Goal: Information Seeking & Learning: Learn about a topic

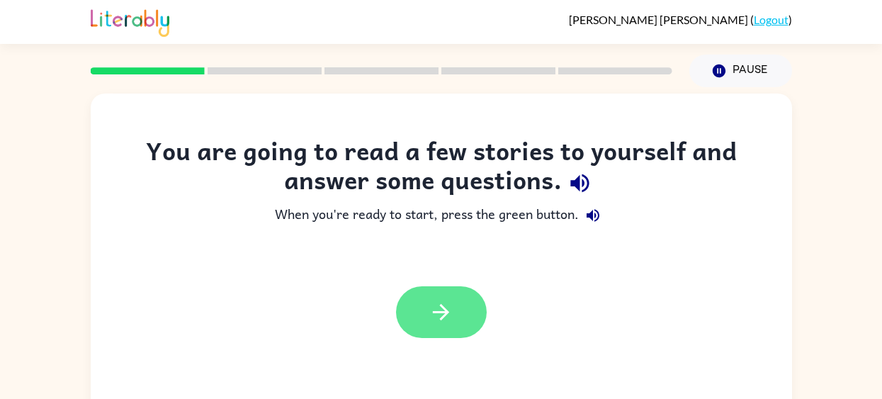
click at [420, 298] on button "button" at bounding box center [441, 312] width 91 height 52
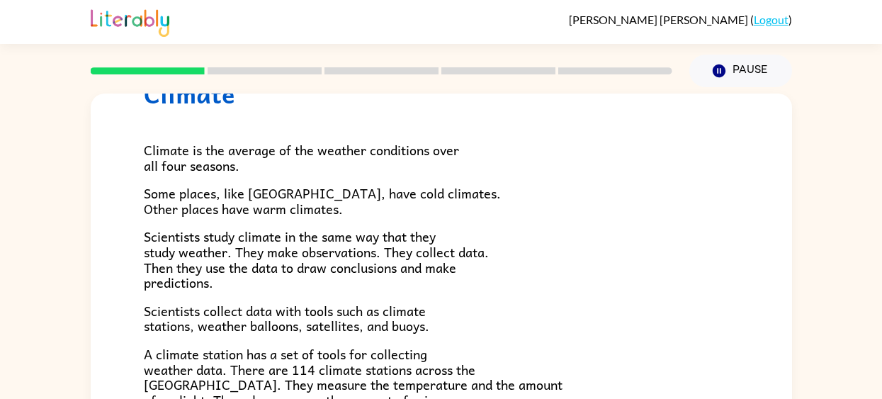
scroll to position [64, 0]
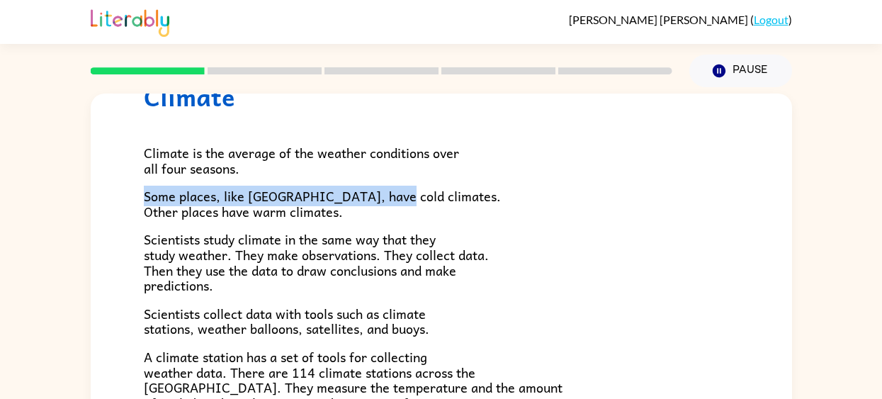
drag, startPoint x: 167, startPoint y: 181, endPoint x: 388, endPoint y: 201, distance: 222.0
click at [381, 201] on div "Climate is the average of the weather conditions over all four seasons. Some pl…" at bounding box center [441, 401] width 595 height 580
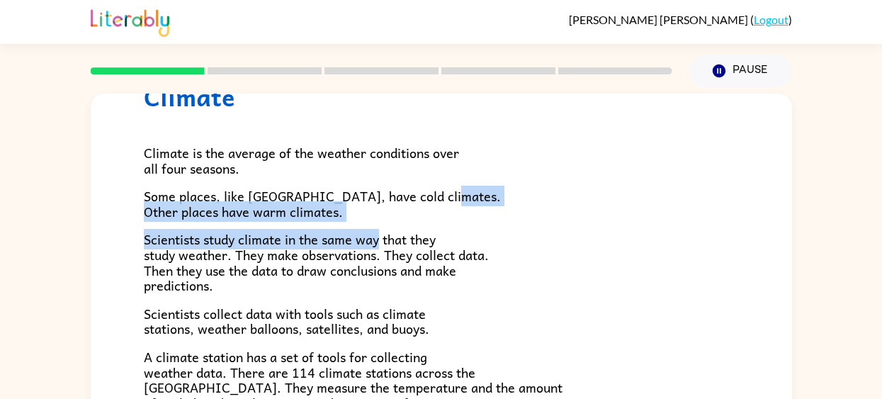
drag, startPoint x: 439, startPoint y: 203, endPoint x: 405, endPoint y: 240, distance: 50.7
click at [401, 241] on div "Climate is the average of the weather conditions over all four seasons. Some pl…" at bounding box center [441, 401] width 595 height 580
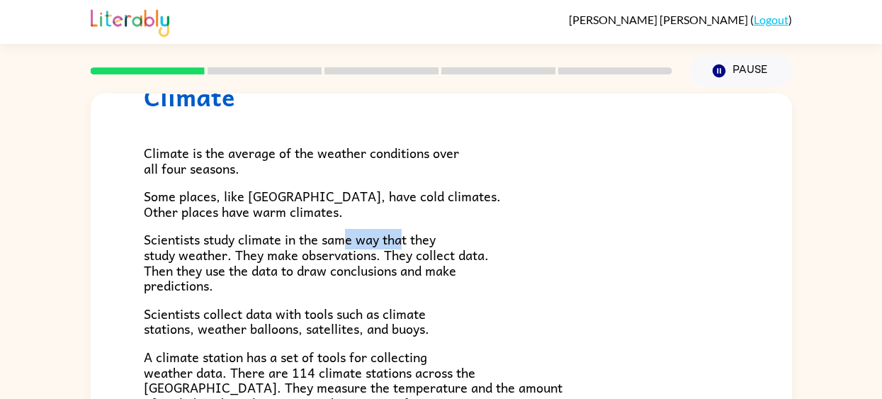
drag, startPoint x: 405, startPoint y: 240, endPoint x: 351, endPoint y: 243, distance: 53.9
click at [351, 243] on span "Scientists study climate in the same way that they study weather. They make obs…" at bounding box center [316, 262] width 345 height 67
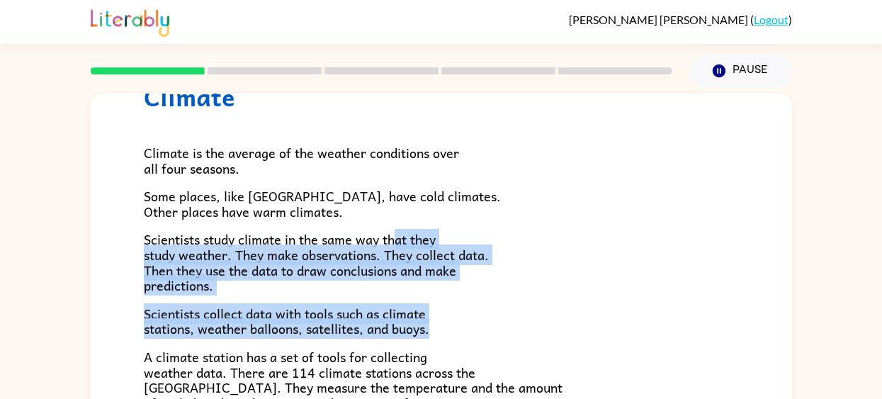
drag, startPoint x: 398, startPoint y: 245, endPoint x: 320, endPoint y: 349, distance: 130.7
click at [320, 349] on div "Climate is the average of the weather conditions over all four seasons. Some pl…" at bounding box center [441, 401] width 595 height 580
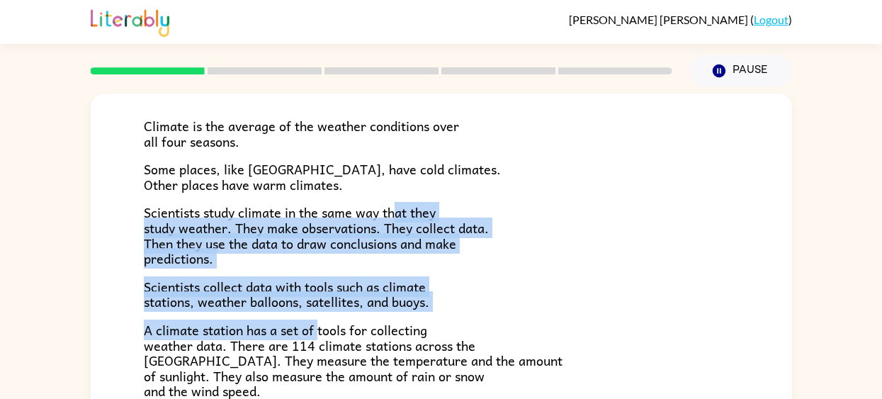
scroll to position [92, 0]
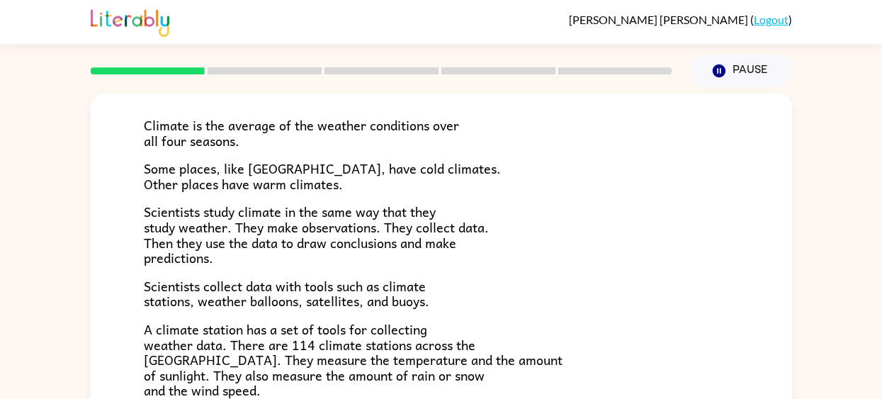
click at [381, 301] on span "Scientists collect data with tools such as climate stations, weather balloons, …" at bounding box center [287, 294] width 286 height 36
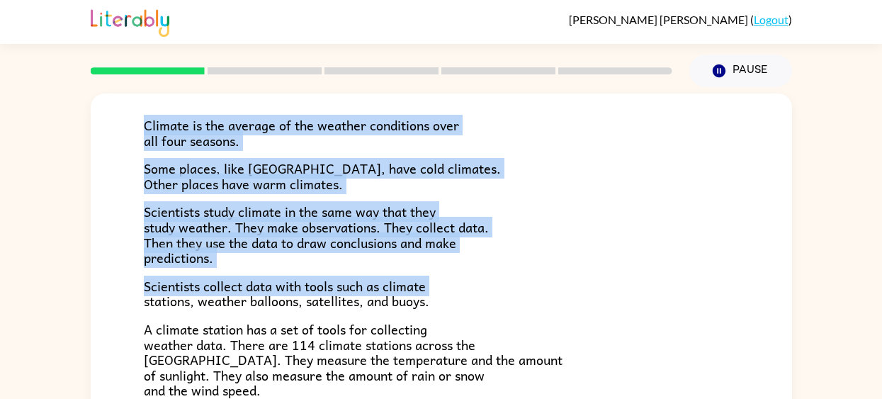
drag, startPoint x: 141, startPoint y: 305, endPoint x: 446, endPoint y: -13, distance: 440.6
click at [446, 0] on html "Valeria Putz ( Logout ) Pause Pause Climate Climate is the average of the weath…" at bounding box center [441, 249] width 882 height 498
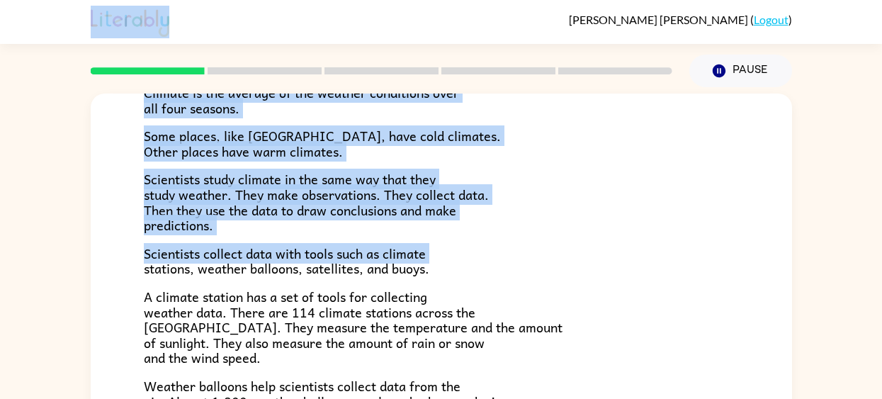
scroll to position [186, 0]
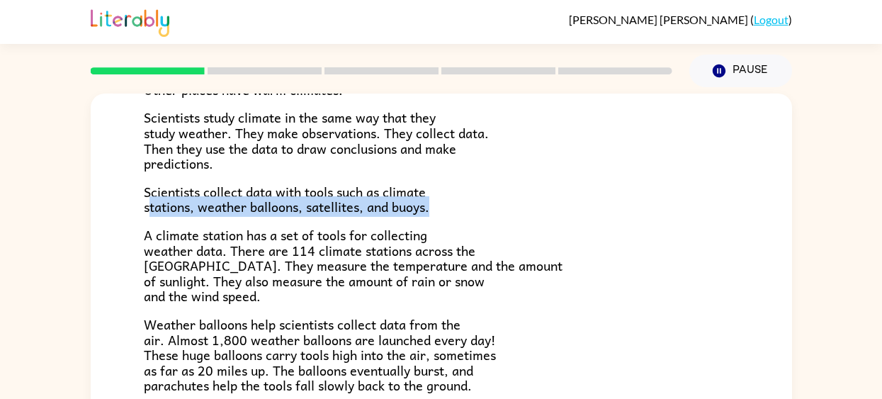
drag, startPoint x: 149, startPoint y: 208, endPoint x: 423, endPoint y: 220, distance: 274.6
click at [423, 220] on div "Climate is the average of the weather conditions over all four seasons. Some pl…" at bounding box center [441, 279] width 595 height 580
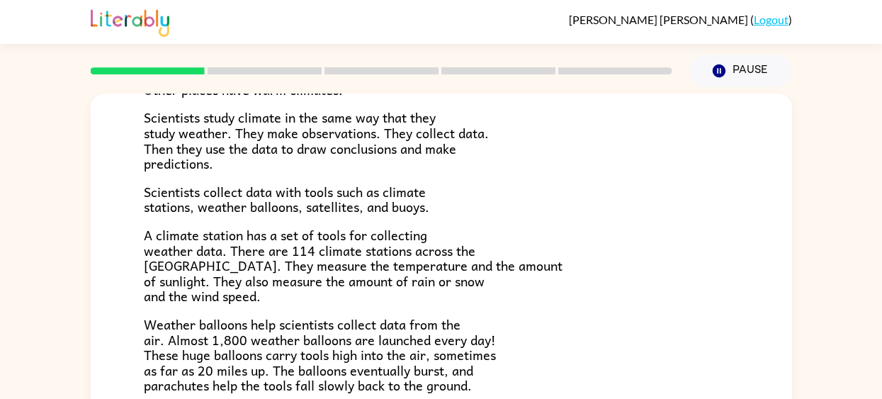
drag, startPoint x: 174, startPoint y: 252, endPoint x: 755, endPoint y: 325, distance: 585.0
click at [179, 252] on span "A climate station has a set of tools for collecting weather data. There are 114…" at bounding box center [353, 266] width 419 height 82
drag, startPoint x: 851, startPoint y: 310, endPoint x: 600, endPoint y: 274, distance: 253.4
click at [601, 274] on div "Climate Climate is the average of the weather conditions over all four seasons.…" at bounding box center [441, 292] width 882 height 411
click at [600, 274] on p "A climate station has a set of tools for collecting weather data. There are 114…" at bounding box center [441, 266] width 595 height 77
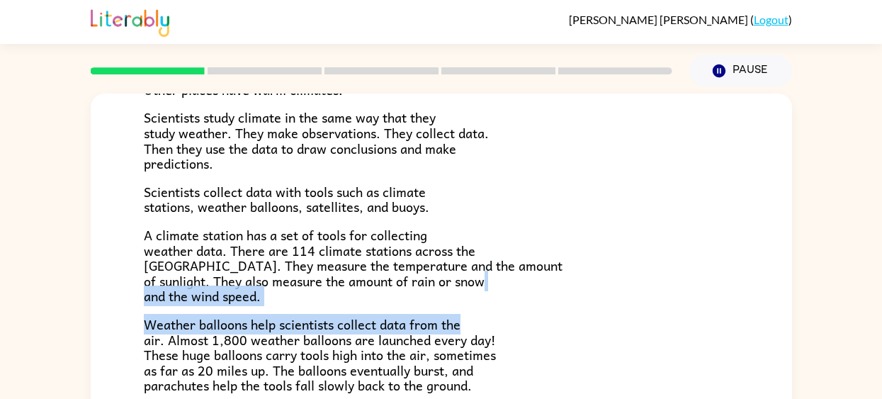
drag, startPoint x: 158, startPoint y: 294, endPoint x: 498, endPoint y: 329, distance: 341.3
click at [498, 329] on div "Climate is the average of the weather conditions over all four seasons. Some pl…" at bounding box center [441, 279] width 595 height 580
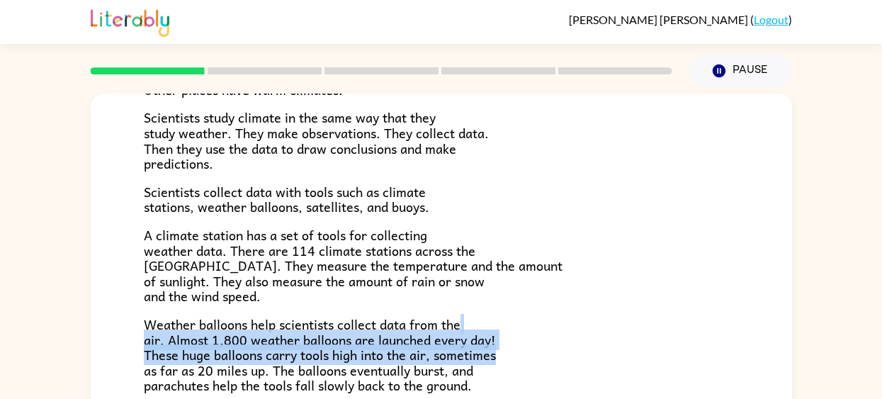
drag, startPoint x: 498, startPoint y: 329, endPoint x: 498, endPoint y: 359, distance: 30.5
click at [498, 359] on p "Weather balloons help scientists collect data from the air. Almost 1,800 weathe…" at bounding box center [441, 355] width 595 height 77
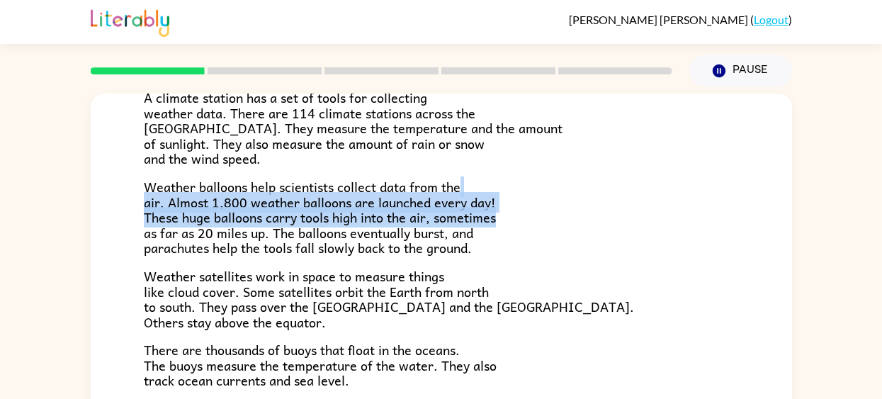
scroll to position [327, 0]
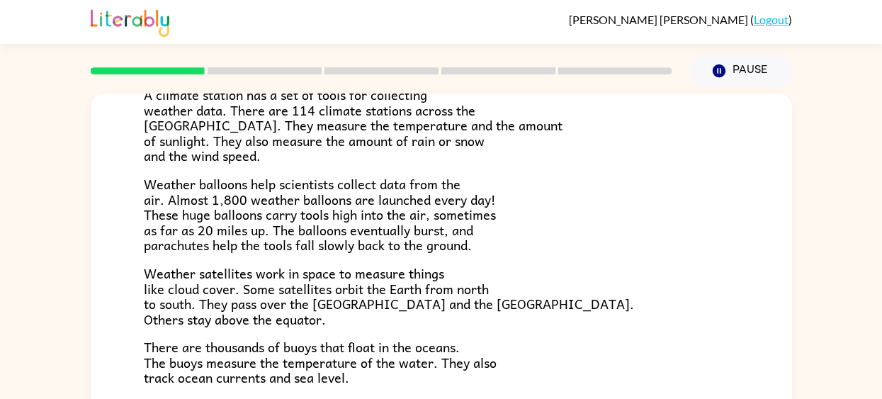
click at [432, 274] on span "Weather satellites work in space to measure things like cloud cover. Some satel…" at bounding box center [389, 296] width 490 height 67
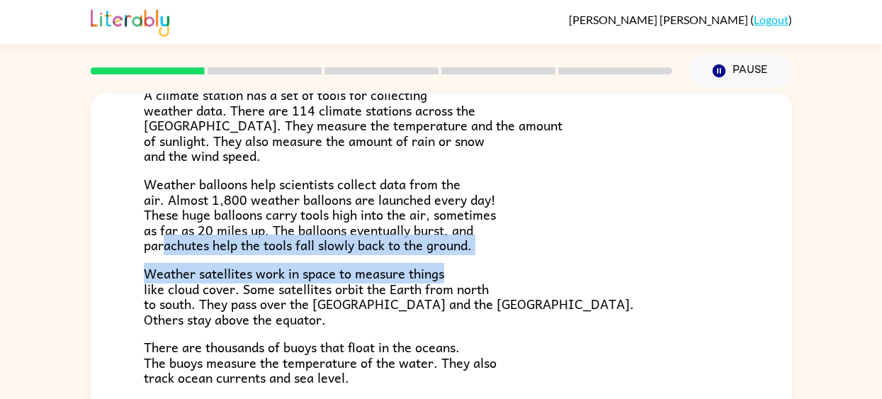
drag, startPoint x: 166, startPoint y: 251, endPoint x: 444, endPoint y: 279, distance: 279.2
click at [444, 279] on div "Climate is the average of the weather conditions over all four seasons. Some pl…" at bounding box center [441, 139] width 595 height 580
click at [485, 259] on div "Climate is the average of the weather conditions over all four seasons. Some pl…" at bounding box center [441, 139] width 595 height 580
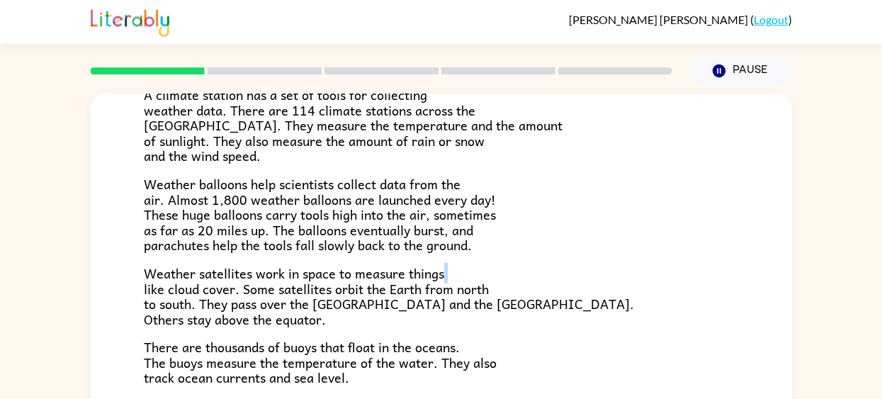
drag, startPoint x: 120, startPoint y: 284, endPoint x: 449, endPoint y: 274, distance: 329.0
click at [449, 274] on div "Climate Climate is the average of the weather conditions over all four seasons.…" at bounding box center [442, 131] width 702 height 728
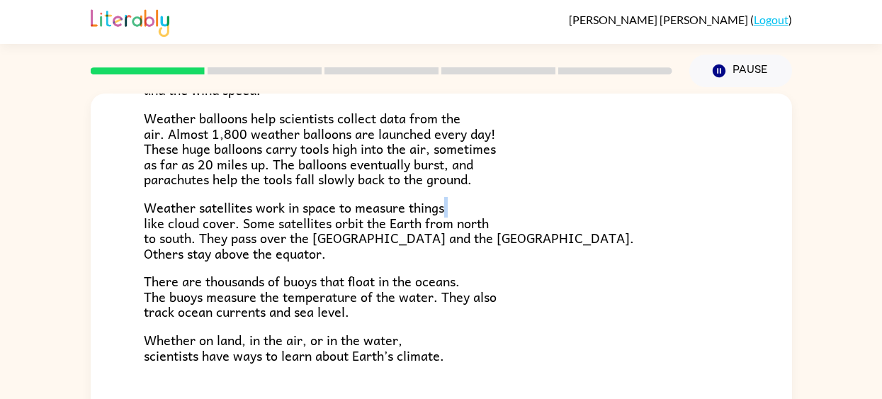
scroll to position [396, 0]
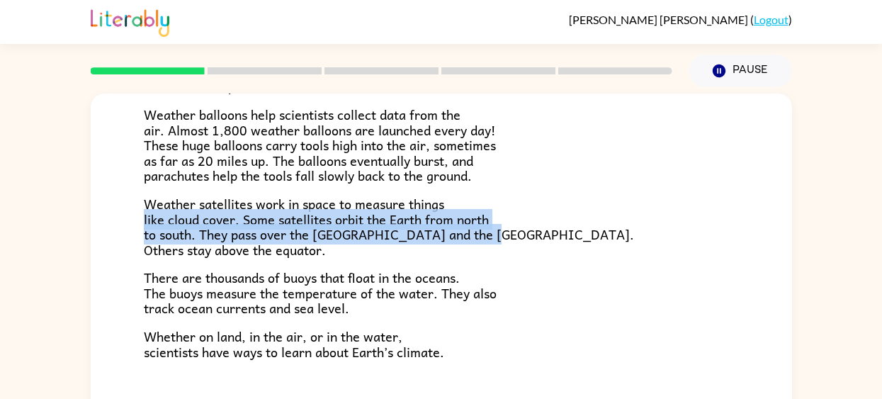
drag, startPoint x: 145, startPoint y: 223, endPoint x: 484, endPoint y: 244, distance: 340.2
click at [478, 241] on span "Weather satellites work in space to measure things like cloud cover. Some satel…" at bounding box center [389, 226] width 490 height 67
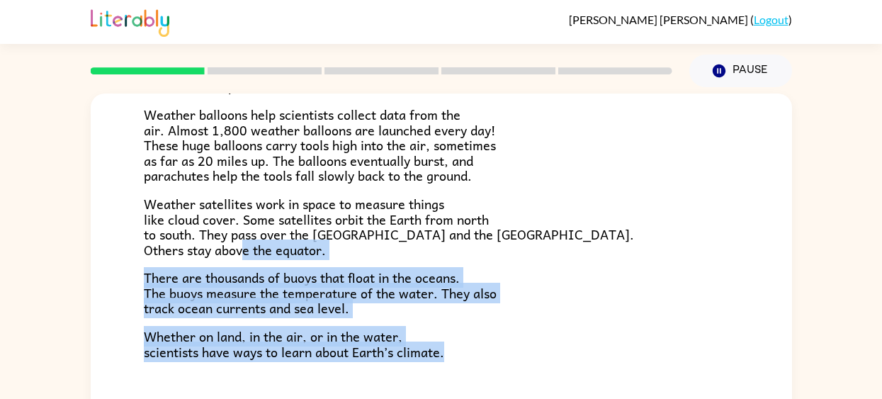
drag, startPoint x: 471, startPoint y: 248, endPoint x: 467, endPoint y: 383, distance: 134.7
click at [467, 383] on div "Climate Climate is the average of the weather conditions over all four seasons.…" at bounding box center [442, 61] width 702 height 728
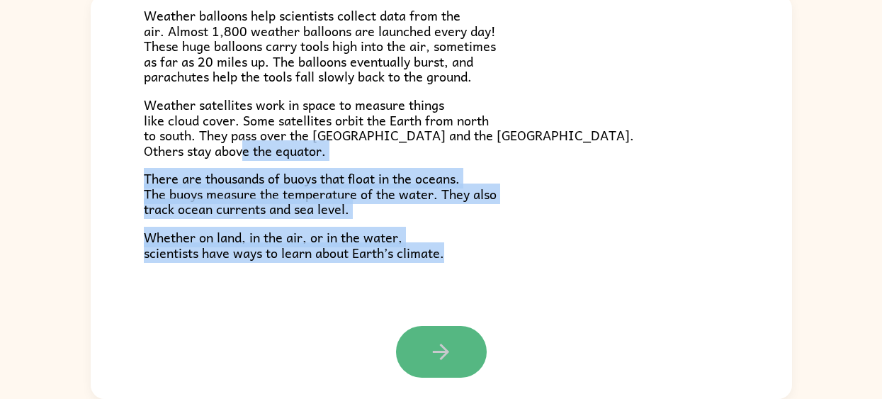
click at [432, 327] on button "button" at bounding box center [441, 352] width 91 height 52
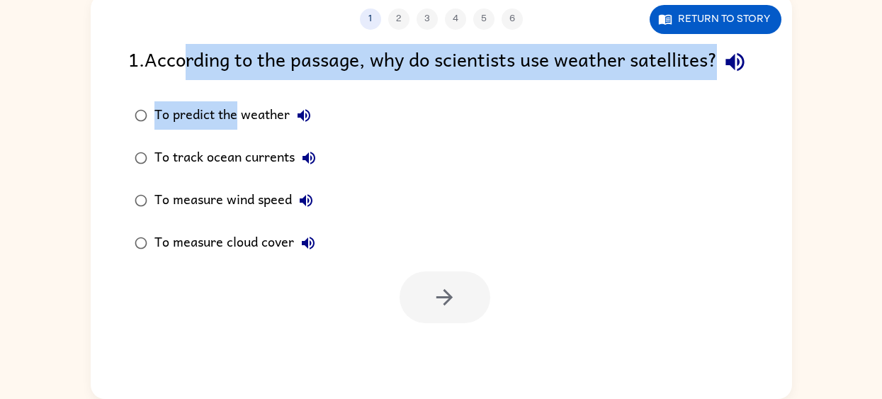
drag, startPoint x: 189, startPoint y: 67, endPoint x: 238, endPoint y: 149, distance: 95.7
click at [238, 149] on div "1 . According to the passage, why do scientists use weather satellites? To pred…" at bounding box center [442, 183] width 702 height 279
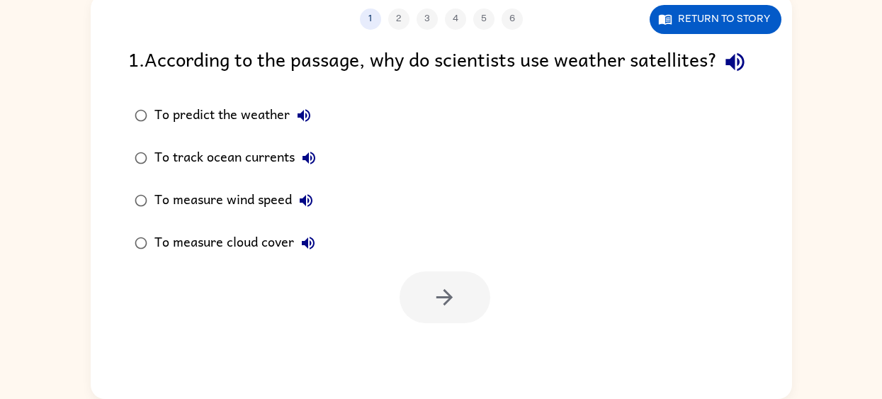
click at [172, 130] on div "To predict the weather" at bounding box center [237, 115] width 164 height 28
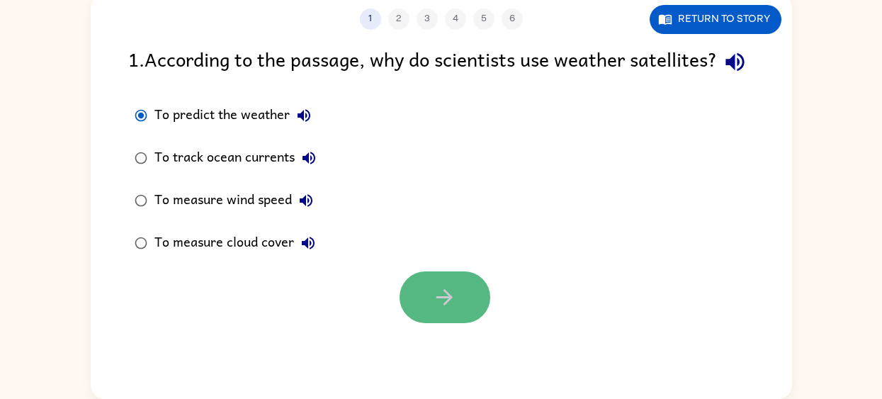
click at [426, 323] on button "button" at bounding box center [445, 297] width 91 height 52
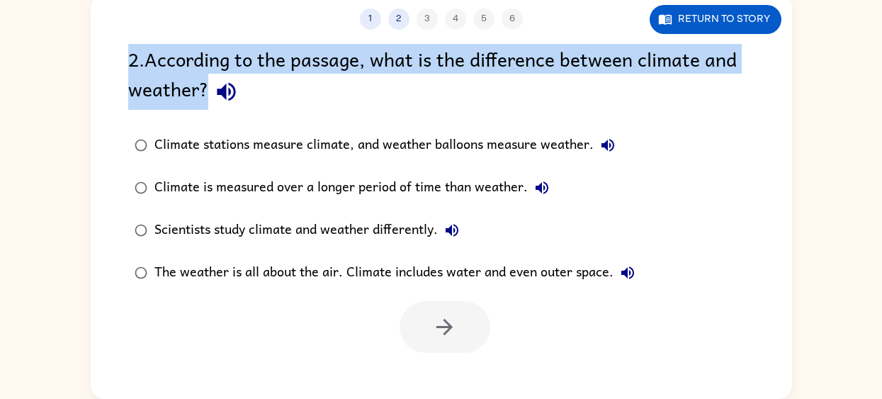
drag, startPoint x: 130, startPoint y: 62, endPoint x: 657, endPoint y: 131, distance: 531.8
click at [666, 130] on div "2 . According to the passage, what is the difference between climate and weathe…" at bounding box center [442, 198] width 702 height 309
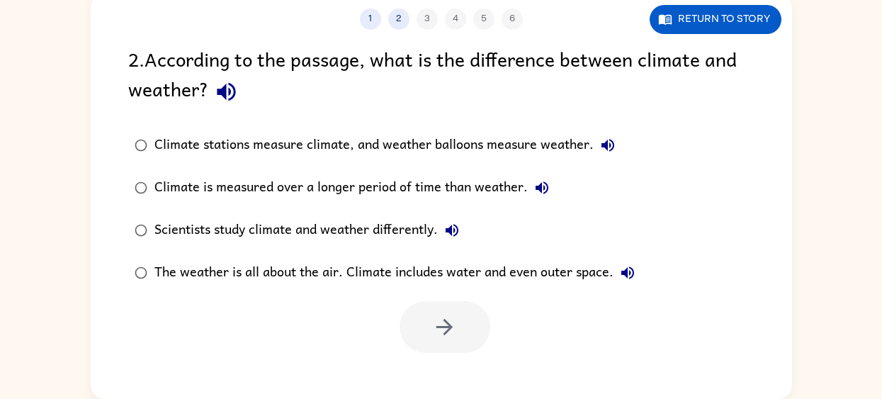
click at [256, 85] on div "2 . According to the passage, what is the difference between climate and weathe…" at bounding box center [441, 77] width 627 height 66
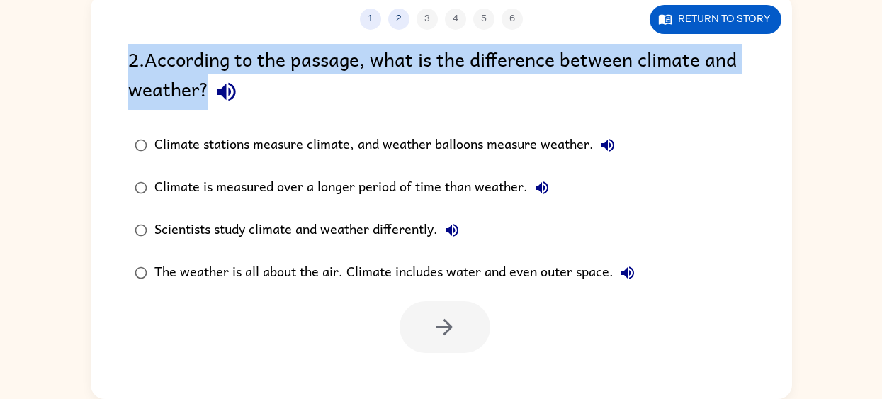
drag, startPoint x: 137, startPoint y: 42, endPoint x: 424, endPoint y: 106, distance: 294.1
click at [424, 110] on div "1 2 3 4 5 6 Return to story 2 . According to the passage, what is the differenc…" at bounding box center [442, 196] width 702 height 405
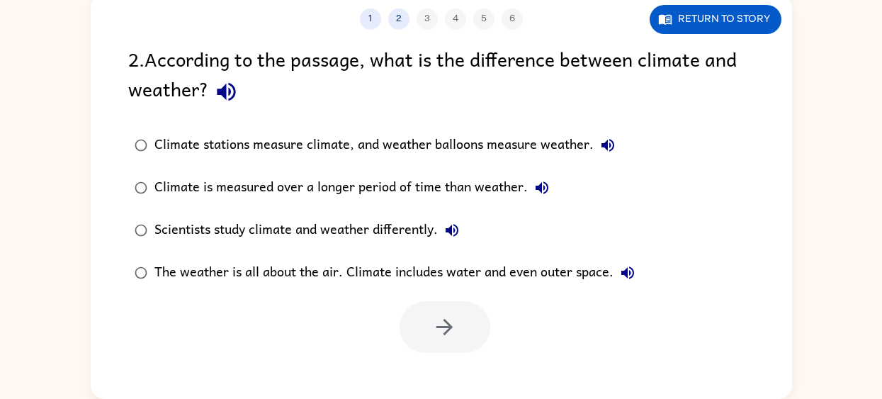
click at [367, 189] on div "Climate is measured over a longer period of time than weather." at bounding box center [356, 188] width 402 height 28
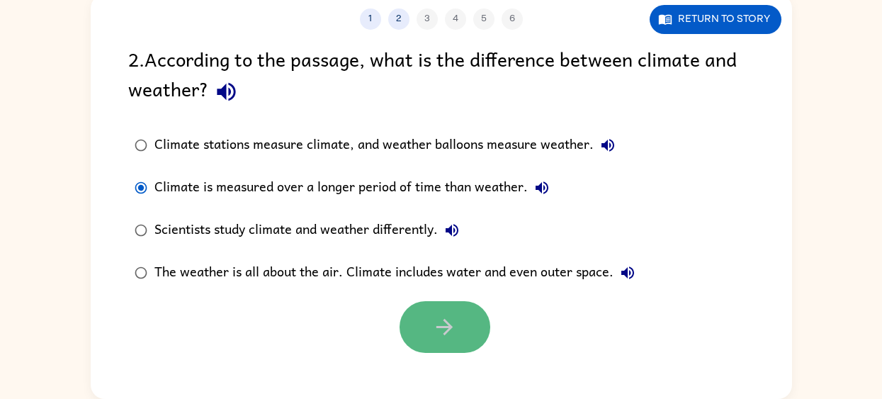
click at [430, 330] on button "button" at bounding box center [445, 327] width 91 height 52
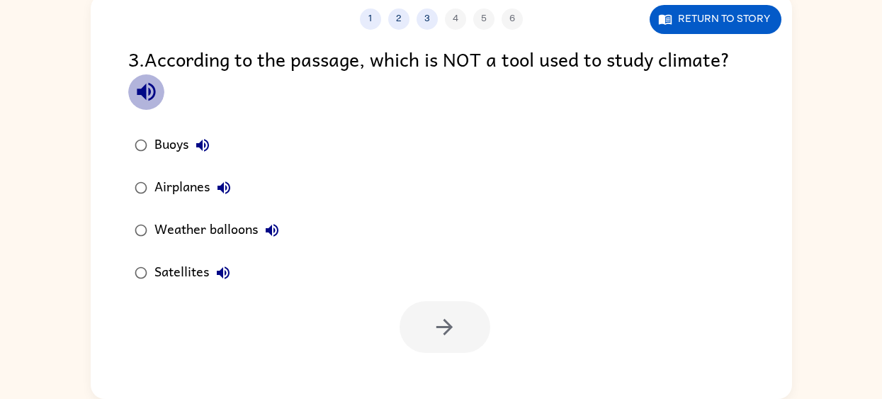
click at [136, 94] on icon "button" at bounding box center [146, 91] width 25 height 25
click at [144, 91] on icon "button" at bounding box center [146, 92] width 18 height 18
click at [161, 195] on div "Airplanes" at bounding box center [197, 188] width 84 height 28
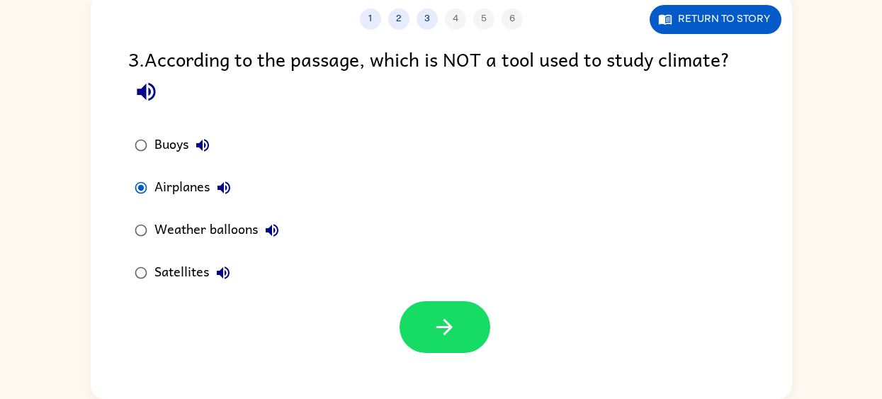
click at [196, 228] on div "Weather balloons" at bounding box center [221, 230] width 132 height 28
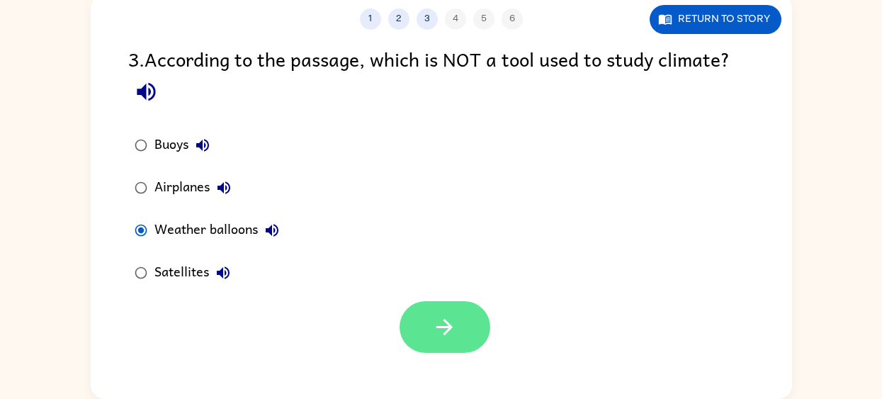
drag, startPoint x: 503, startPoint y: 331, endPoint x: 469, endPoint y: 331, distance: 34.0
click at [489, 331] on div at bounding box center [442, 323] width 702 height 59
click at [452, 331] on icon "button" at bounding box center [444, 327] width 25 height 25
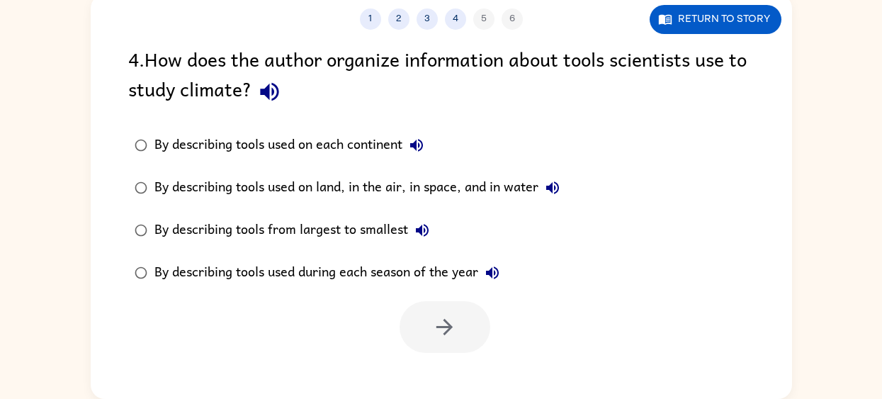
click at [293, 192] on div "By describing tools used on land, in the air, in space, and in water" at bounding box center [361, 188] width 412 height 28
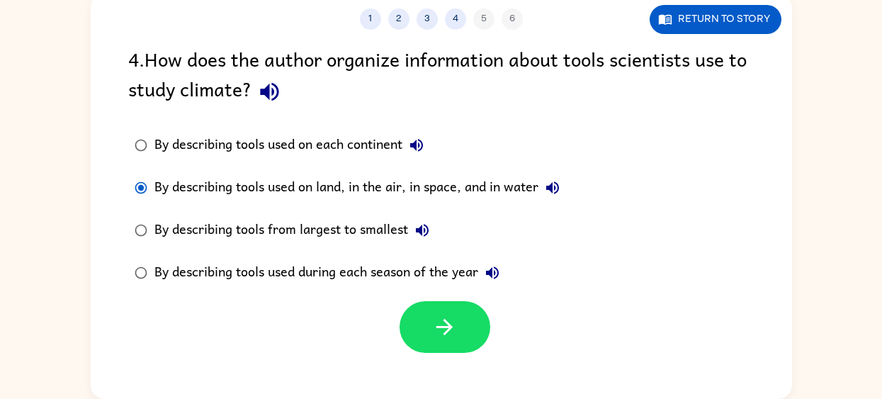
click at [416, 300] on div at bounding box center [442, 323] width 702 height 59
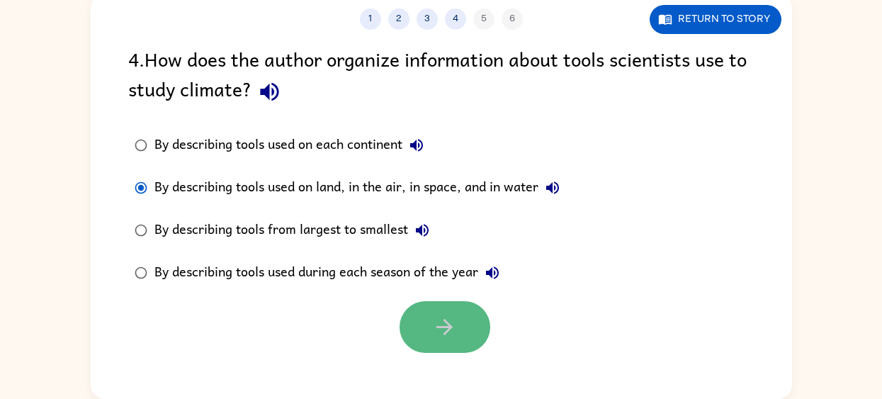
click at [416, 320] on button "button" at bounding box center [445, 327] width 91 height 52
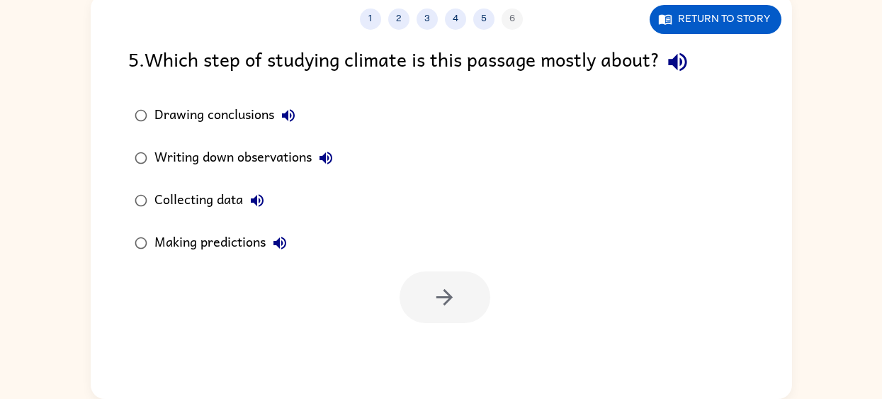
click at [247, 162] on div "Writing down observations" at bounding box center [248, 158] width 186 height 28
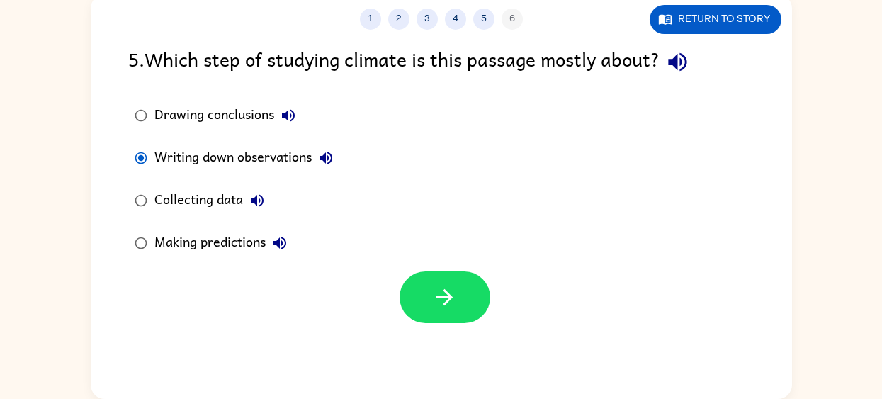
click at [247, 162] on div "Writing down observations" at bounding box center [248, 158] width 186 height 28
drag, startPoint x: 472, startPoint y: 314, endPoint x: 464, endPoint y: 293, distance: 22.9
click at [464, 292] on div "1 2 3 4 5 6 Return to story 5 . Which step of studying climate is this passage …" at bounding box center [442, 196] width 702 height 405
click at [464, 293] on button "button" at bounding box center [445, 297] width 91 height 52
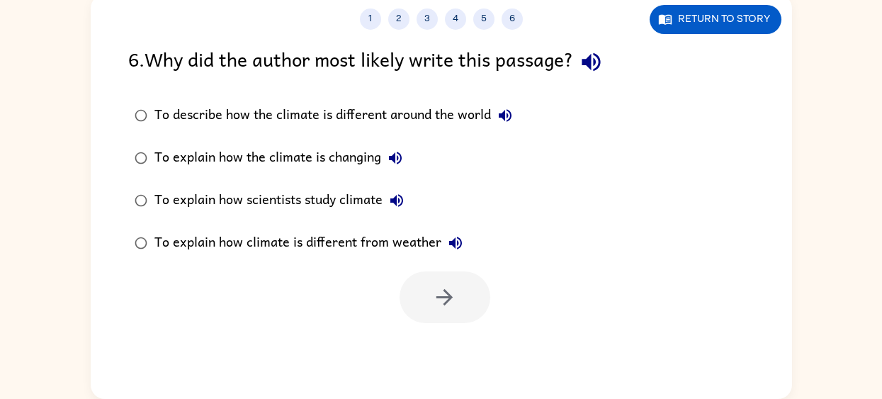
click at [376, 256] on div "To explain how climate is different from weather" at bounding box center [312, 243] width 315 height 28
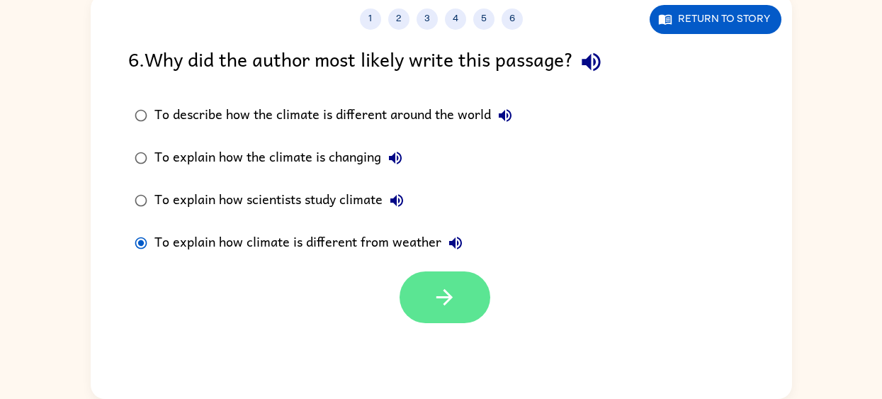
click at [439, 304] on icon "button" at bounding box center [444, 297] width 25 height 25
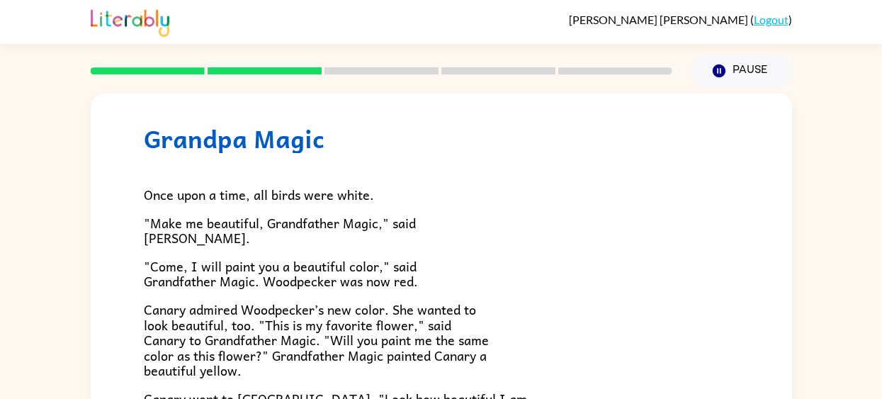
scroll to position [26, 0]
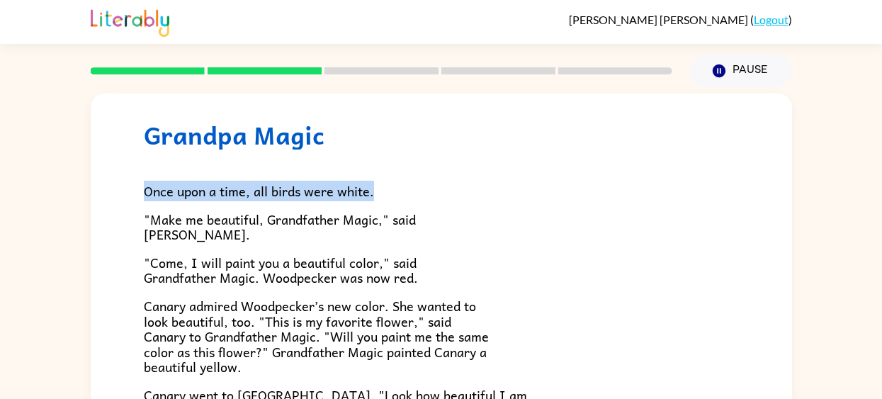
drag, startPoint x: 140, startPoint y: 167, endPoint x: 394, endPoint y: 221, distance: 260.1
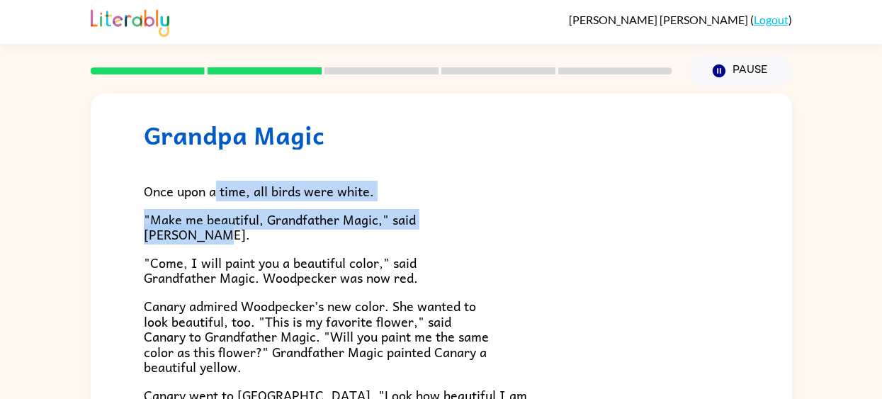
drag, startPoint x: 216, startPoint y: 181, endPoint x: 412, endPoint y: 235, distance: 202.9
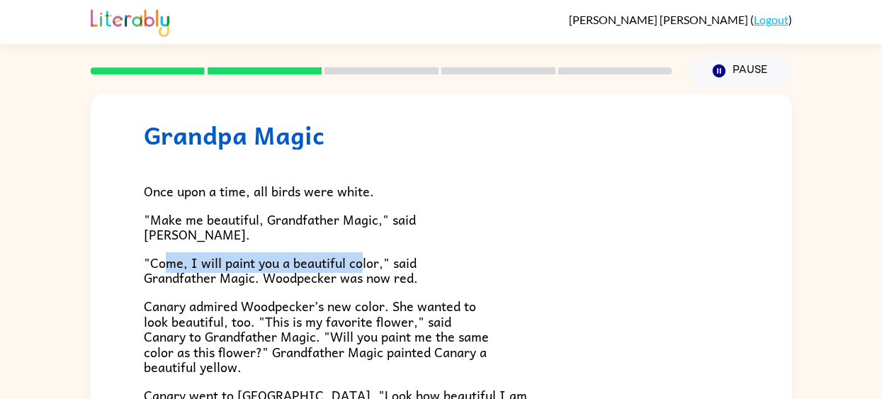
drag, startPoint x: 169, startPoint y: 258, endPoint x: 449, endPoint y: 271, distance: 280.3
click at [428, 270] on p ""Come, I will paint you a beautiful color," said Grandfather Magic. Woodpecker …" at bounding box center [441, 270] width 595 height 30
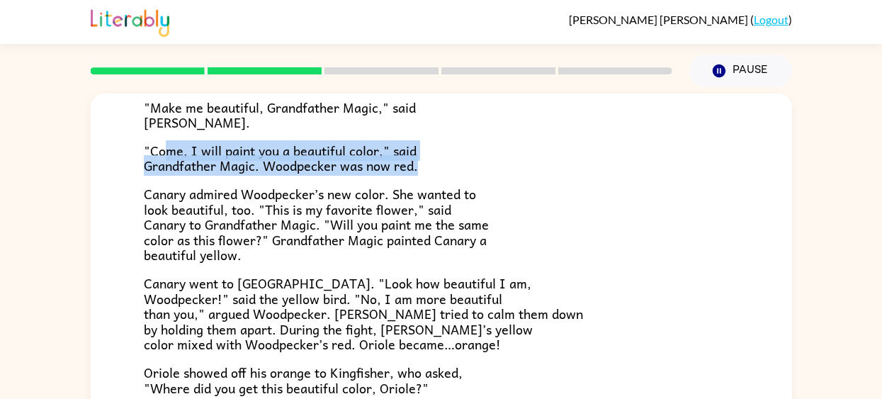
scroll to position [142, 0]
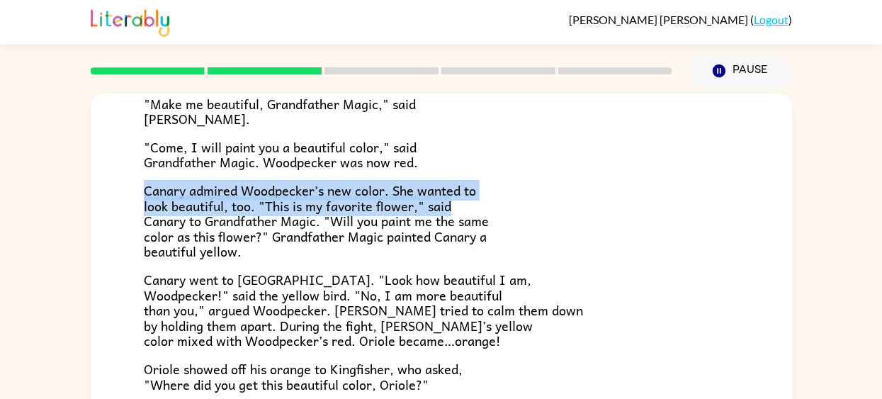
drag, startPoint x: 132, startPoint y: 184, endPoint x: 462, endPoint y: 208, distance: 331.1
click at [462, 208] on div "Grandpa Magic Once upon a time, all birds were white. "Make me beautiful, Grand…" at bounding box center [442, 300] width 702 height 697
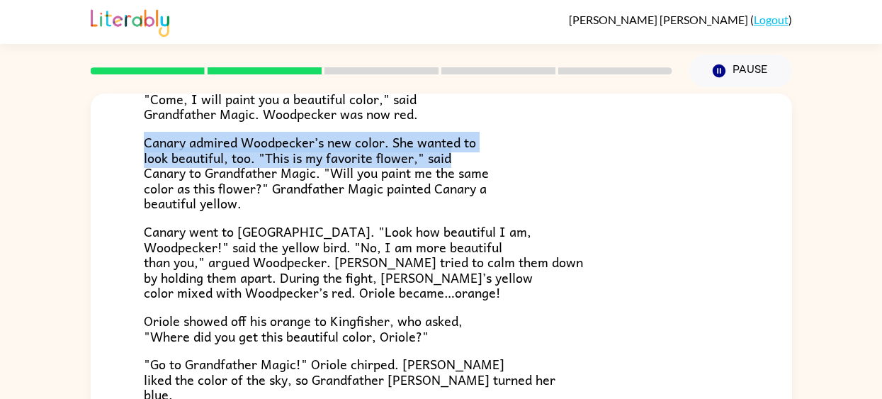
scroll to position [192, 0]
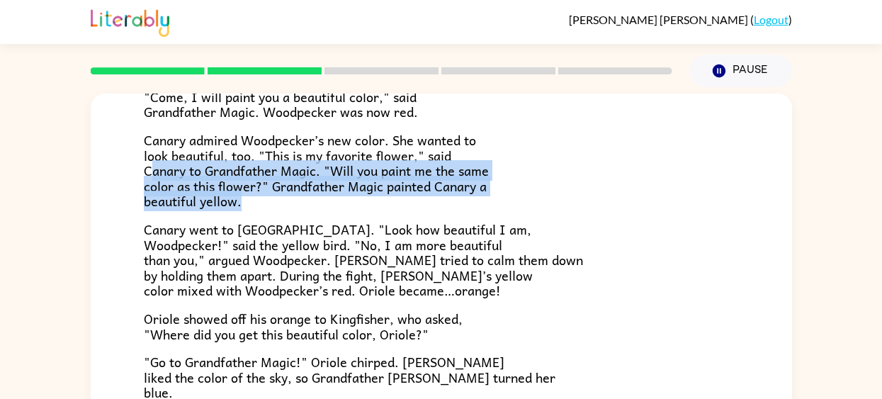
drag, startPoint x: 155, startPoint y: 175, endPoint x: 249, endPoint y: 203, distance: 98.9
click at [249, 203] on p "Canary admired Woodpecker’s new color. She wanted to look beautiful, too. "This…" at bounding box center [441, 171] width 595 height 77
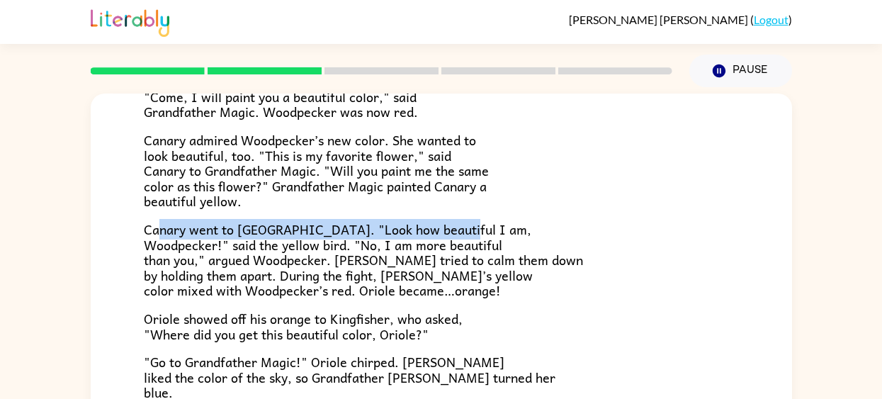
drag, startPoint x: 157, startPoint y: 227, endPoint x: 454, endPoint y: 224, distance: 297.0
click at [454, 224] on span "Canary went to Woodpecker. "Look how beautiful I am, Woodpecker!" said the yell…" at bounding box center [363, 260] width 439 height 82
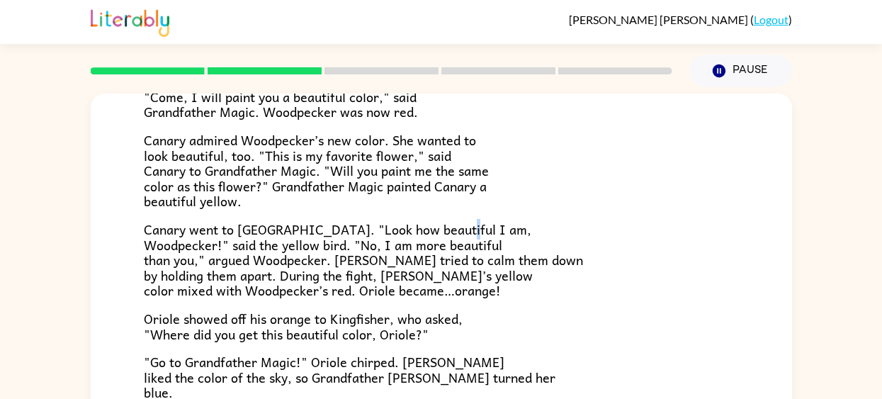
drag, startPoint x: 454, startPoint y: 224, endPoint x: 447, endPoint y: 234, distance: 11.8
click at [447, 234] on span "Canary went to Woodpecker. "Look how beautiful I am, Woodpecker!" said the yell…" at bounding box center [363, 260] width 439 height 82
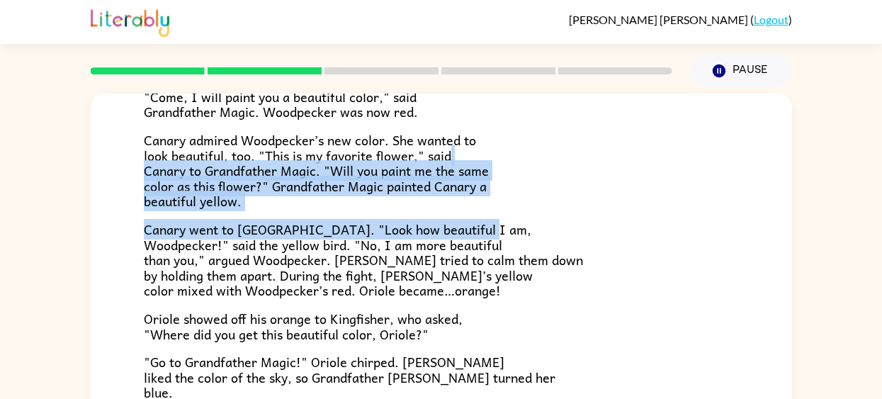
drag, startPoint x: 94, startPoint y: 249, endPoint x: 778, endPoint y: 139, distance: 693.5
click at [778, 139] on div "Grandpa Magic Once upon a time, all birds were white. "Make me beautiful, Grand…" at bounding box center [442, 249] width 702 height 697
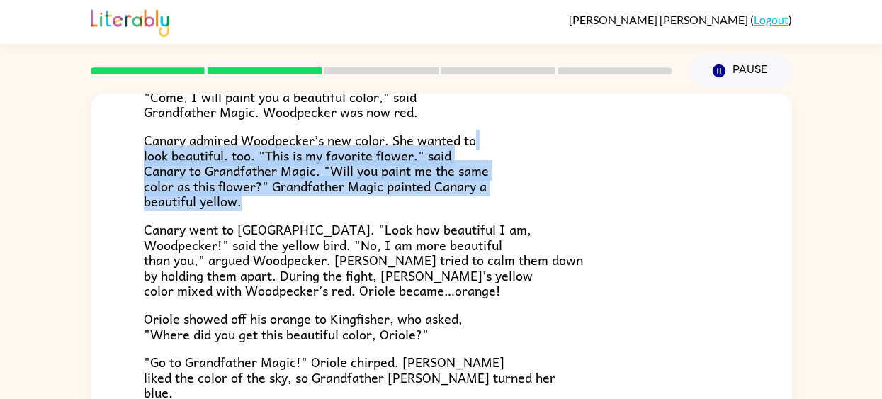
drag, startPoint x: 778, startPoint y: 139, endPoint x: 639, endPoint y: 211, distance: 156.9
click at [639, 211] on div "Grandpa Magic Once upon a time, all birds were white. "Make me beautiful, Grand…" at bounding box center [442, 249] width 702 height 697
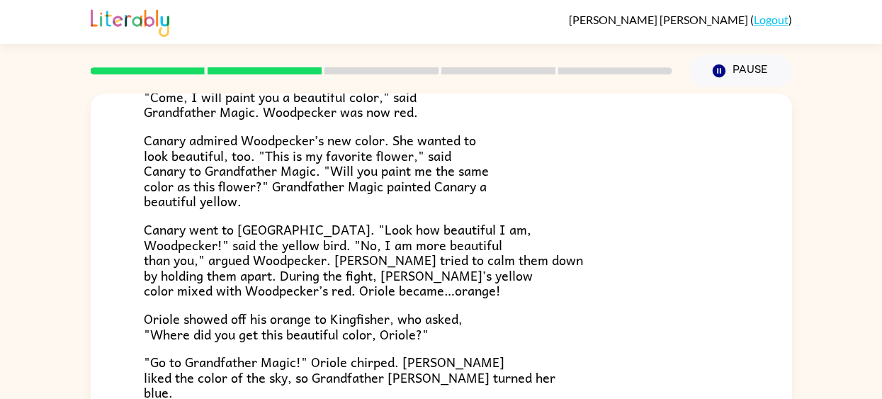
drag, startPoint x: 486, startPoint y: 337, endPoint x: 481, endPoint y: 342, distance: 7.5
click at [481, 342] on div "Once upon a time, all birds were white. "Make me beautiful, Grandfather Magic,"…" at bounding box center [441, 258] width 595 height 549
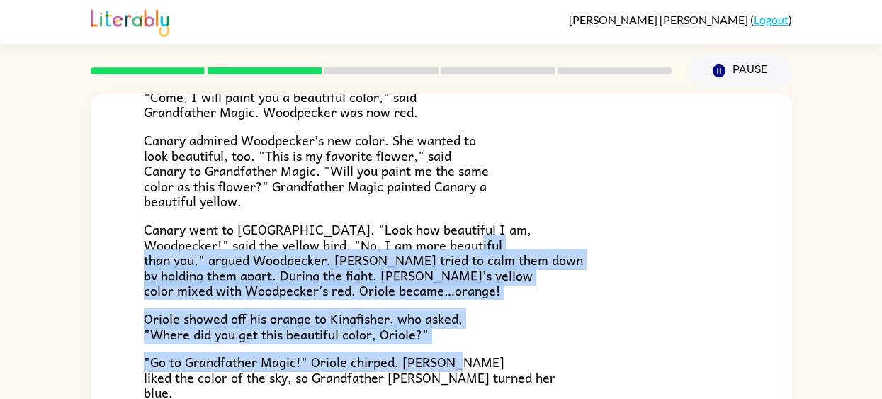
drag, startPoint x: 152, startPoint y: 263, endPoint x: 448, endPoint y: 354, distance: 309.2
click at [448, 354] on div "Once upon a time, all birds were white. "Make me beautiful, Grandfather Magic,"…" at bounding box center [441, 258] width 595 height 549
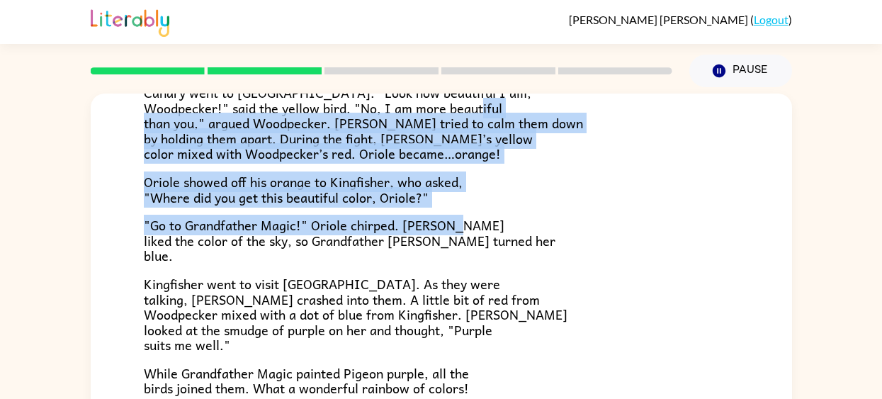
scroll to position [365, 0]
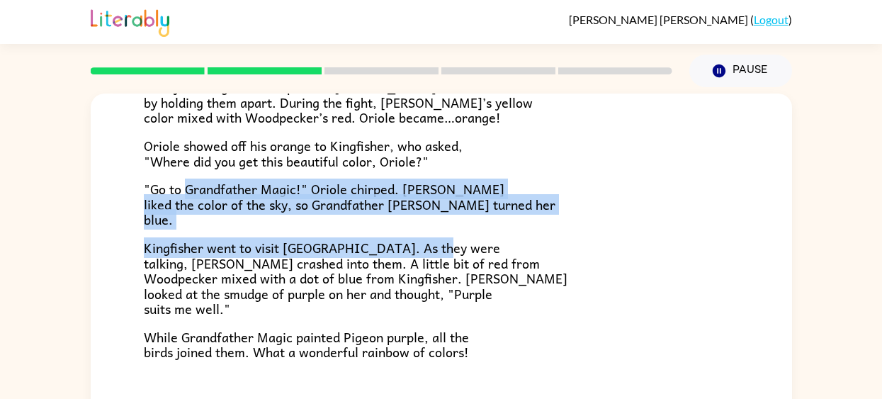
drag, startPoint x: 186, startPoint y: 184, endPoint x: 470, endPoint y: 247, distance: 290.6
click at [470, 247] on div "Once upon a time, all birds were white. "Make me beautiful, Grandfather Magic,"…" at bounding box center [441, 85] width 595 height 549
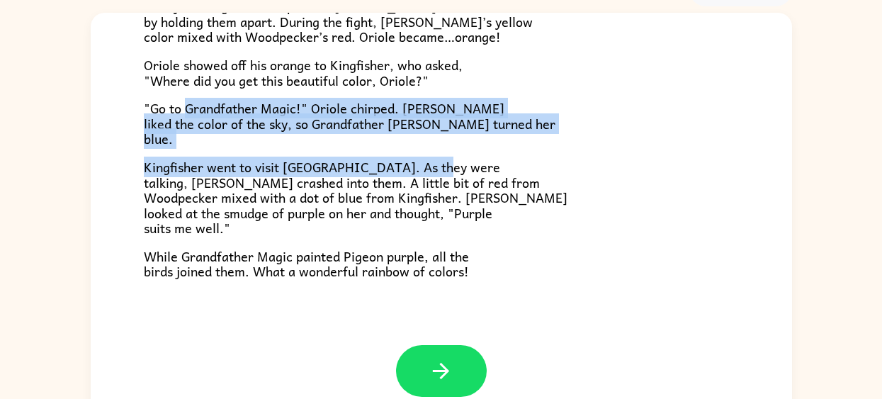
scroll to position [99, 0]
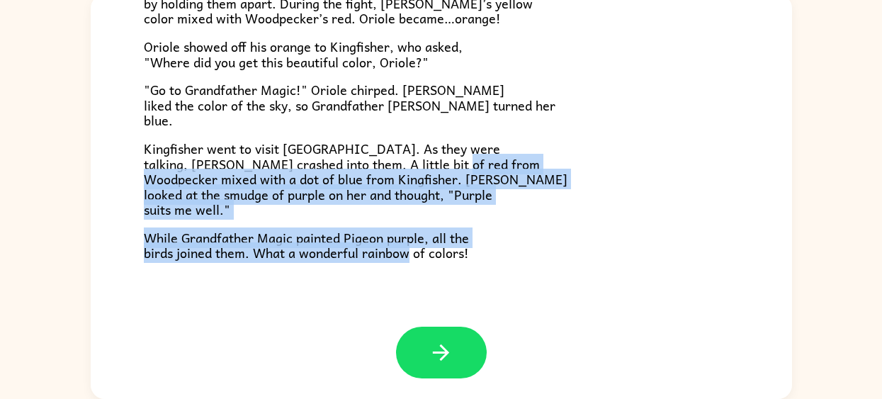
drag, startPoint x: 127, startPoint y: 172, endPoint x: 496, endPoint y: 278, distance: 384.3
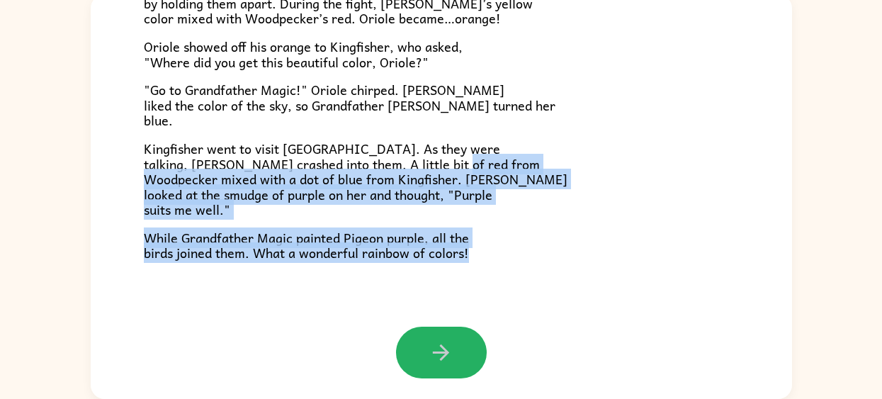
click at [447, 331] on button "button" at bounding box center [441, 353] width 91 height 52
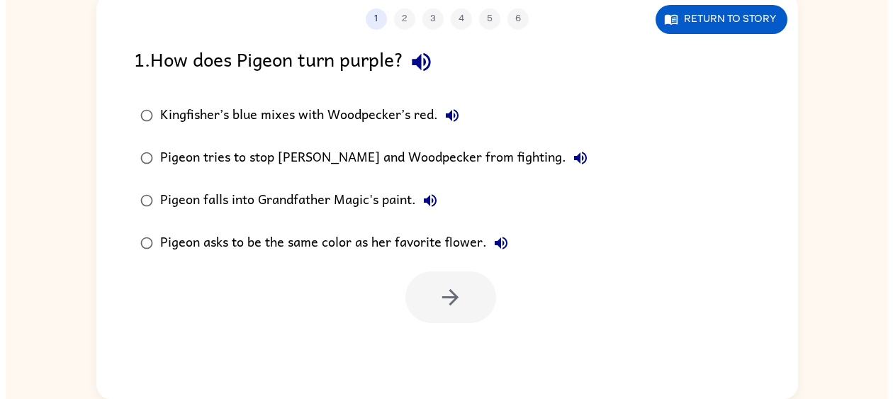
scroll to position [0, 0]
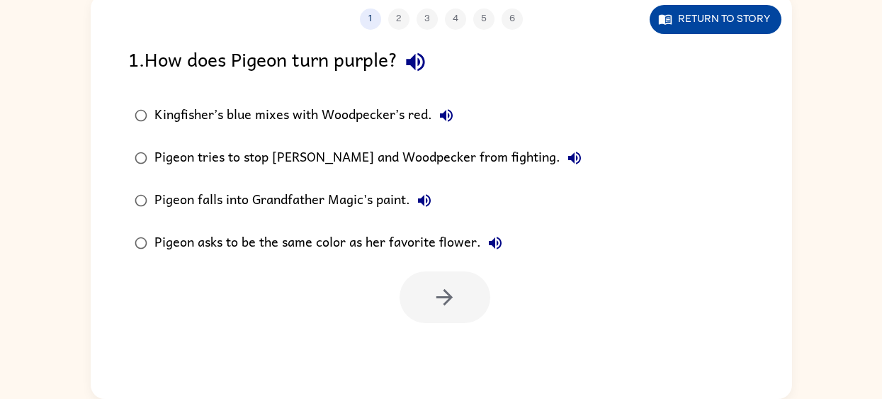
click at [685, 23] on button "Return to story" at bounding box center [716, 19] width 132 height 29
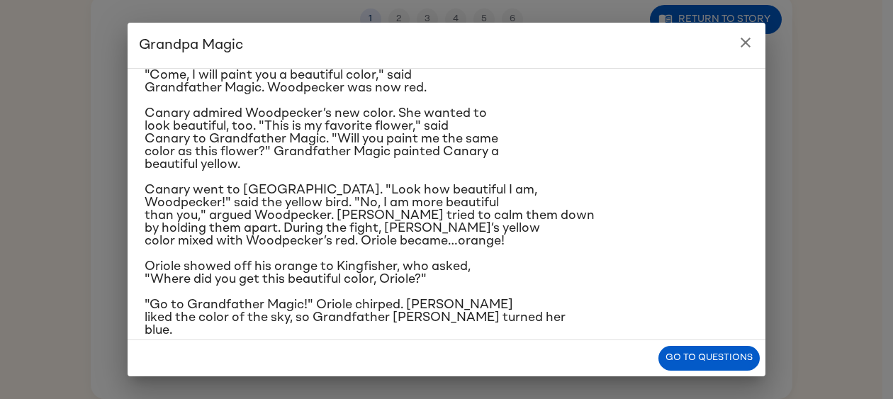
scroll to position [110, 0]
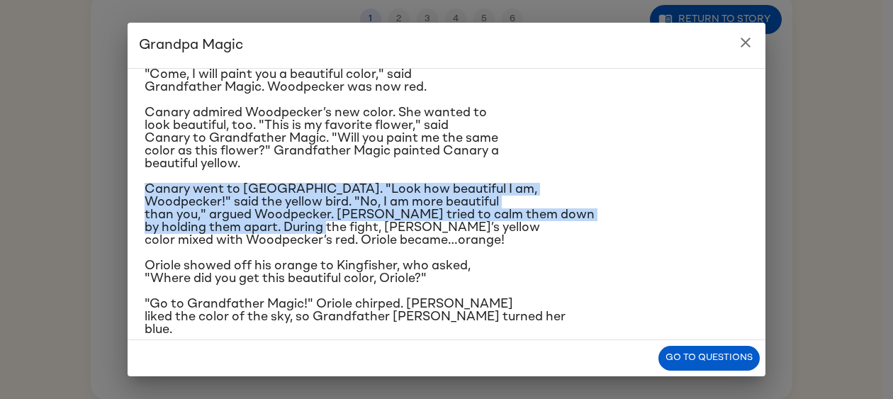
drag, startPoint x: 413, startPoint y: 284, endPoint x: 179, endPoint y: 209, distance: 245.4
click at [179, 211] on div "Once upon a time, all birds were white. "Make me beautiful, Grandfather Magic,"…" at bounding box center [447, 210] width 604 height 481
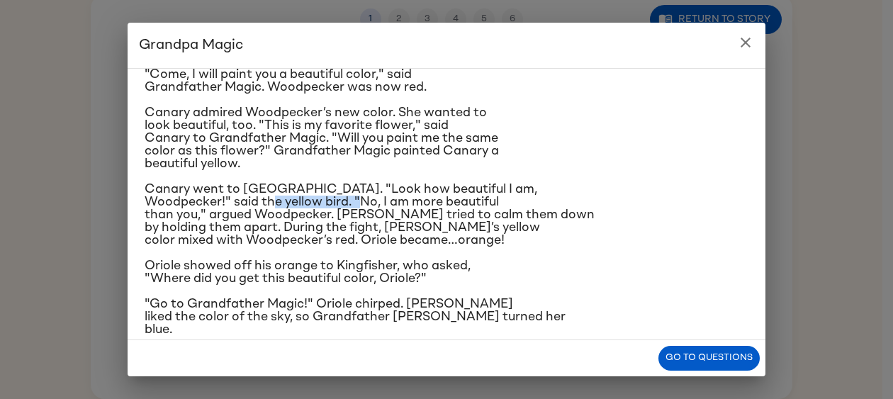
drag, startPoint x: 313, startPoint y: 250, endPoint x: 412, endPoint y: 250, distance: 98.5
click at [412, 247] on span "Canary went to Woodpecker. "Look how beautiful I am, Woodpecker!" said the yell…" at bounding box center [370, 215] width 450 height 64
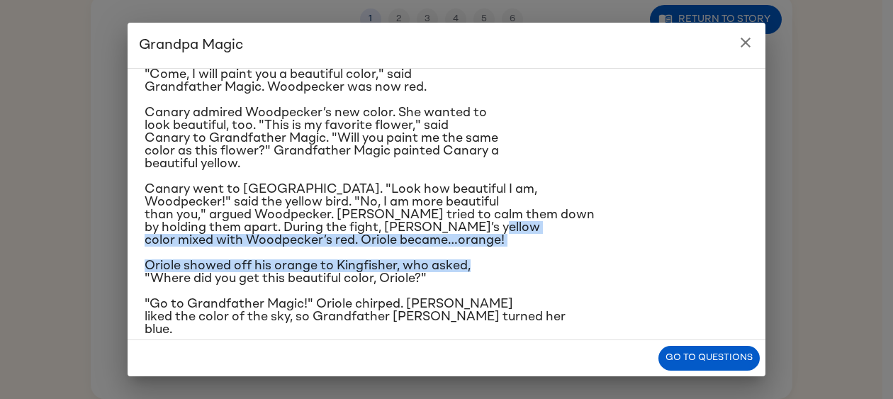
drag, startPoint x: 225, startPoint y: 297, endPoint x: 500, endPoint y: 329, distance: 276.8
click at [500, 329] on div "Once upon a time, all birds were white. "Make me beautiful, Grandfather Magic,"…" at bounding box center [447, 210] width 604 height 481
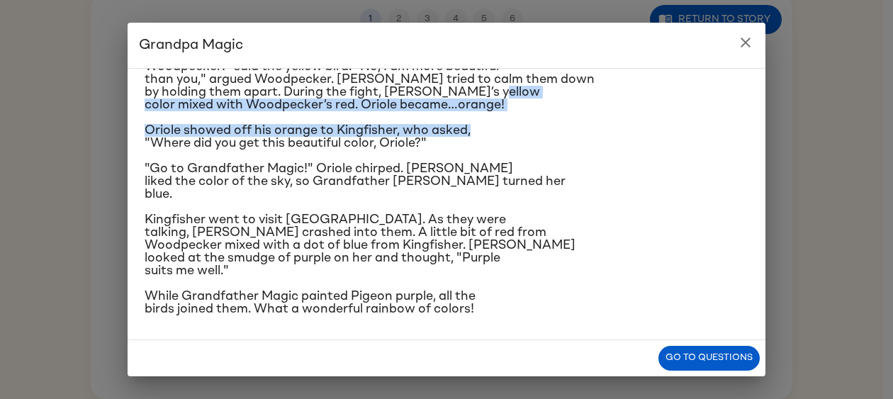
scroll to position [350, 0]
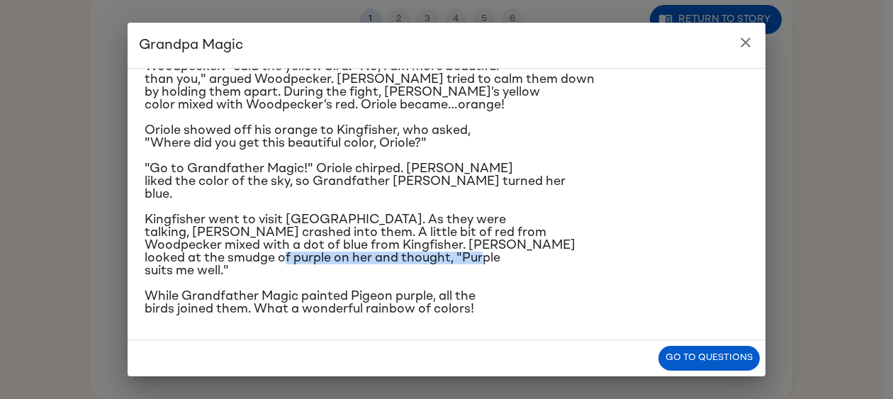
drag, startPoint x: 405, startPoint y: 247, endPoint x: 363, endPoint y: 254, distance: 43.1
click at [362, 256] on p "Kingfisher went to visit Woodpecker. As they were talking, Pigeon crashed into …" at bounding box center [447, 245] width 604 height 64
drag, startPoint x: 201, startPoint y: 247, endPoint x: 378, endPoint y: 261, distance: 177.8
click at [378, 261] on p "Kingfisher went to visit Woodpecker. As they were talking, Pigeon crashed into …" at bounding box center [447, 245] width 604 height 64
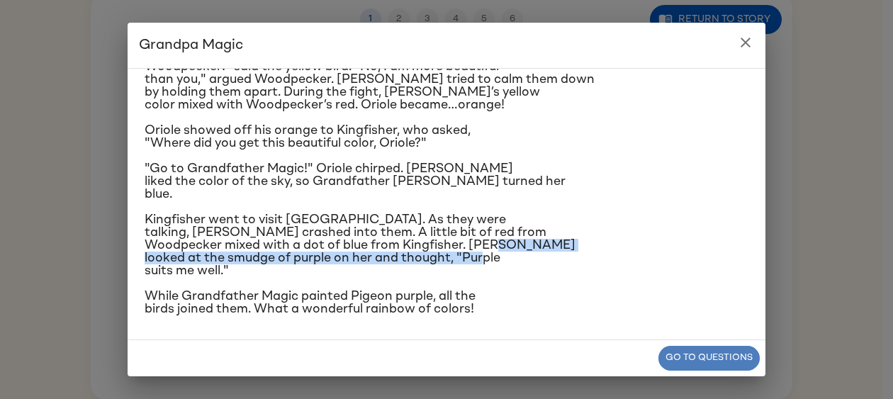
click at [678, 354] on button "Go to questions" at bounding box center [708, 358] width 101 height 25
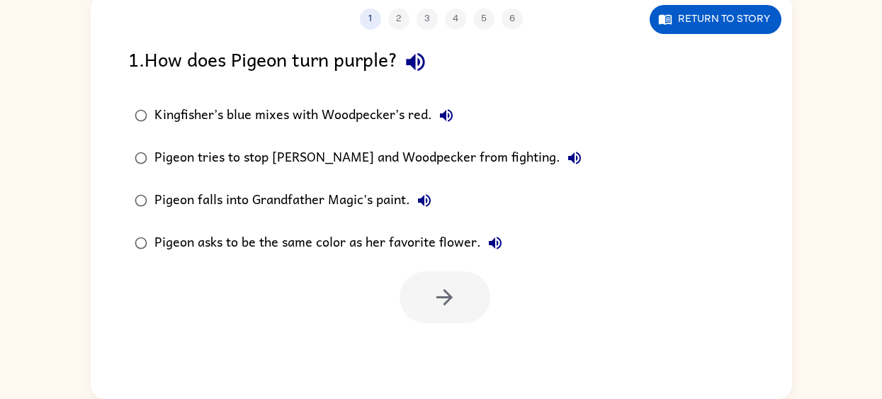
click at [369, 148] on div "Pigeon tries to stop Canary and Woodpecker from fighting." at bounding box center [372, 158] width 434 height 28
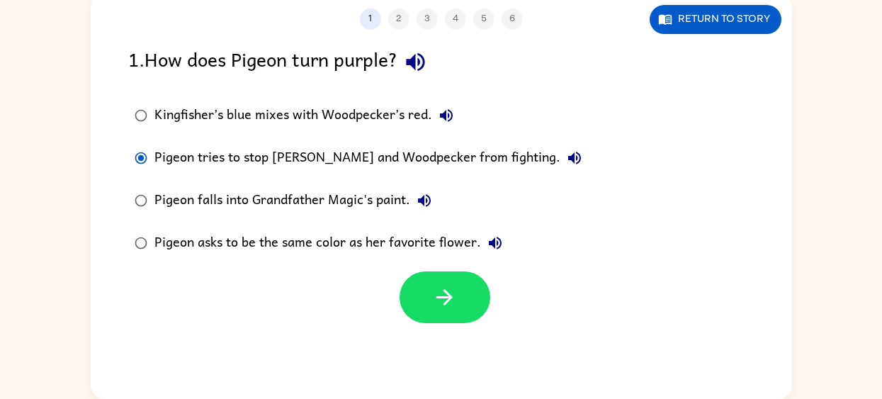
click at [356, 128] on div "Kingfisher’s blue mixes with Woodpecker’s red." at bounding box center [308, 115] width 306 height 28
click at [392, 163] on div "Pigeon tries to stop Canary and Woodpecker from fighting." at bounding box center [372, 158] width 434 height 28
click at [427, 269] on div at bounding box center [442, 293] width 702 height 59
click at [421, 296] on button "button" at bounding box center [445, 297] width 91 height 52
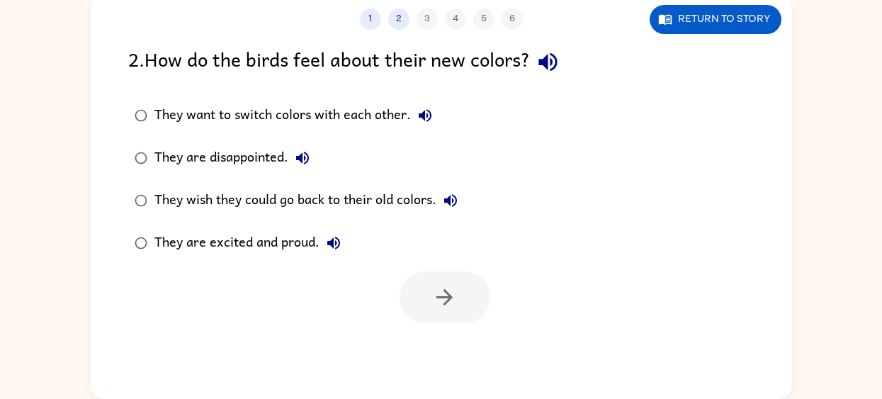
click at [705, 60] on div "2 . How do the birds feel about their new colors?" at bounding box center [441, 62] width 627 height 36
click at [695, 29] on button "Return to story" at bounding box center [716, 19] width 132 height 29
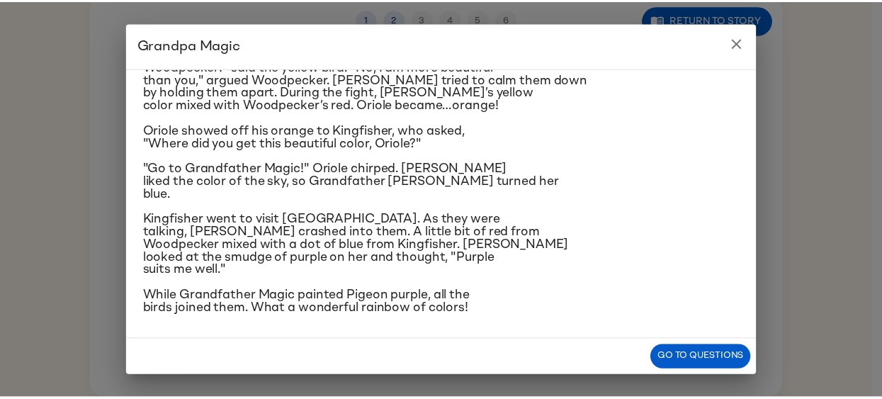
scroll to position [295, 0]
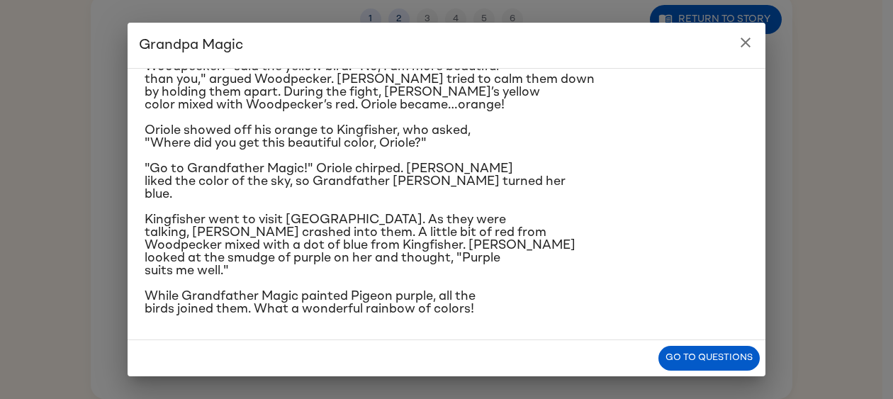
click at [734, 44] on button "close" at bounding box center [745, 42] width 28 height 28
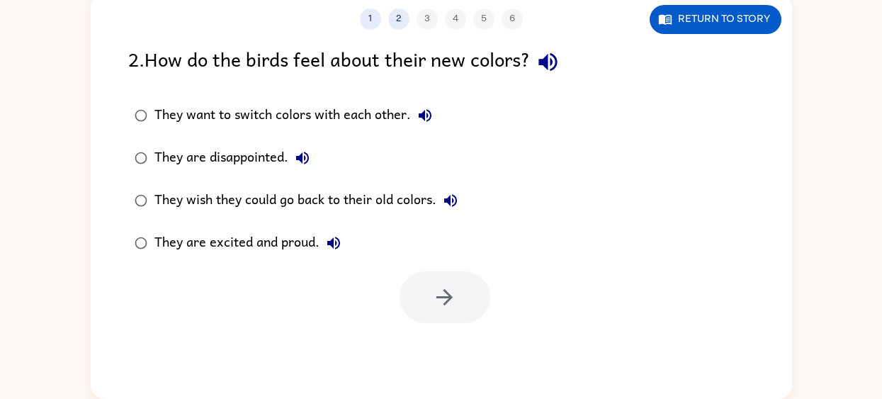
click at [209, 224] on label "They are excited and proud." at bounding box center [296, 243] width 352 height 43
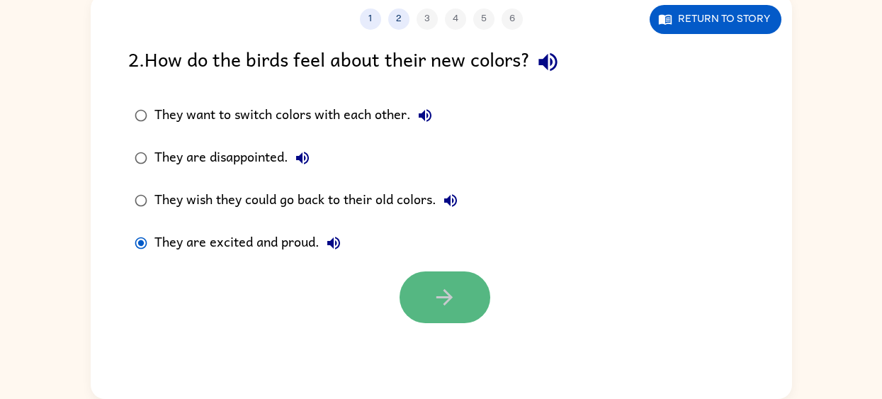
click at [433, 307] on button "button" at bounding box center [445, 297] width 91 height 52
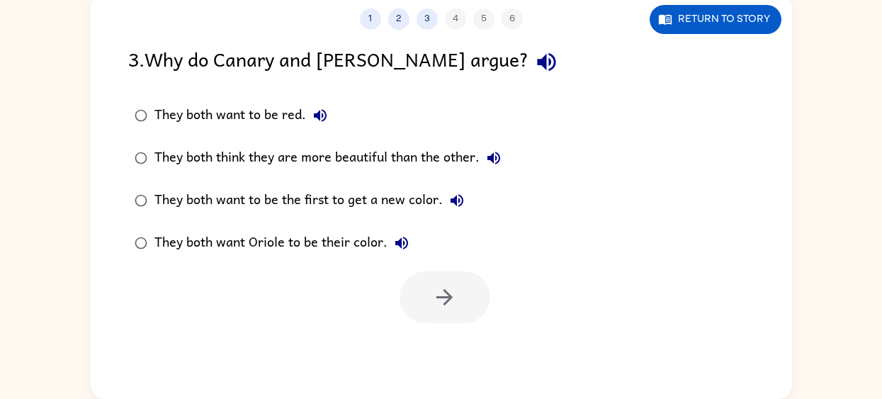
click at [410, 161] on div "They both think they are more beautiful than the other." at bounding box center [332, 158] width 354 height 28
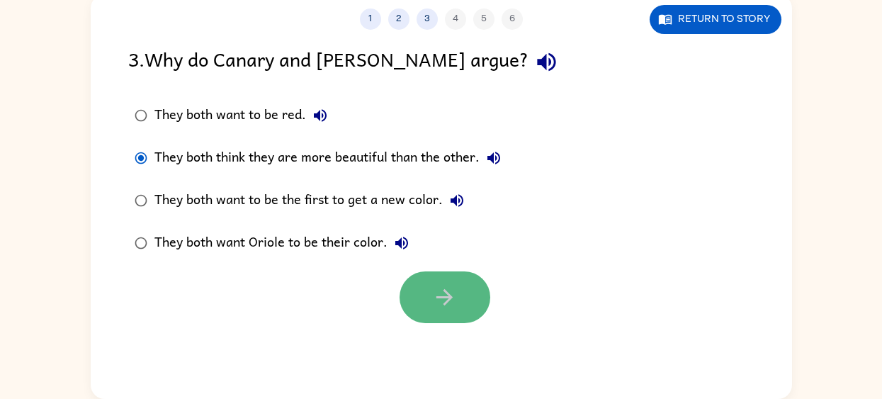
click at [437, 293] on icon "button" at bounding box center [444, 297] width 25 height 25
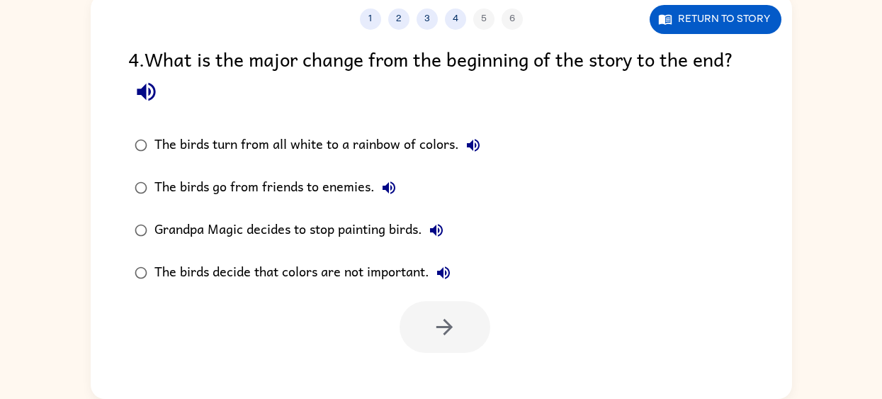
click at [322, 190] on div "The birds go from friends to enemies." at bounding box center [279, 188] width 249 height 28
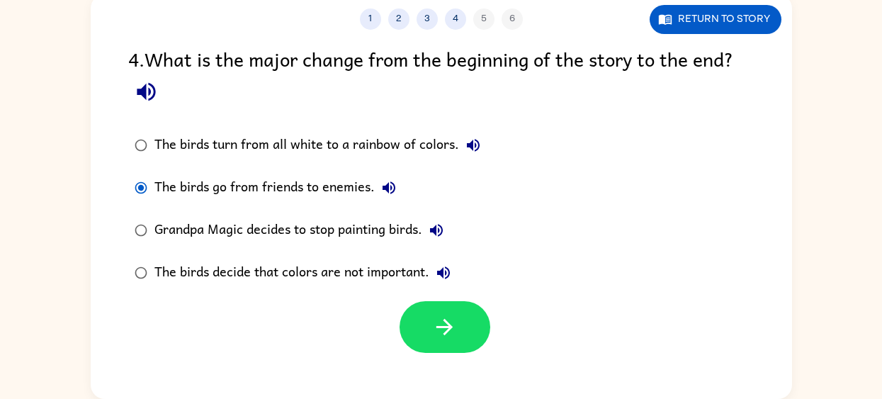
click at [405, 291] on label "The birds decide that colors are not important." at bounding box center [307, 273] width 374 height 43
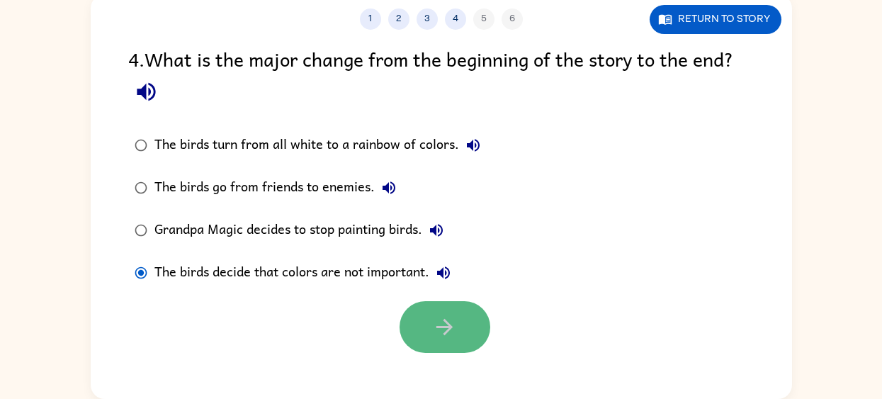
click at [429, 328] on button "button" at bounding box center [445, 327] width 91 height 52
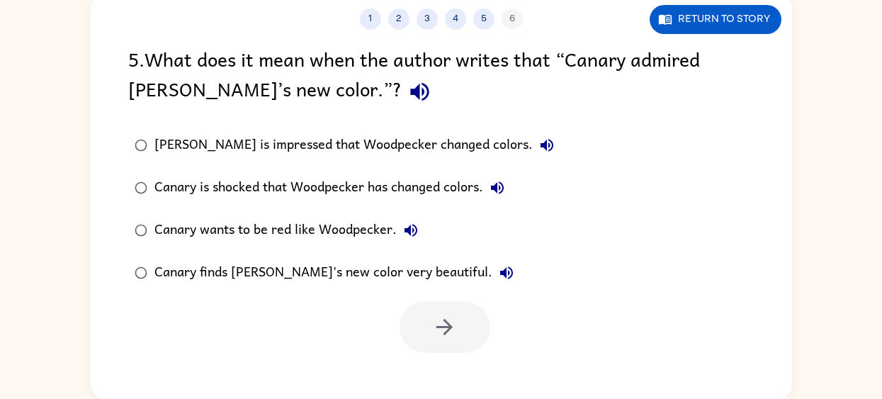
click at [390, 157] on div "Canary is impressed that Woodpecker changed colors." at bounding box center [358, 145] width 407 height 28
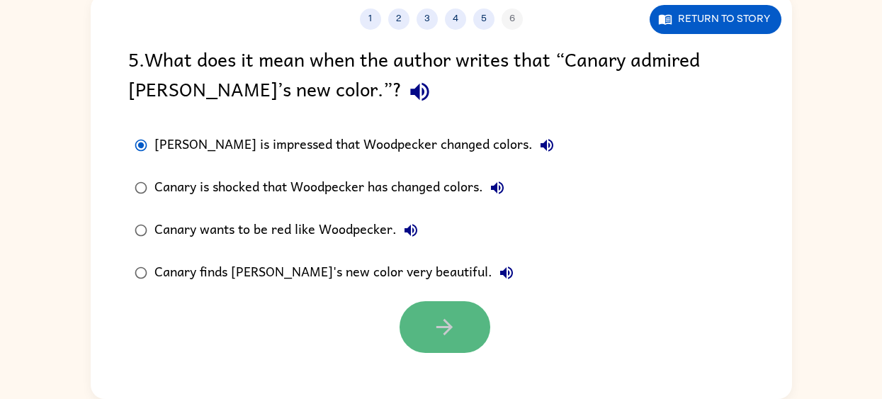
click at [430, 339] on button "button" at bounding box center [445, 327] width 91 height 52
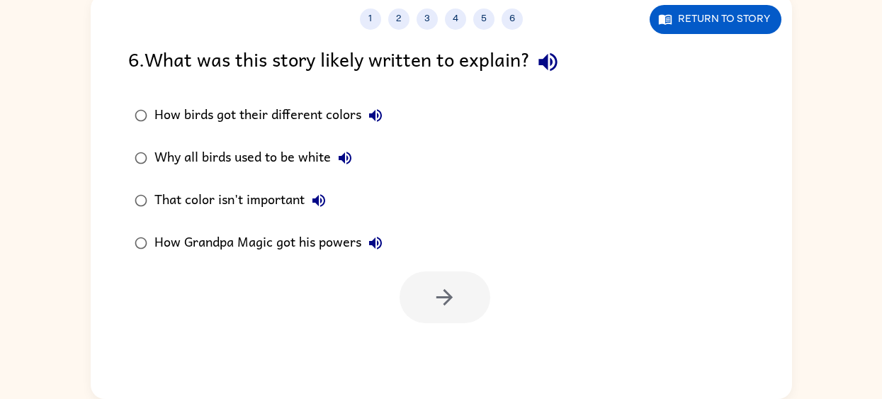
click at [305, 110] on div "How birds got their different colors" at bounding box center [272, 115] width 235 height 28
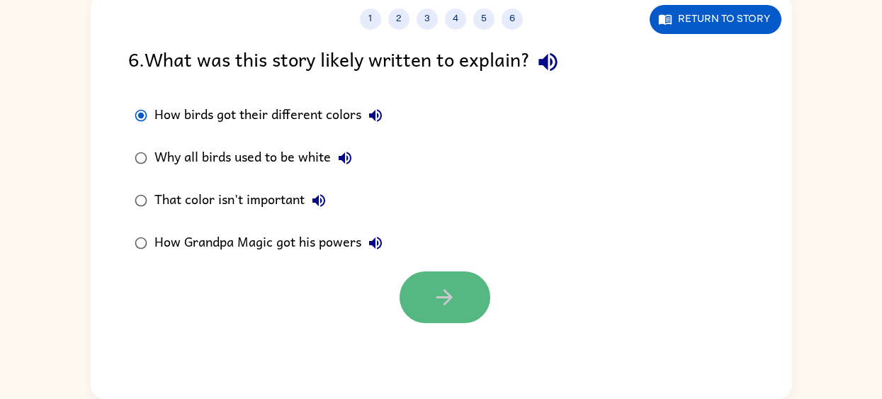
click at [449, 314] on button "button" at bounding box center [445, 297] width 91 height 52
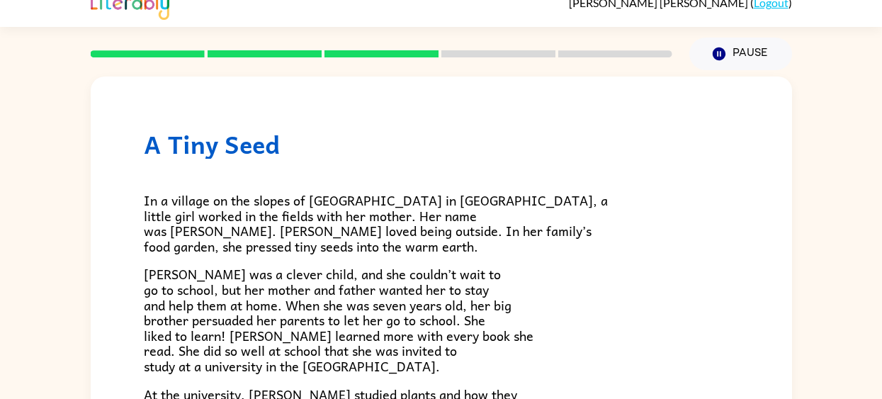
scroll to position [0, 0]
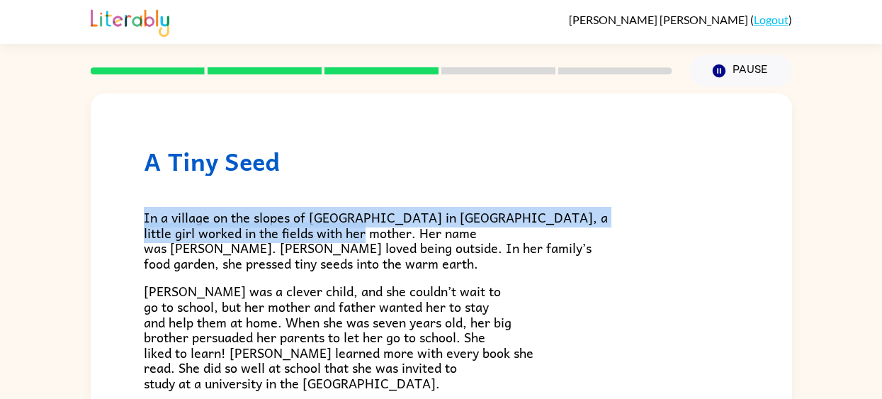
drag, startPoint x: 139, startPoint y: 215, endPoint x: 481, endPoint y: 232, distance: 342.0
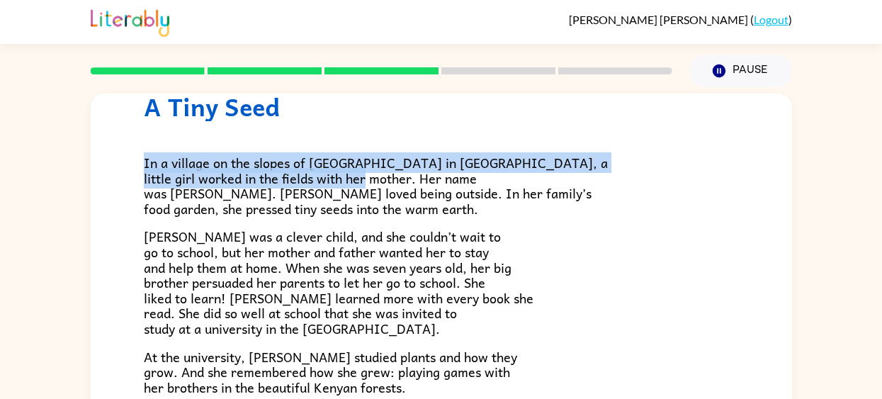
scroll to position [56, 0]
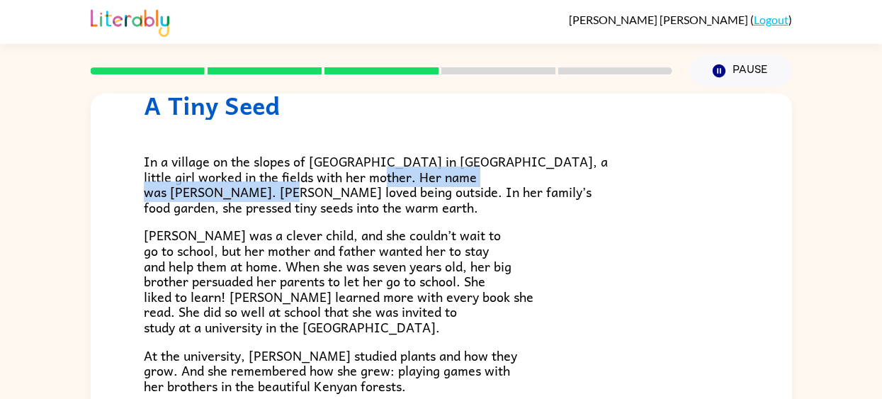
drag, startPoint x: 139, startPoint y: 198, endPoint x: 443, endPoint y: 199, distance: 304.1
click at [443, 199] on div "A Tiny Seed In a village on the slopes of Mount Kenya in Africa, a little girl …" at bounding box center [442, 403] width 702 height 731
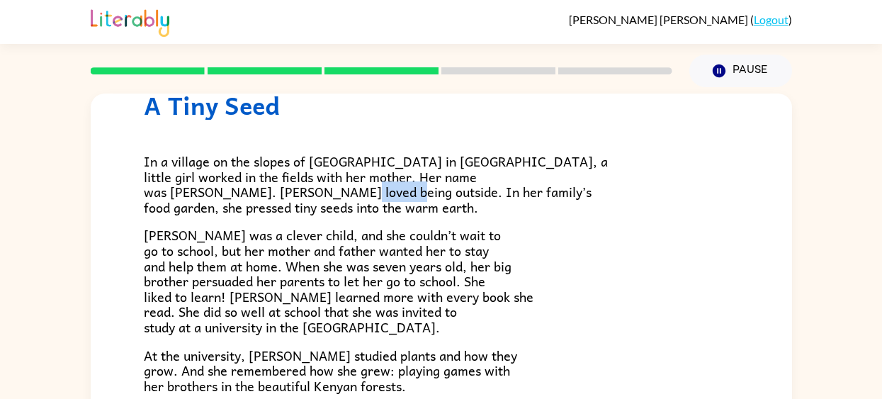
drag, startPoint x: 443, startPoint y: 199, endPoint x: 512, endPoint y: 190, distance: 70.1
click at [513, 190] on p "In a village on the slopes of Mount Kenya in Africa, a little girl worked in th…" at bounding box center [441, 184] width 595 height 61
drag, startPoint x: 512, startPoint y: 201, endPoint x: 476, endPoint y: 205, distance: 36.3
click at [476, 205] on p "In a village on the slopes of Mount Kenya in Africa, a little girl worked in th…" at bounding box center [441, 184] width 595 height 61
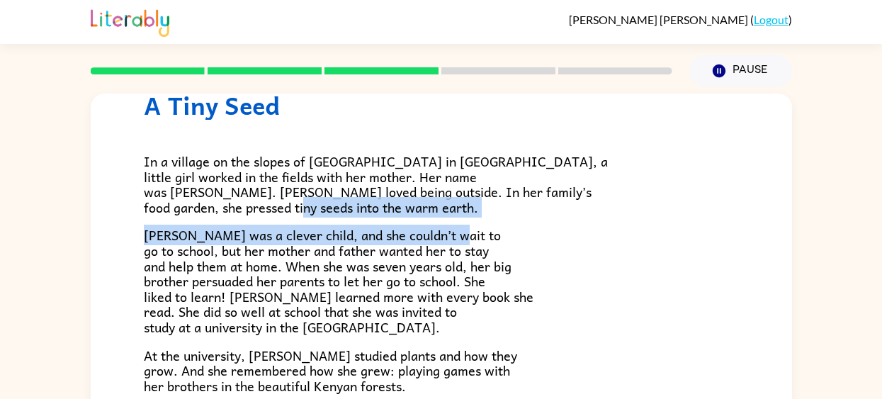
drag, startPoint x: 477, startPoint y: 211, endPoint x: 486, endPoint y: 239, distance: 29.1
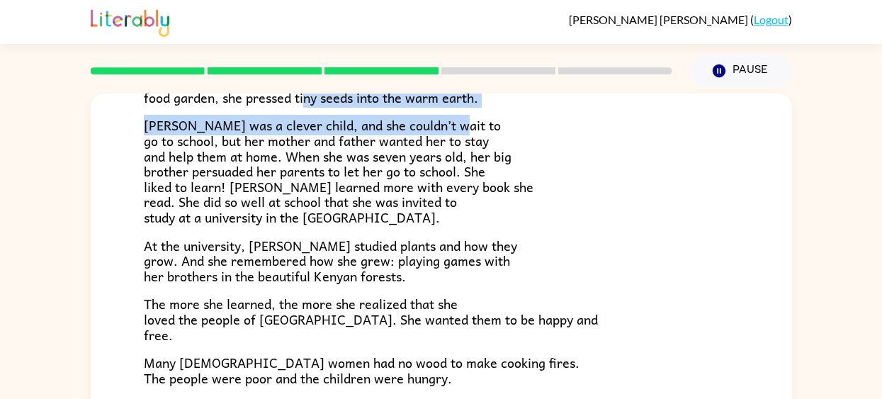
scroll to position [167, 0]
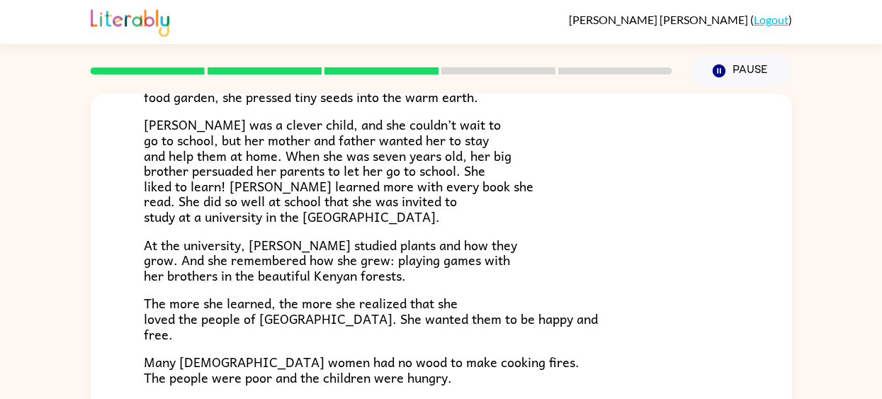
click at [171, 146] on span "Wangari was a clever child, and she couldn’t wait to go to school, but her moth…" at bounding box center [339, 170] width 390 height 113
click at [150, 155] on span "Wangari was a clever child, and she couldn’t wait to go to school, but her moth…" at bounding box center [339, 170] width 390 height 113
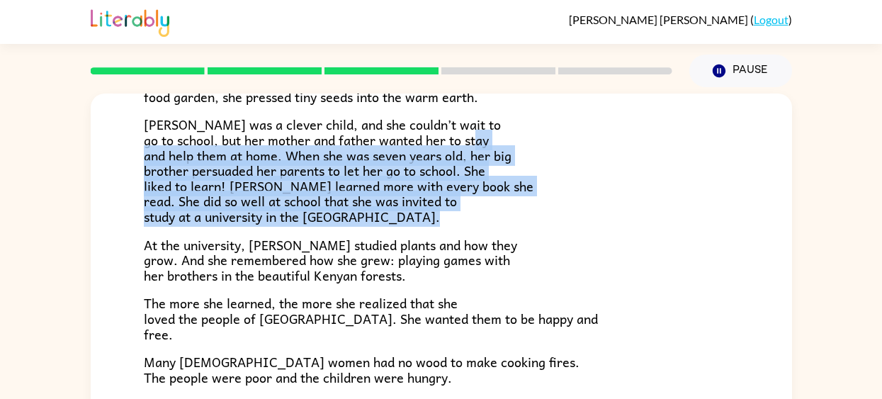
drag, startPoint x: 147, startPoint y: 154, endPoint x: 468, endPoint y: 224, distance: 328.6
click at [468, 225] on div "In a village on the slopes of Mount Kenya in Africa, a little girl worked in th…" at bounding box center [441, 300] width 595 height 583
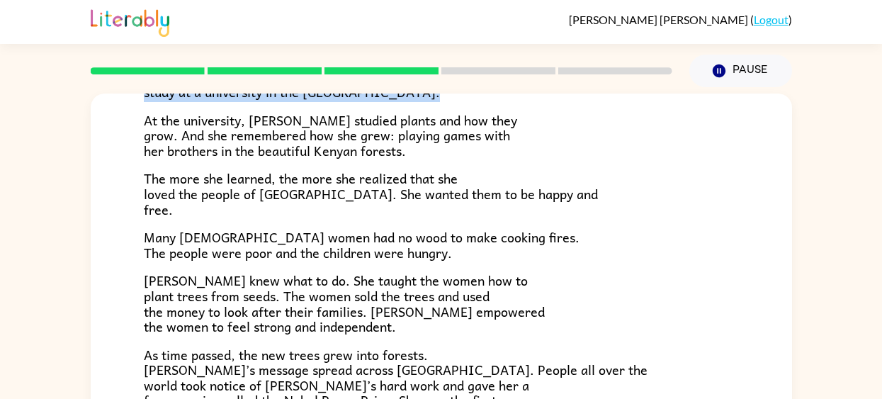
scroll to position [286, 0]
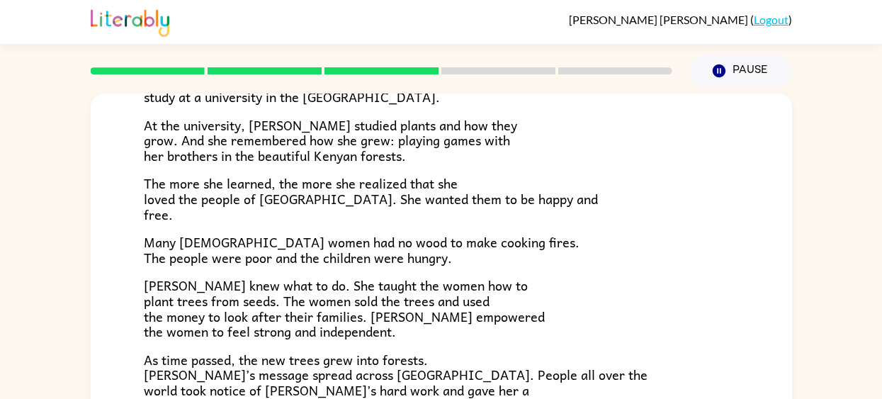
click at [564, 269] on div "In a village on the slopes of Mount Kenya in Africa, a little girl worked in th…" at bounding box center [441, 180] width 595 height 583
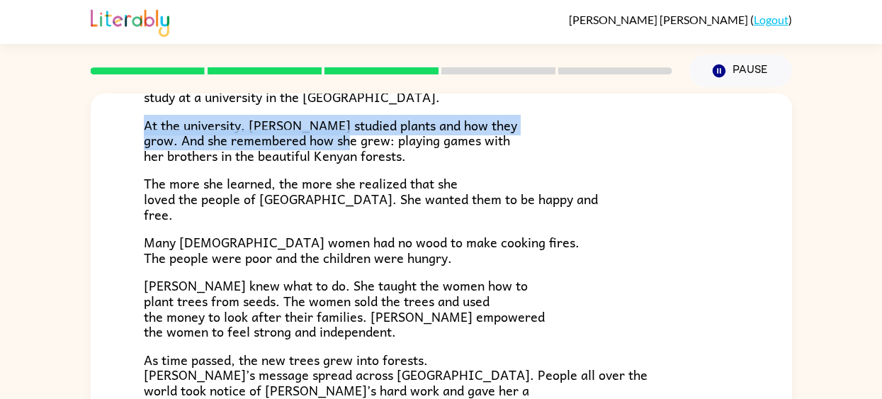
drag, startPoint x: 127, startPoint y: 111, endPoint x: 388, endPoint y: 137, distance: 262.1
click at [388, 137] on div "A Tiny Seed In a village on the slopes of Mount Kenya in Africa, a little girl …" at bounding box center [442, 172] width 702 height 731
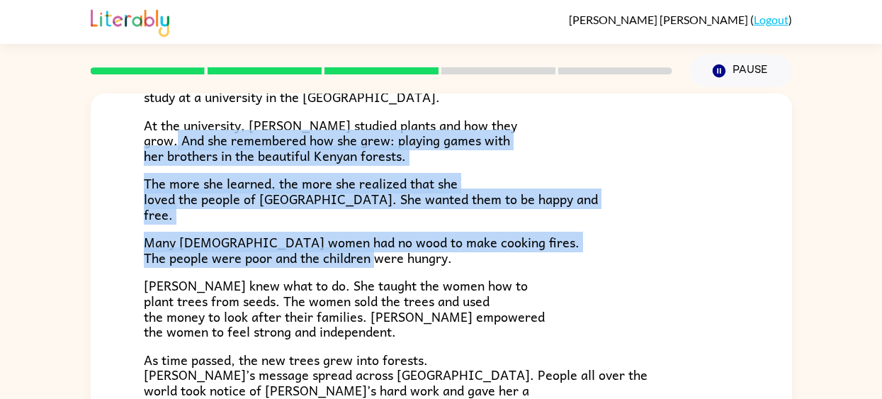
drag, startPoint x: 212, startPoint y: 150, endPoint x: 478, endPoint y: 254, distance: 285.9
click at [478, 254] on div "In a village on the slopes of Mount Kenya in Africa, a little girl worked in th…" at bounding box center [441, 180] width 595 height 583
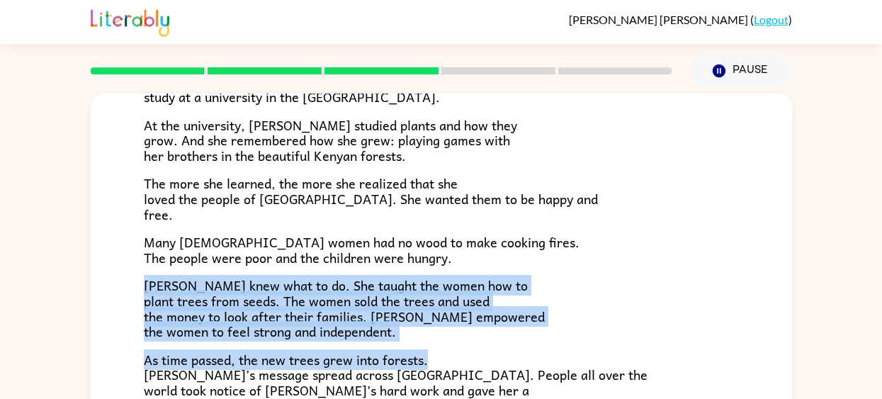
drag, startPoint x: 147, startPoint y: 284, endPoint x: 447, endPoint y: 360, distance: 309.4
click at [447, 360] on div "In a village on the slopes of Mount Kenya in Africa, a little girl worked in th…" at bounding box center [441, 180] width 595 height 583
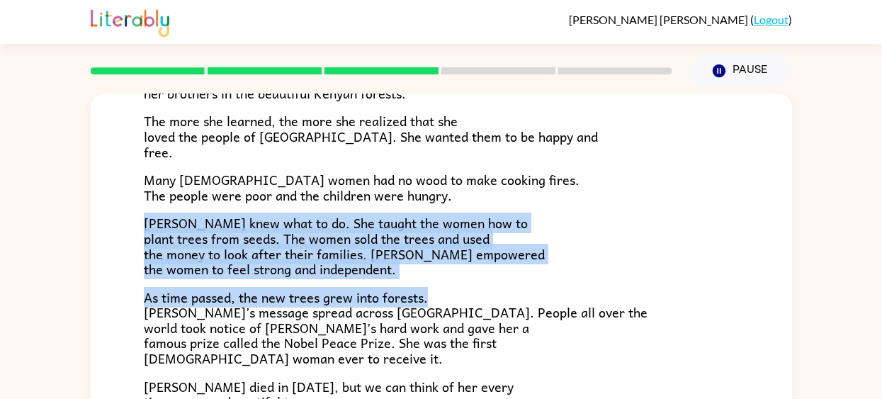
scroll to position [343, 0]
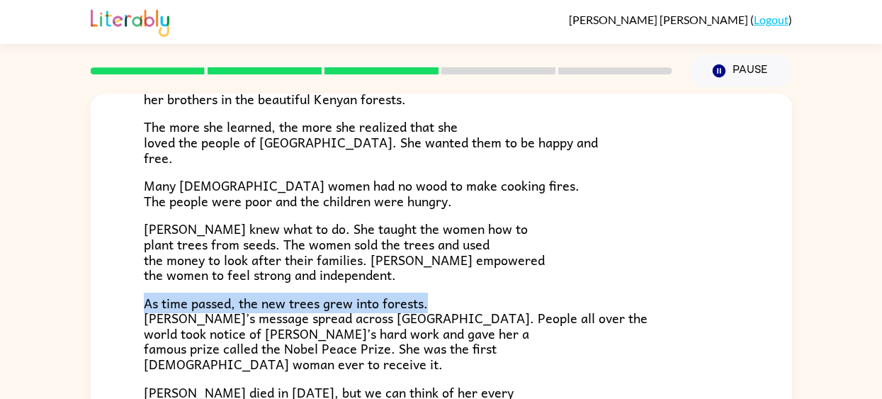
drag, startPoint x: 119, startPoint y: 310, endPoint x: 447, endPoint y: 303, distance: 327.5
click at [447, 303] on div "A Tiny Seed In a village on the slopes of Mount Kenya in Africa, a little girl …" at bounding box center [442, 116] width 702 height 731
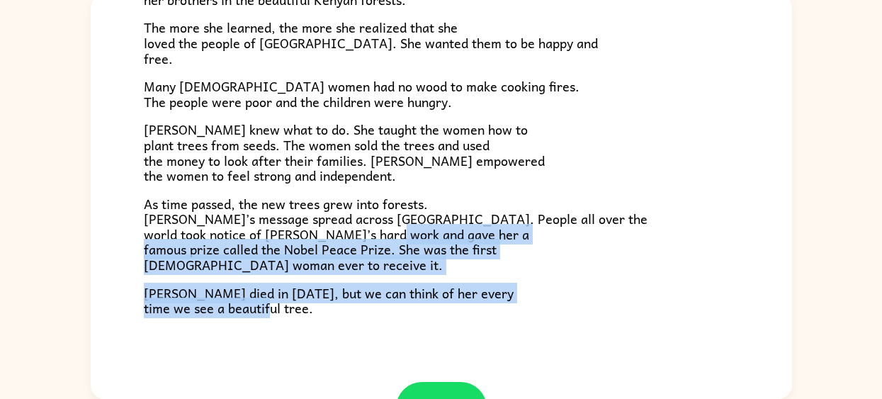
scroll to position [398, 0]
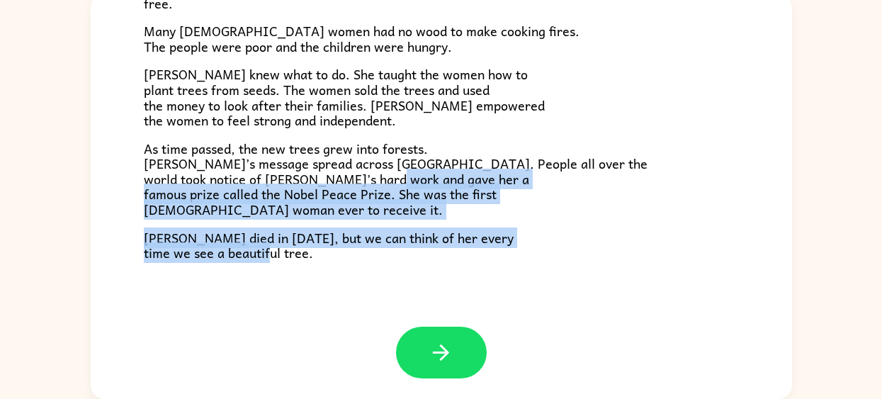
drag, startPoint x: 136, startPoint y: 341, endPoint x: 396, endPoint y: 247, distance: 276.7
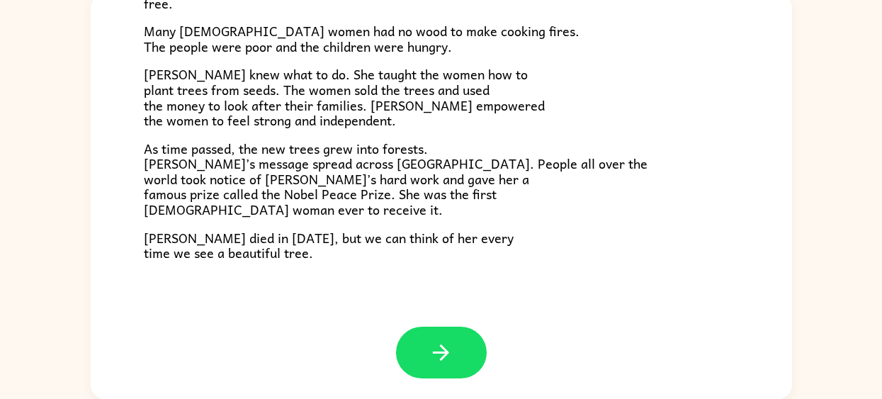
click at [434, 343] on icon "button" at bounding box center [441, 352] width 25 height 25
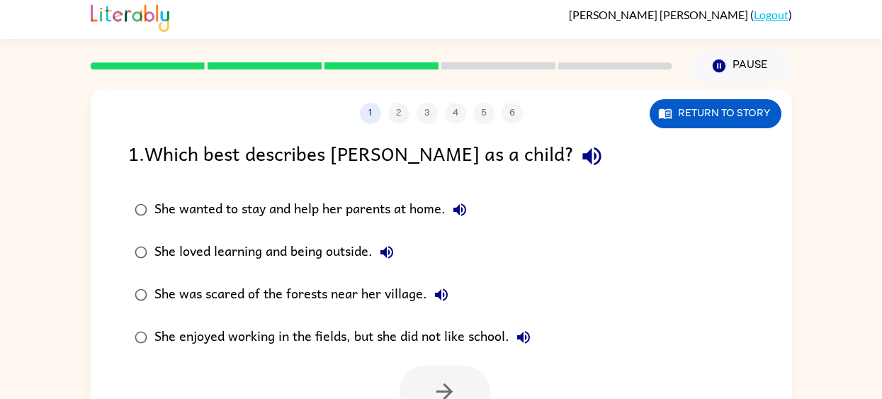
scroll to position [0, 0]
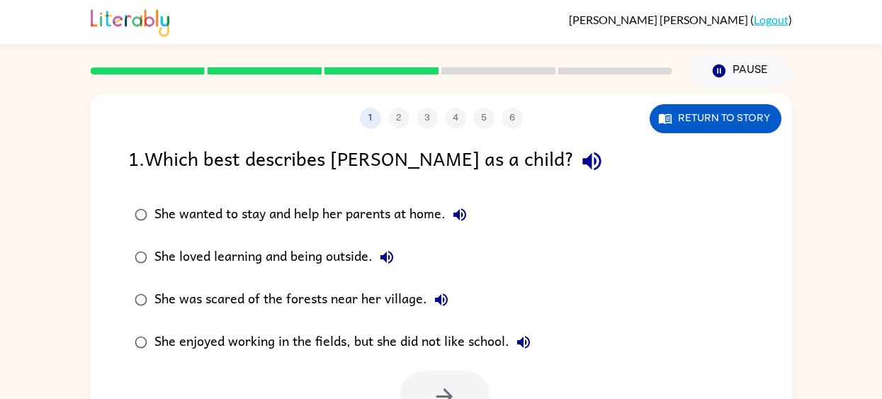
click at [301, 206] on div "She wanted to stay and help her parents at home." at bounding box center [315, 215] width 320 height 28
click at [433, 386] on icon "button" at bounding box center [444, 396] width 25 height 25
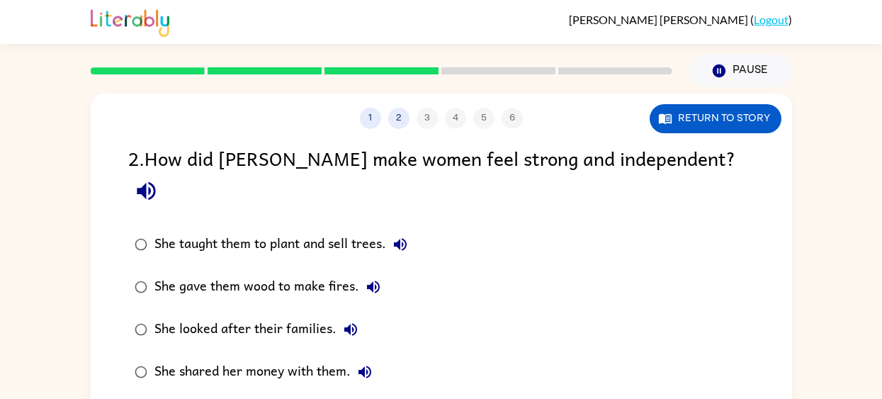
click at [330, 273] on div "She gave them wood to make fires." at bounding box center [271, 287] width 233 height 28
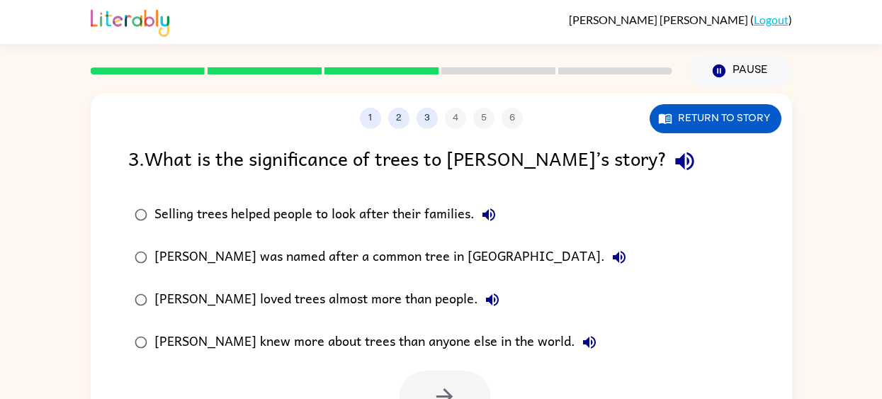
click at [369, 262] on div "Wangari was named after a common tree in Kenya." at bounding box center [394, 257] width 479 height 28
click at [444, 382] on button "button" at bounding box center [445, 397] width 91 height 52
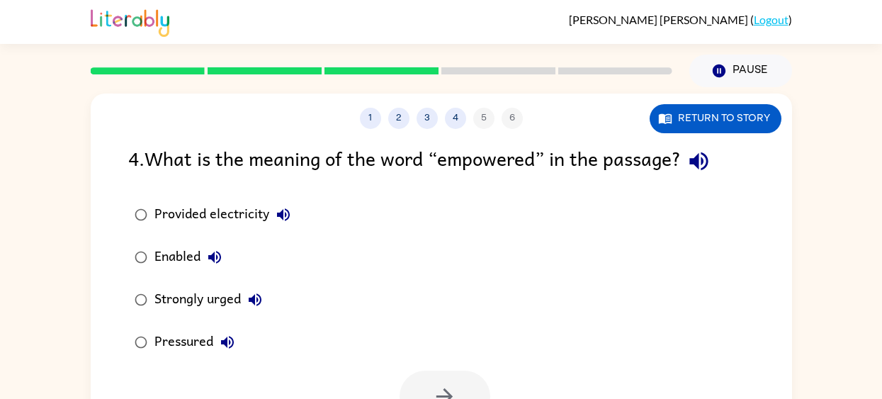
click at [155, 263] on div "Enabled" at bounding box center [192, 257] width 74 height 28
click at [441, 352] on div "Provided electricity Enabled Strongly urged Pressured" at bounding box center [460, 278] width 664 height 170
click at [447, 368] on div at bounding box center [442, 393] width 702 height 59
click at [451, 391] on icon "button" at bounding box center [444, 396] width 25 height 25
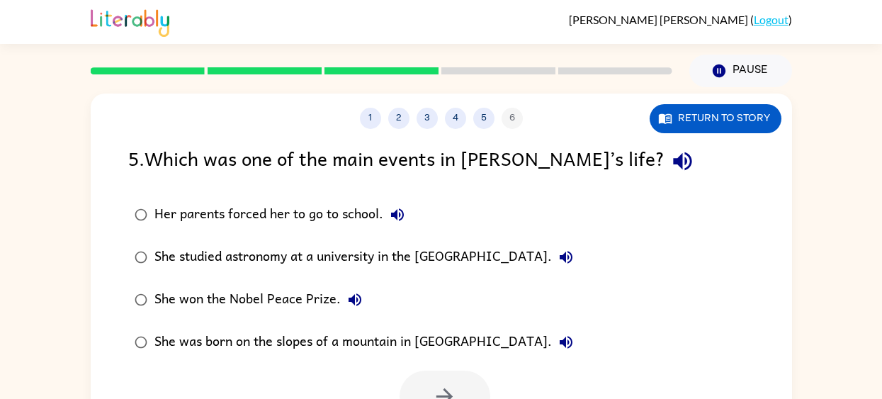
click at [291, 310] on div "She won the Nobel Peace Prize." at bounding box center [262, 300] width 215 height 28
click at [457, 393] on button "button" at bounding box center [445, 397] width 91 height 52
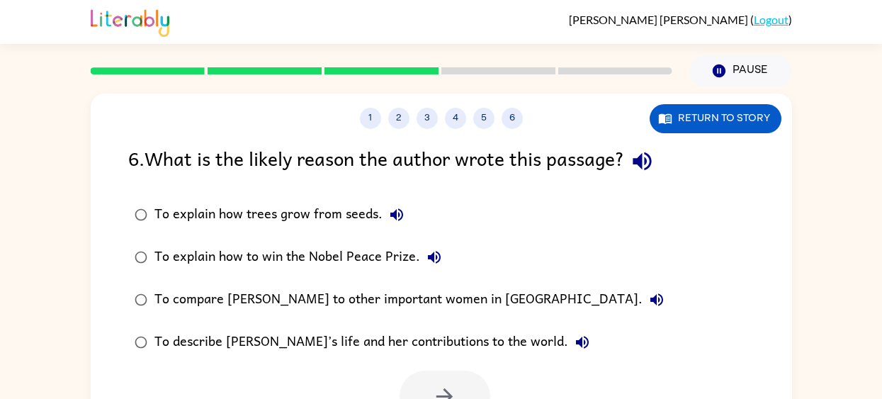
click at [400, 213] on icon "button" at bounding box center [397, 214] width 13 height 13
click at [364, 215] on div "To explain how trees grow from seeds." at bounding box center [283, 215] width 257 height 28
click at [440, 378] on button "button" at bounding box center [445, 397] width 91 height 52
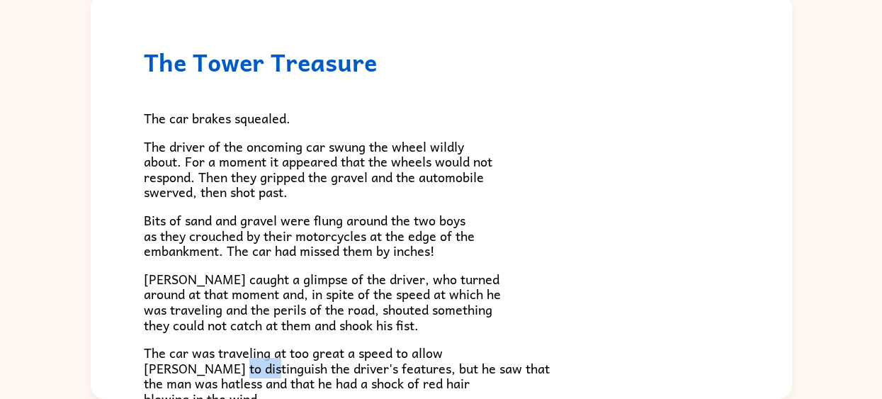
drag, startPoint x: 225, startPoint y: 376, endPoint x: 291, endPoint y: 376, distance: 65.9
click at [281, 376] on span "The car was traveling at too great a speed to allow Frank to distinguish the dr…" at bounding box center [347, 375] width 406 height 67
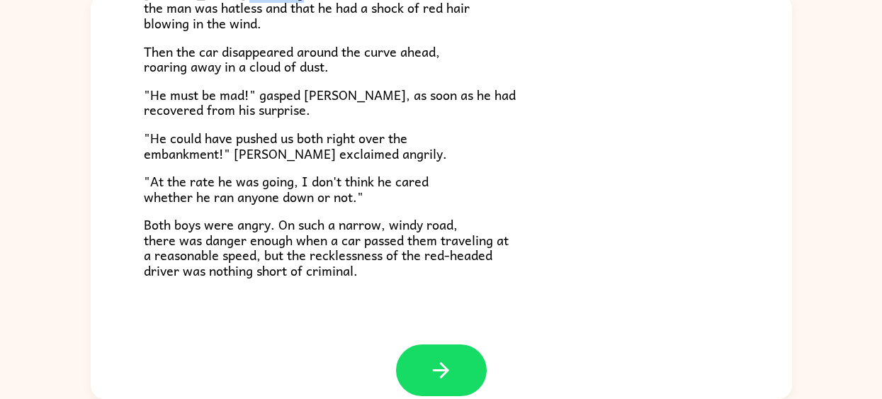
scroll to position [393, 0]
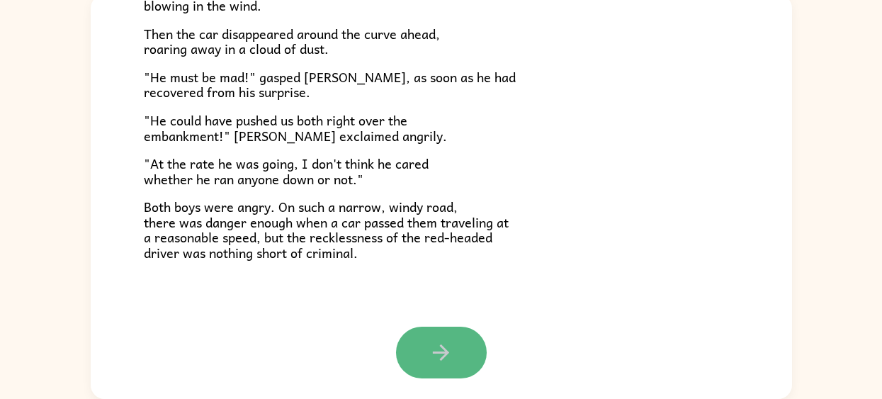
click at [437, 339] on button "button" at bounding box center [441, 353] width 91 height 52
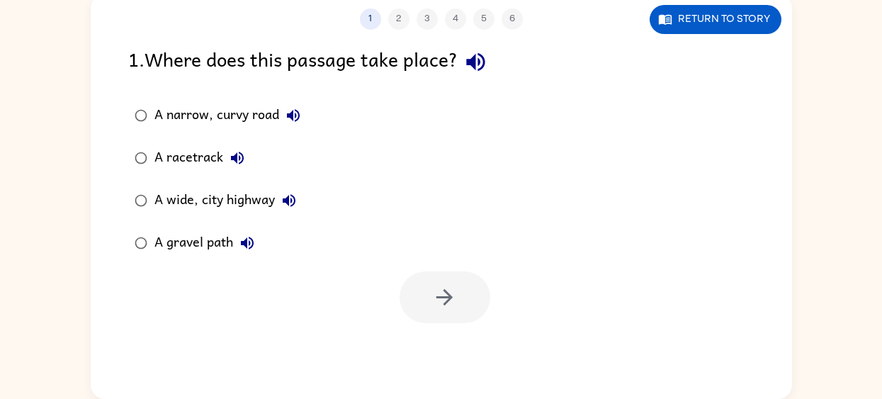
click at [226, 208] on div "A wide, city highway" at bounding box center [229, 200] width 149 height 28
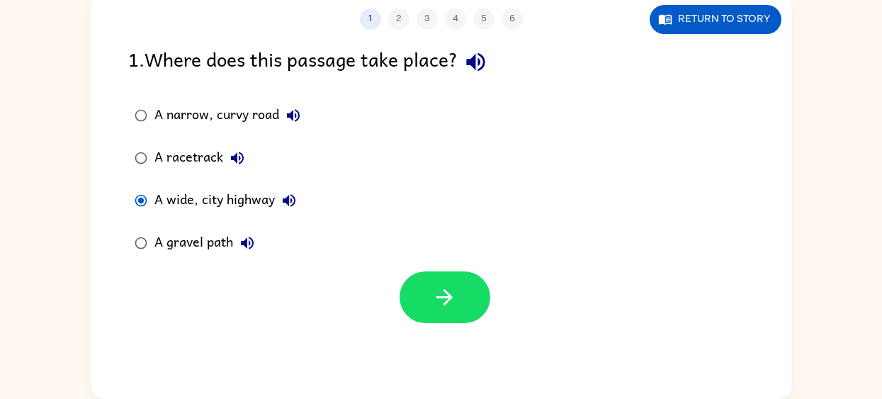
click at [415, 271] on div at bounding box center [445, 297] width 91 height 52
click at [465, 288] on button "button" at bounding box center [445, 297] width 91 height 52
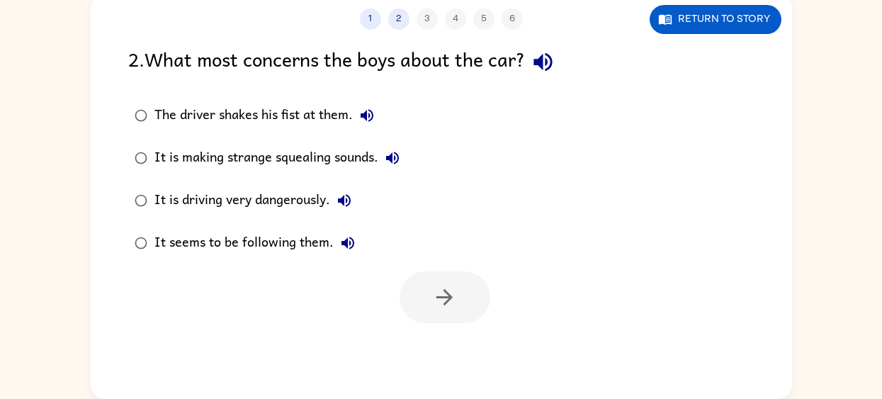
click at [266, 118] on div "The driver shakes his fist at them." at bounding box center [268, 115] width 227 height 28
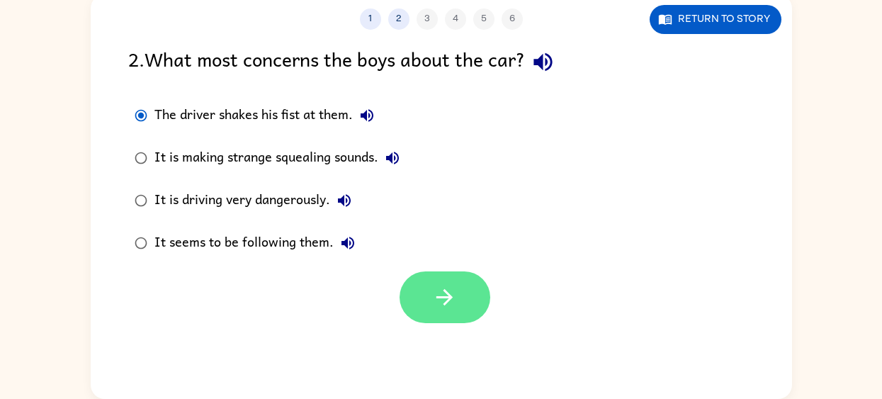
click at [437, 280] on button "button" at bounding box center [445, 297] width 91 height 52
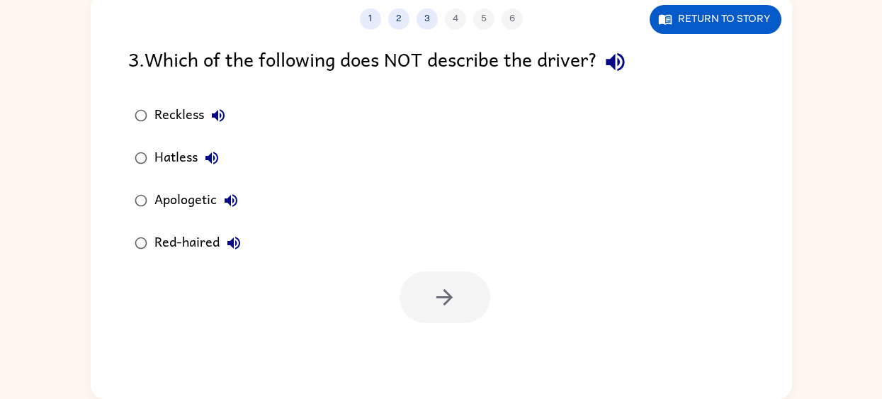
click at [172, 160] on div "Hatless" at bounding box center [191, 158] width 72 height 28
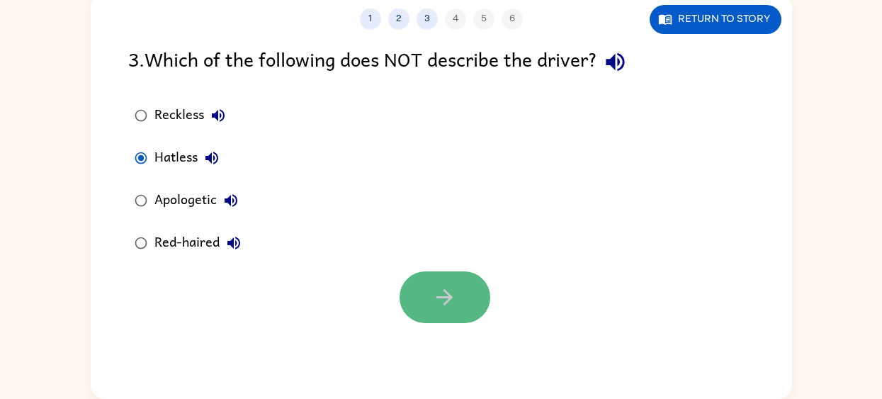
click at [456, 298] on icon "button" at bounding box center [444, 297] width 25 height 25
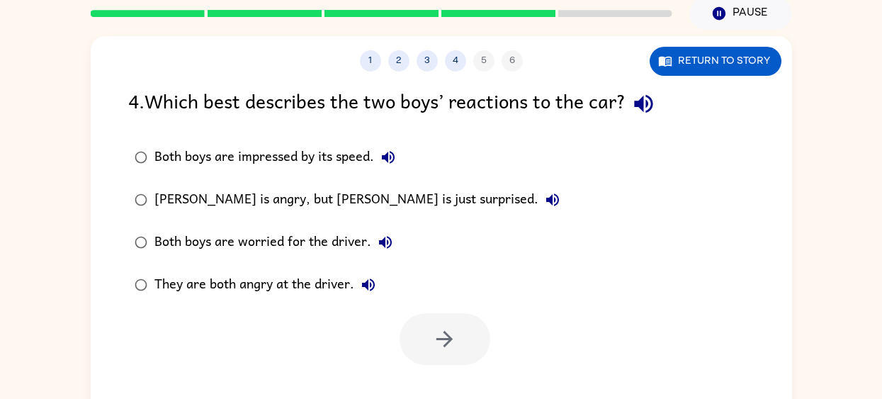
scroll to position [58, 0]
click at [291, 164] on div "Both boys are impressed by its speed." at bounding box center [279, 156] width 248 height 28
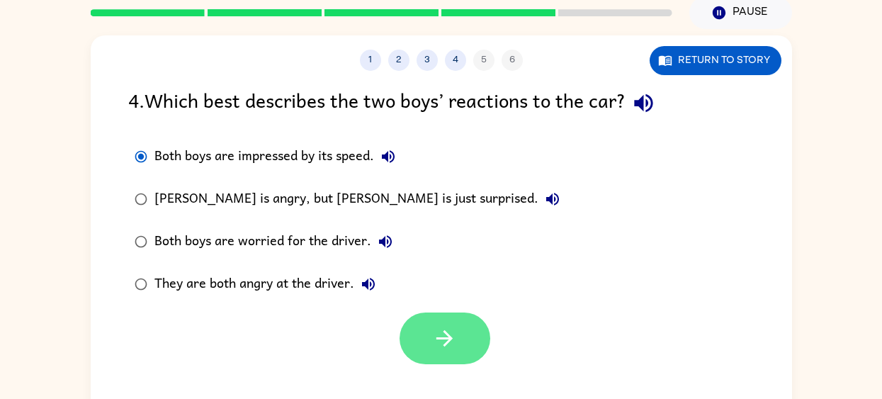
click at [435, 321] on button "button" at bounding box center [445, 339] width 91 height 52
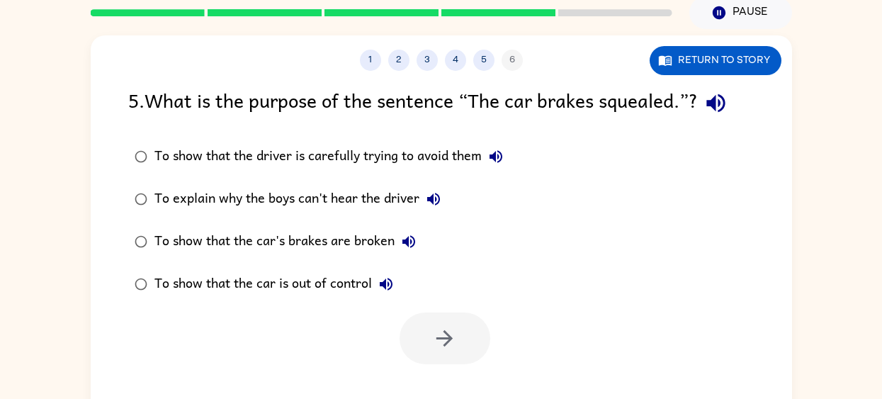
click at [342, 276] on div "To show that the car is out of control" at bounding box center [278, 284] width 246 height 28
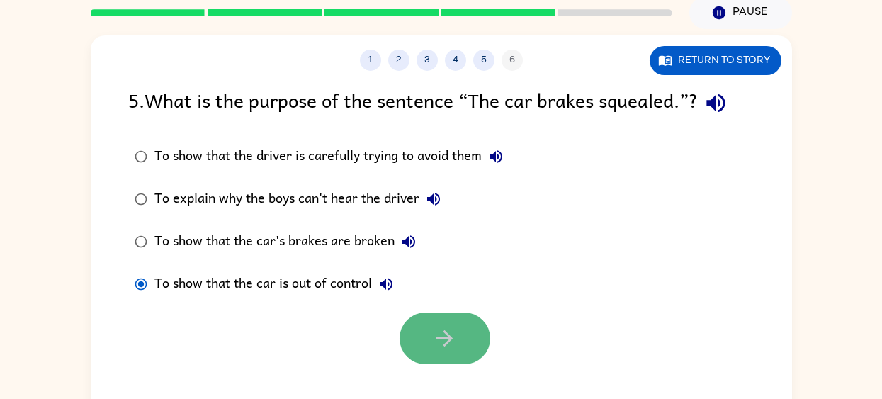
click at [449, 334] on icon "button" at bounding box center [444, 338] width 25 height 25
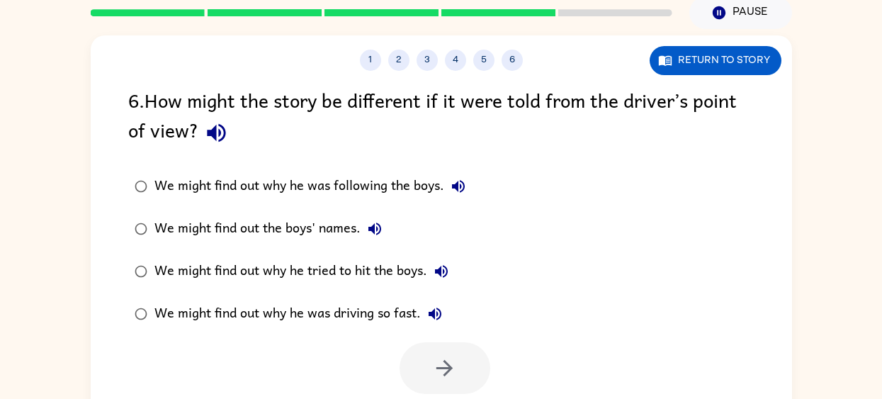
click at [304, 234] on div "We might find out the boys' names." at bounding box center [272, 229] width 235 height 28
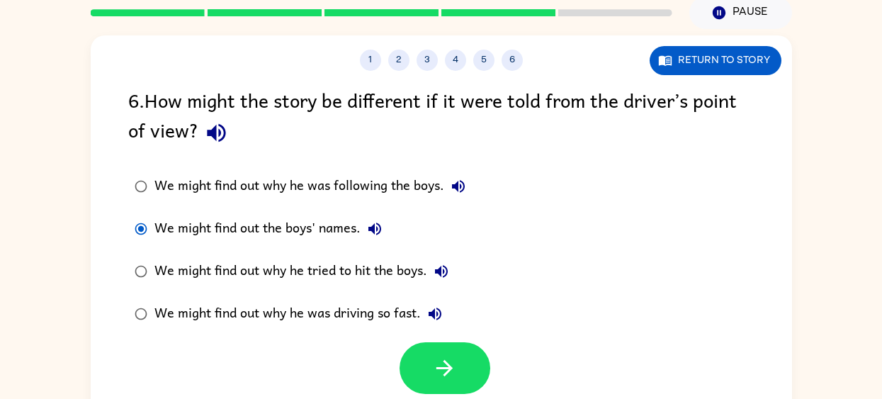
click at [445, 340] on div at bounding box center [442, 364] width 702 height 59
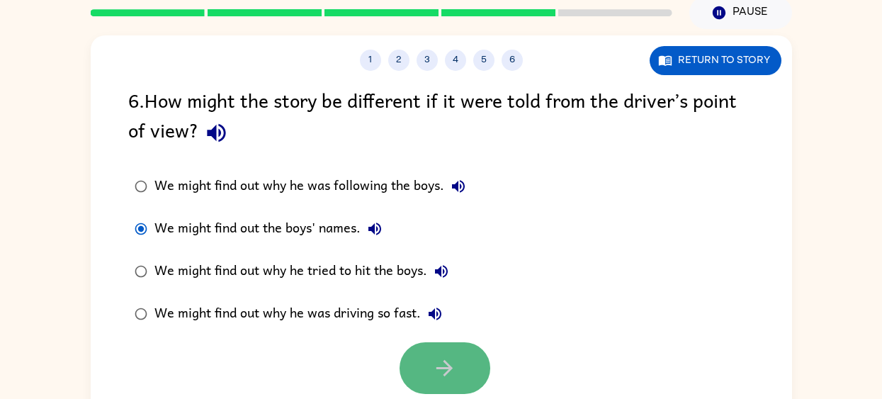
click at [445, 366] on icon "button" at bounding box center [444, 368] width 25 height 25
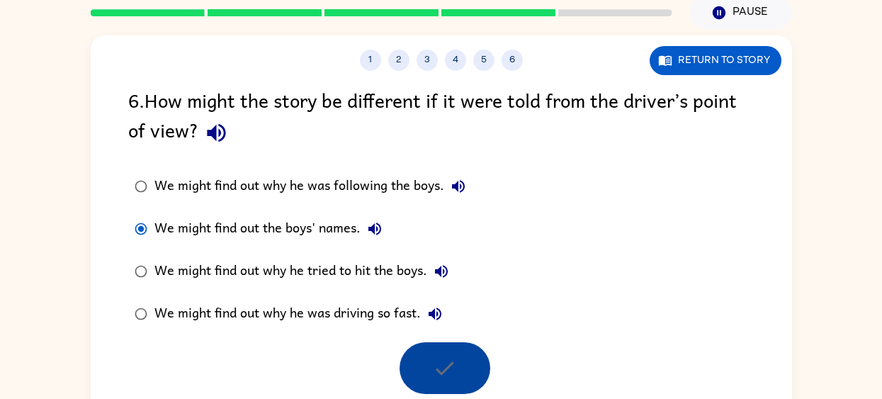
scroll to position [45, 0]
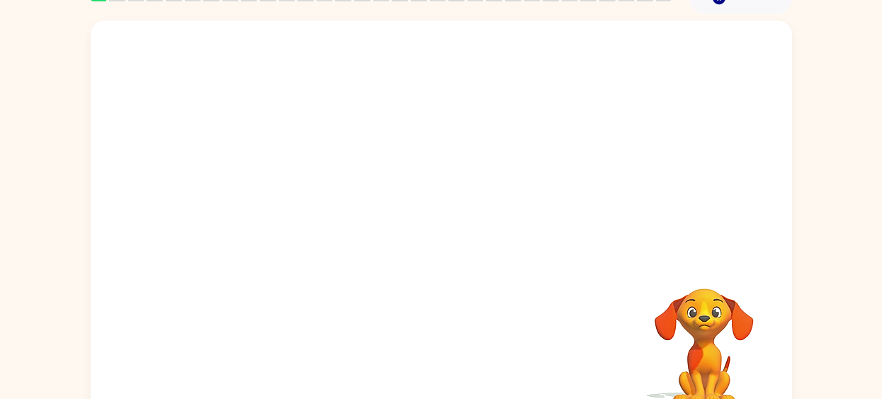
scroll to position [99, 0]
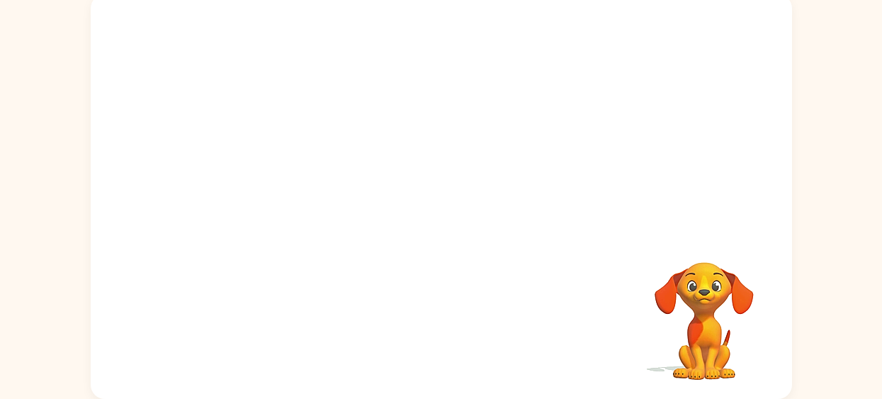
click at [678, 286] on video "Your browser must support playing .mp4 files to use Literably. Please try using…" at bounding box center [705, 311] width 142 height 142
click at [420, 225] on div at bounding box center [441, 204] width 91 height 52
click at [420, 218] on div at bounding box center [441, 204] width 91 height 52
click at [418, 218] on div at bounding box center [441, 204] width 91 height 52
click at [429, 205] on div at bounding box center [441, 204] width 91 height 52
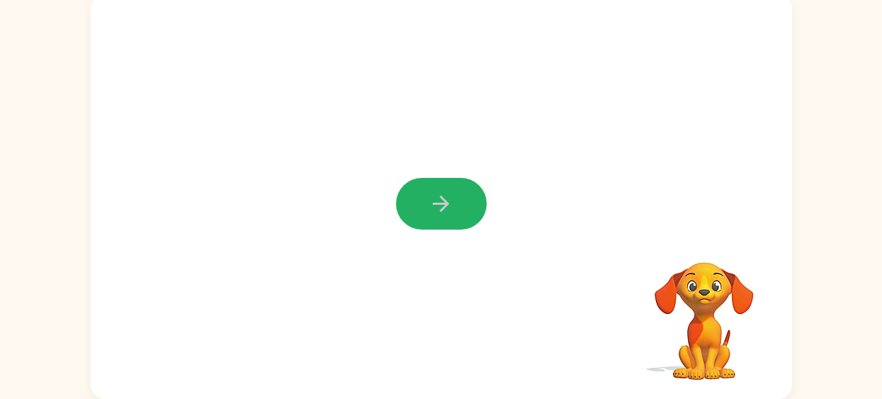
click at [429, 205] on icon "button" at bounding box center [441, 203] width 25 height 25
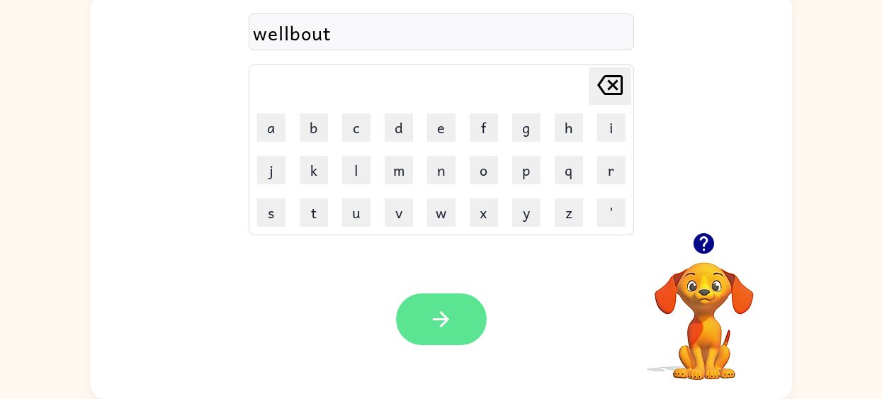
click at [456, 316] on button "button" at bounding box center [441, 319] width 91 height 52
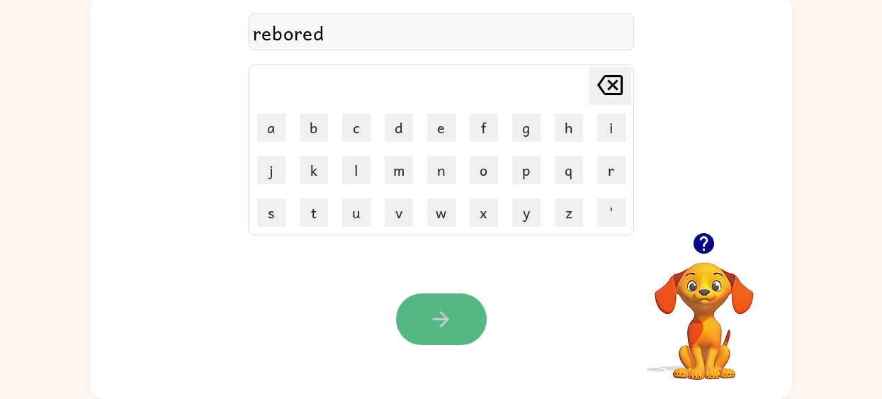
click at [432, 318] on icon "button" at bounding box center [441, 319] width 25 height 25
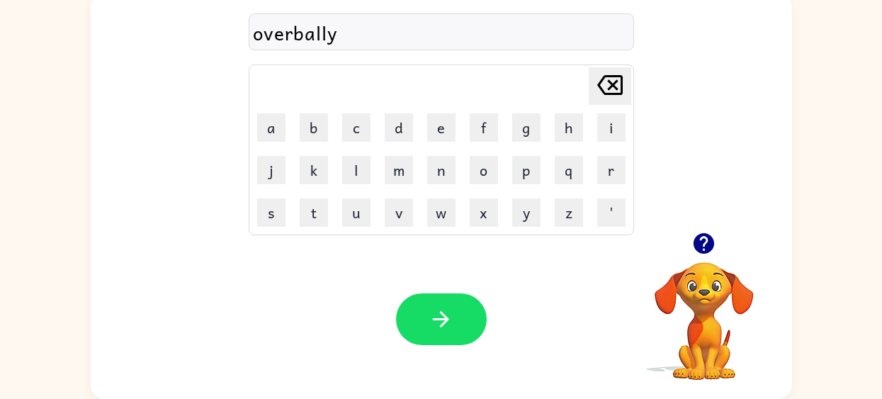
click at [388, 298] on div "Your browser must support playing .mp4 files to use Literably. Please try using…" at bounding box center [442, 319] width 702 height 159
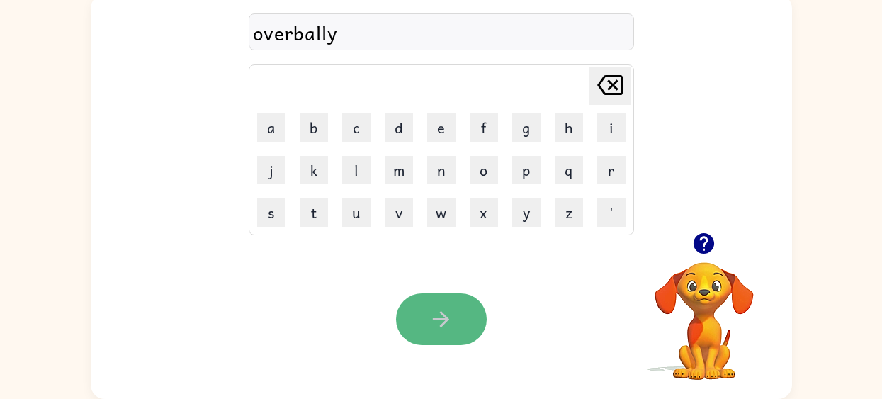
click at [433, 324] on icon "button" at bounding box center [441, 319] width 25 height 25
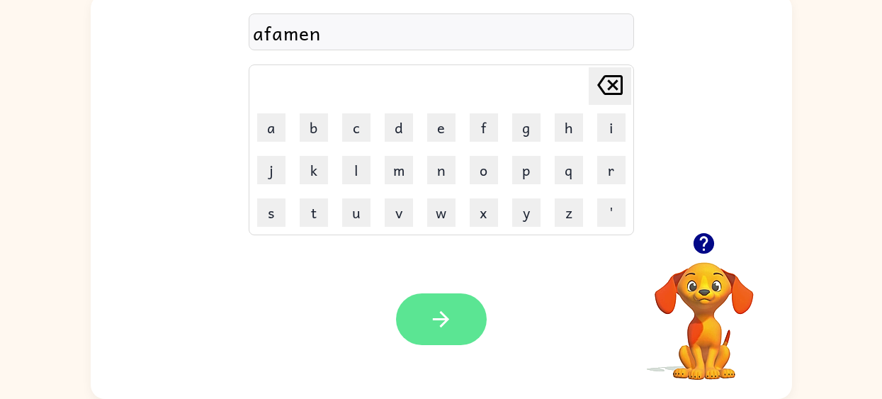
click at [439, 322] on icon "button" at bounding box center [441, 319] width 25 height 25
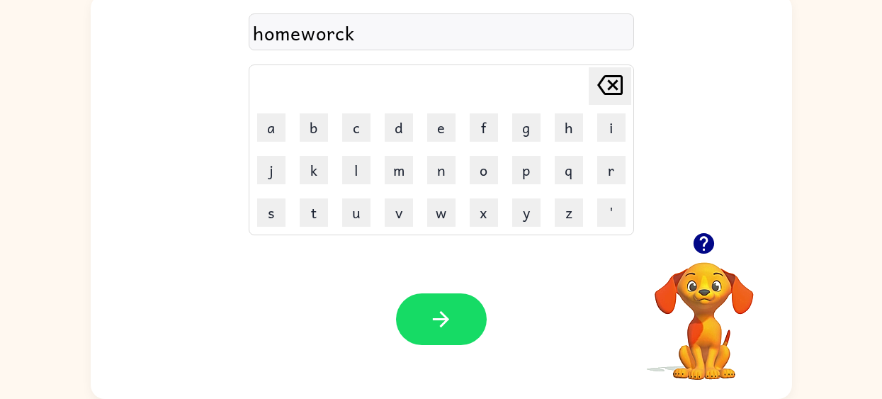
click at [462, 352] on div "Your browser must support playing .mp4 files to use Literably. Please try using…" at bounding box center [442, 319] width 702 height 159
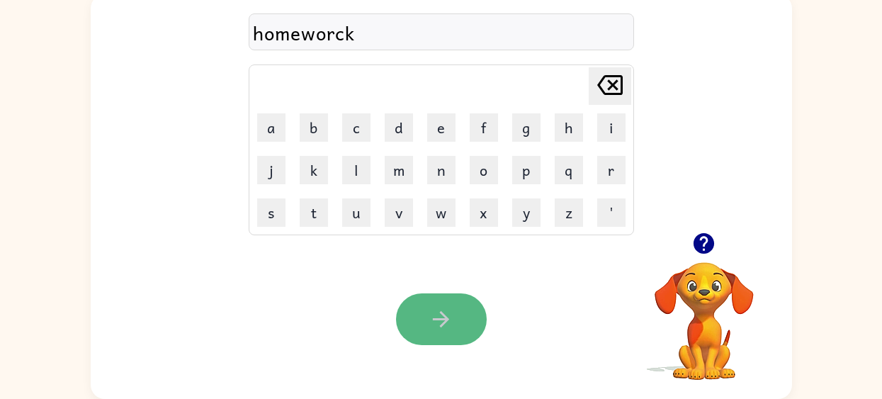
click at [441, 322] on icon "button" at bounding box center [441, 319] width 25 height 25
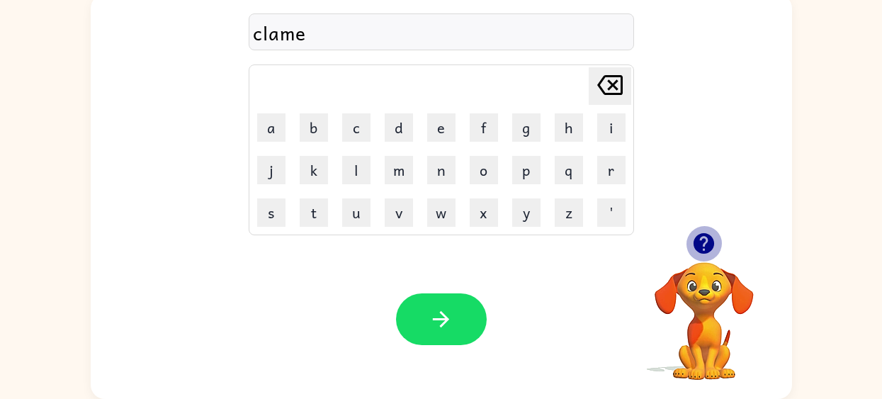
click at [702, 254] on icon "button" at bounding box center [704, 243] width 25 height 25
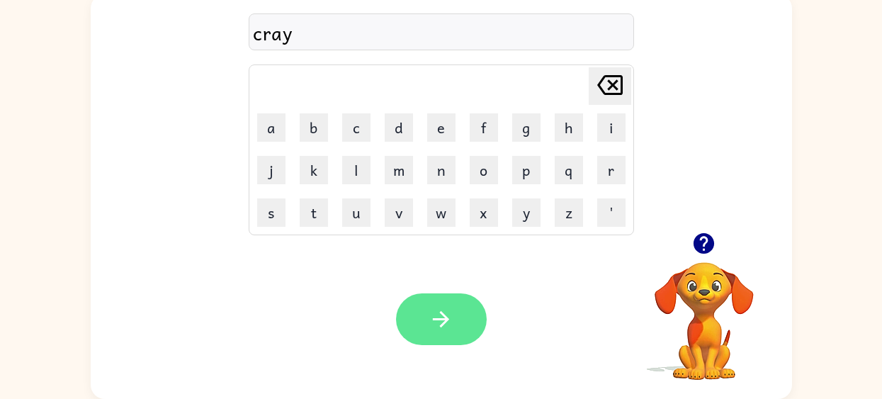
click at [456, 327] on button "button" at bounding box center [441, 319] width 91 height 52
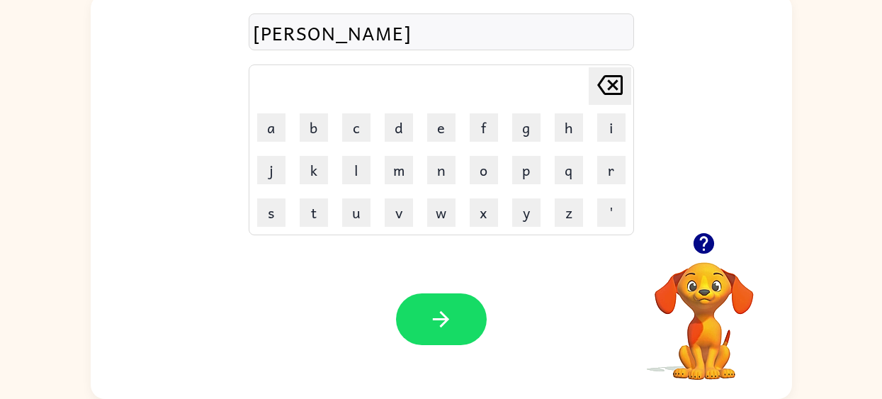
click at [433, 347] on div "Your browser must support playing .mp4 files to use Literably. Please try using…" at bounding box center [442, 319] width 702 height 159
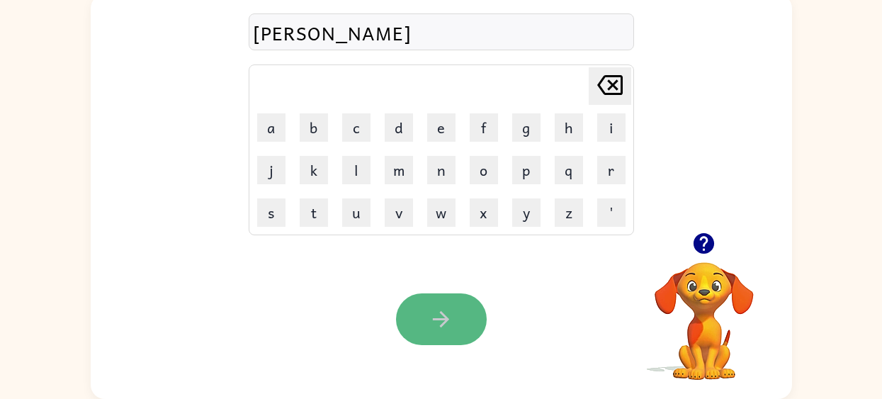
click at [427, 329] on button "button" at bounding box center [441, 319] width 91 height 52
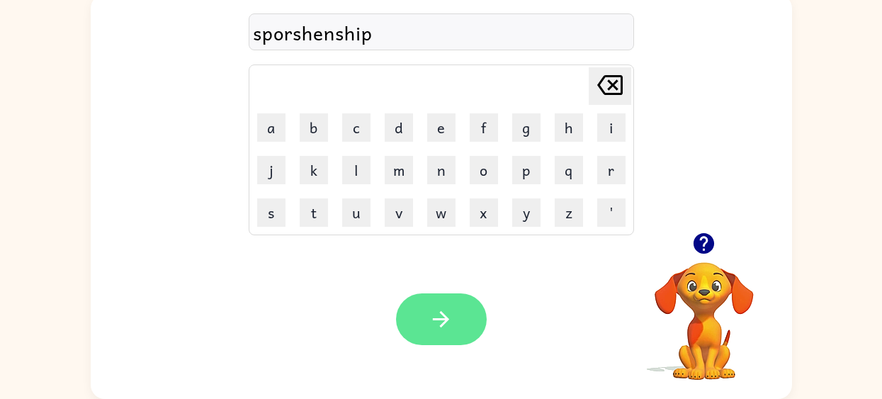
click at [473, 312] on button "button" at bounding box center [441, 319] width 91 height 52
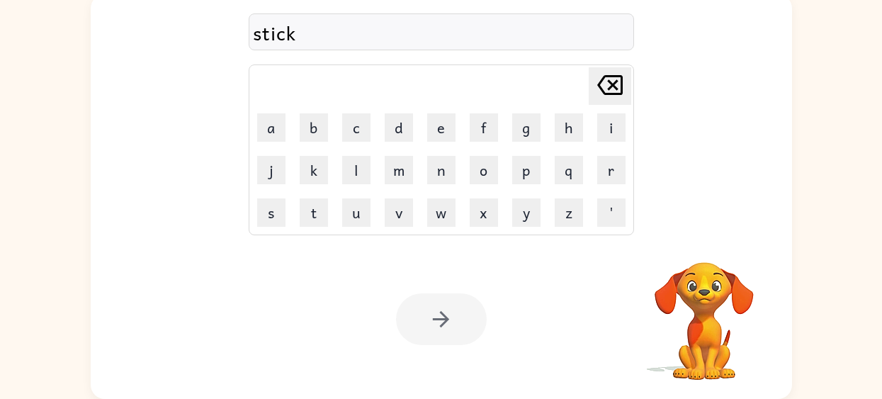
click at [434, 322] on div at bounding box center [441, 319] width 91 height 52
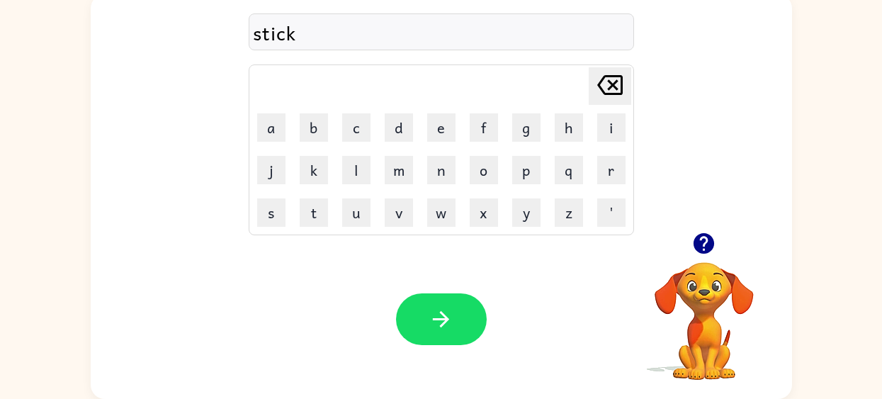
click at [439, 302] on button "button" at bounding box center [441, 319] width 91 height 52
click at [424, 359] on div "Your browser must support playing .mp4 files to use Literably. Please try using…" at bounding box center [442, 319] width 702 height 159
click at [424, 345] on div "Your browser must support playing .mp4 files to use Literably. Please try using…" at bounding box center [442, 319] width 702 height 159
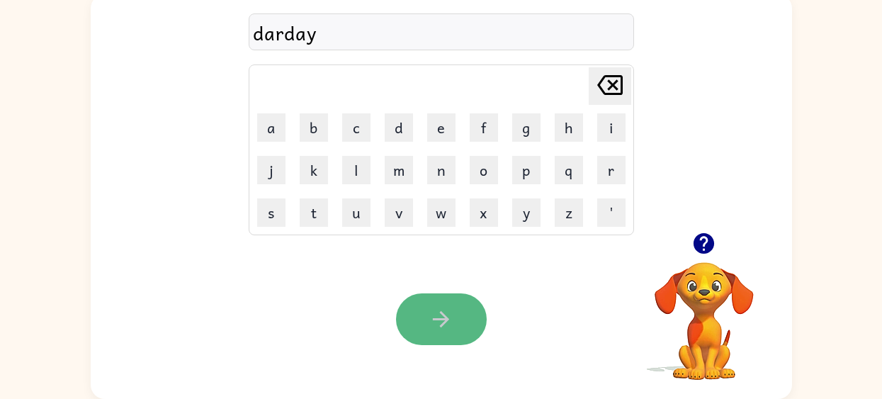
click at [427, 330] on button "button" at bounding box center [441, 319] width 91 height 52
click at [413, 330] on button "button" at bounding box center [441, 319] width 91 height 52
click at [415, 332] on button "button" at bounding box center [441, 319] width 91 height 52
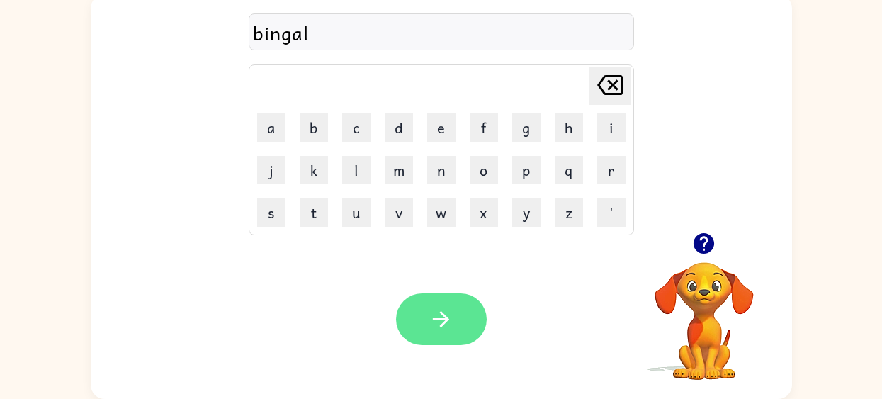
click at [430, 325] on icon "button" at bounding box center [441, 319] width 25 height 25
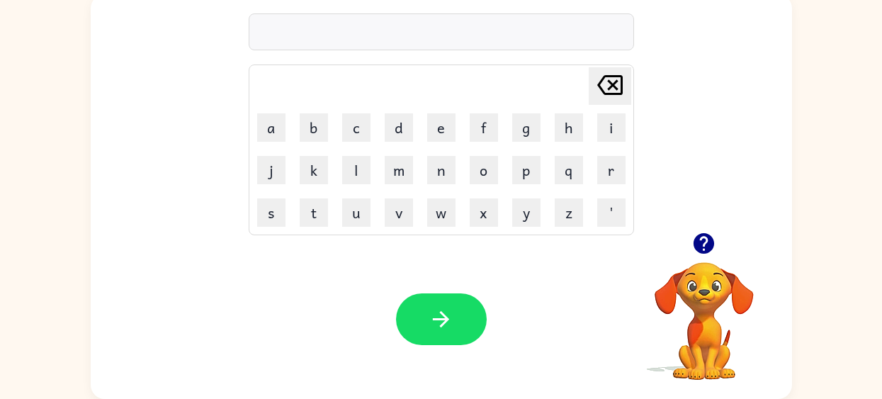
click at [707, 267] on video "Your browser must support playing .mp4 files to use Literably. Please try using…" at bounding box center [705, 311] width 142 height 142
click at [705, 252] on icon "button" at bounding box center [704, 243] width 21 height 21
click at [432, 292] on div "Your browser must support playing .mp4 files to use Literably. Please try using…" at bounding box center [442, 319] width 702 height 159
click at [430, 292] on div "Your browser must support playing .mp4 files to use Literably. Please try using…" at bounding box center [442, 319] width 702 height 159
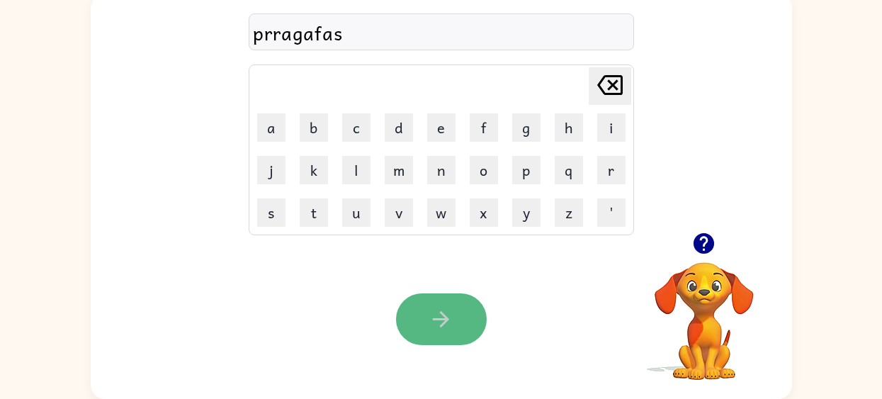
click at [429, 325] on icon "button" at bounding box center [441, 319] width 25 height 25
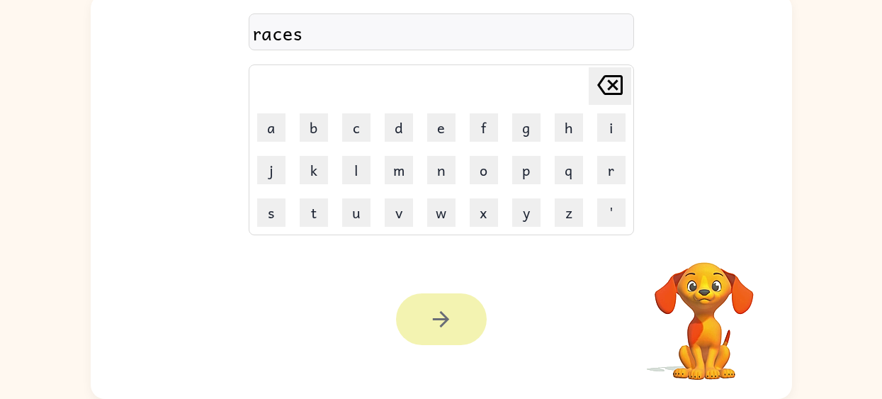
click at [456, 307] on div at bounding box center [441, 319] width 91 height 52
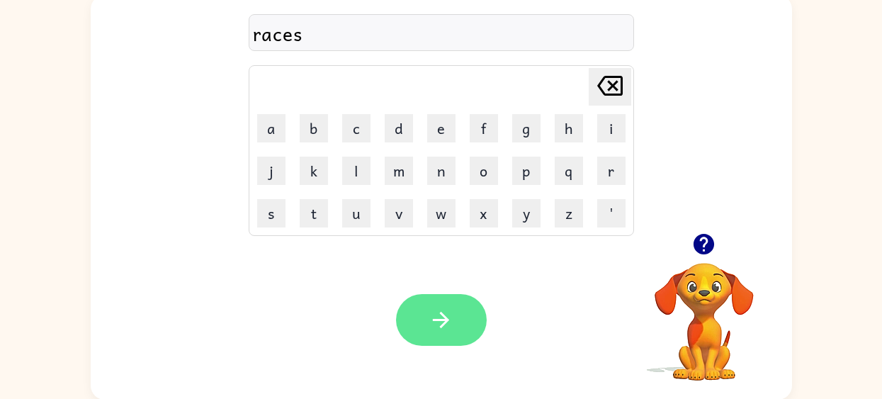
click at [452, 313] on icon "button" at bounding box center [441, 320] width 25 height 25
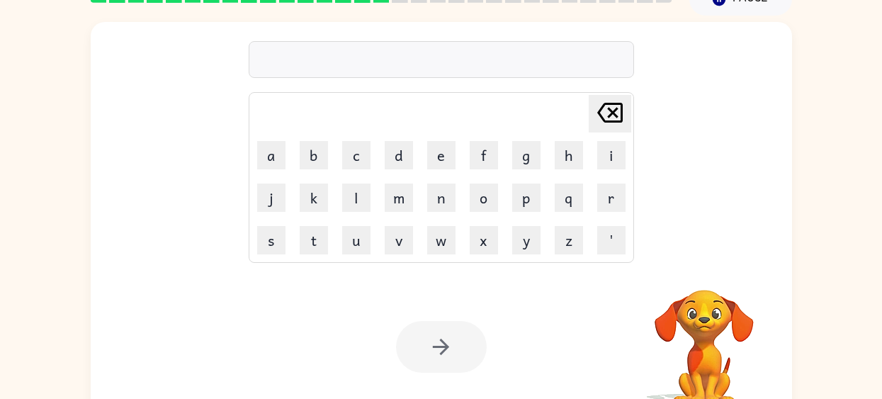
scroll to position [73, 0]
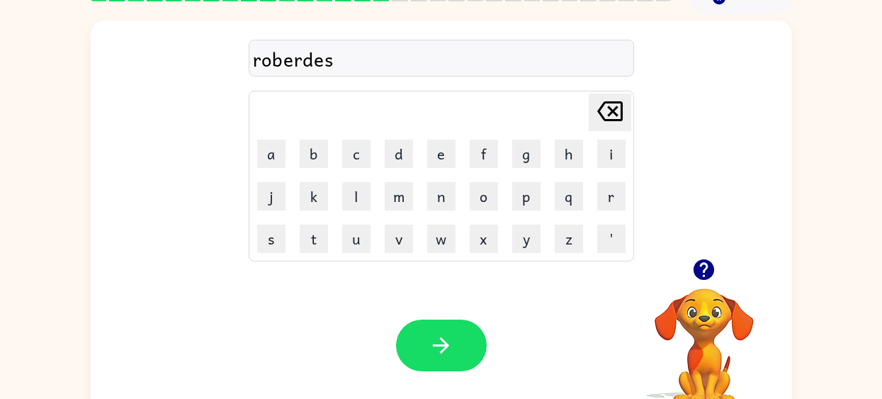
click at [423, 349] on button "button" at bounding box center [441, 346] width 91 height 52
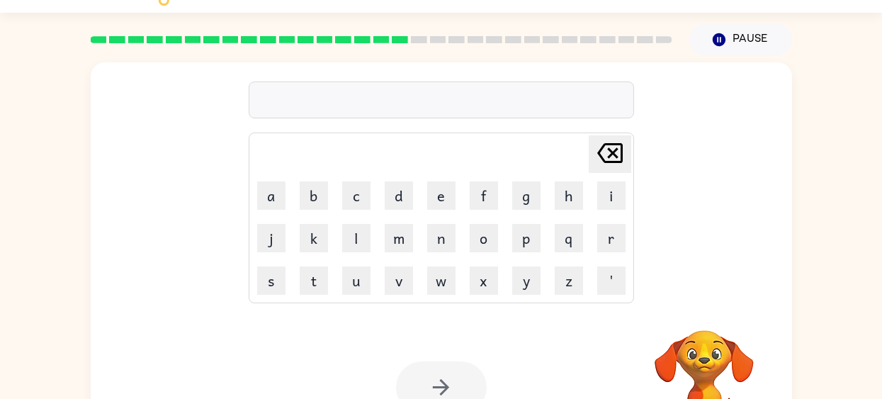
scroll to position [30, 0]
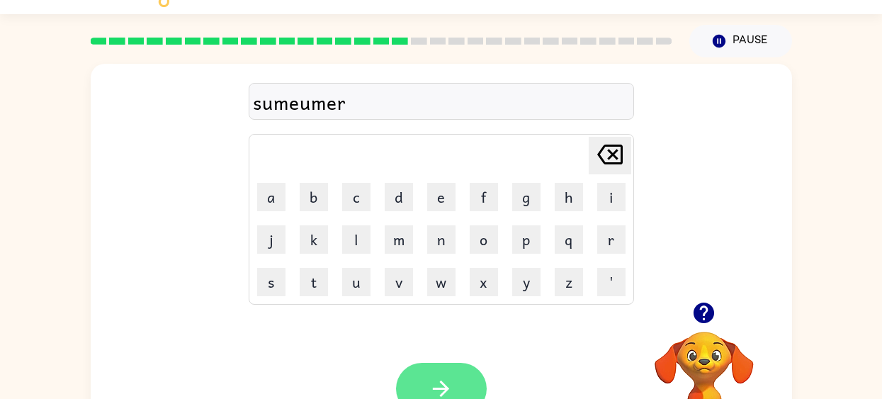
click at [437, 388] on icon "button" at bounding box center [441, 389] width 16 height 16
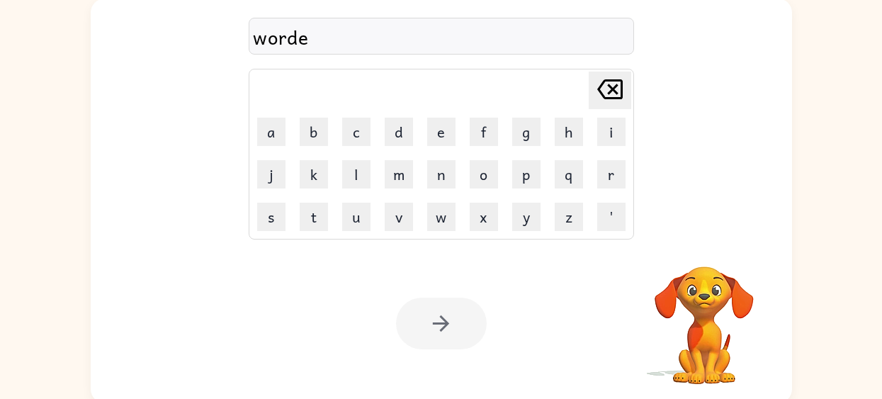
scroll to position [99, 0]
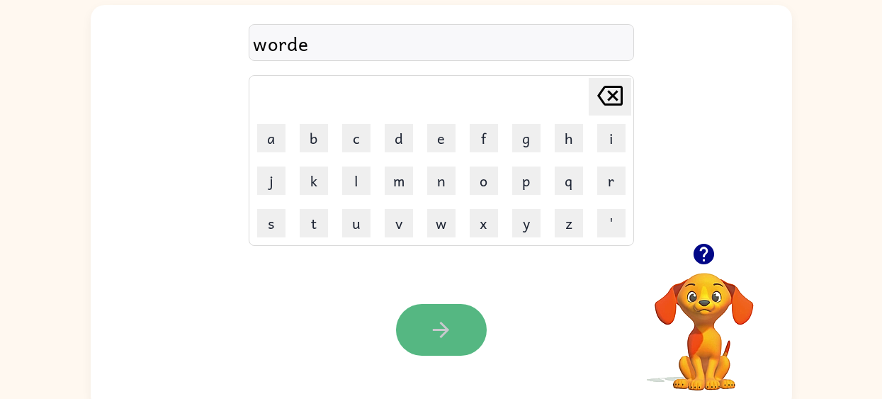
click at [444, 305] on div "Your browser must support playing .mp4 files to use Literably. Please try using…" at bounding box center [442, 329] width 702 height 159
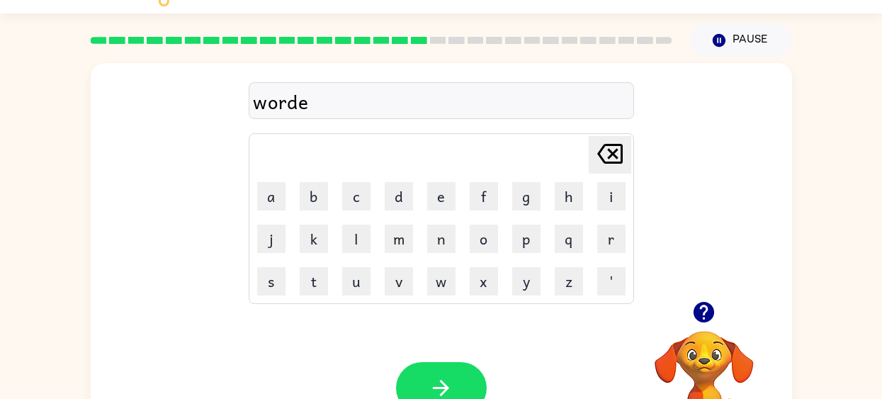
scroll to position [26, 0]
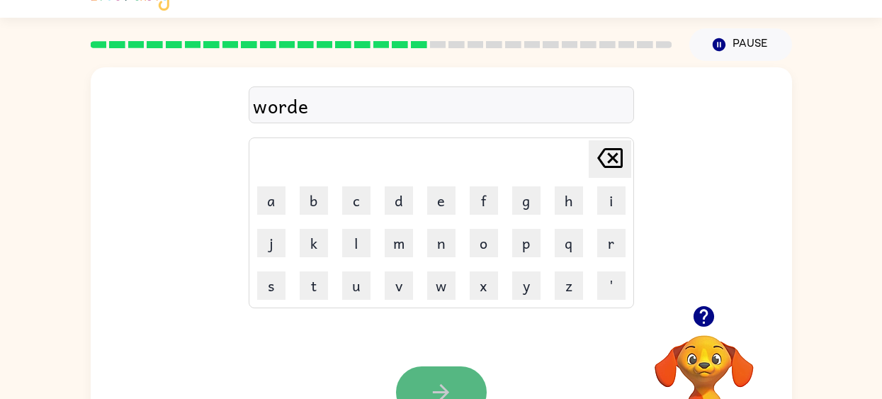
click at [445, 384] on icon "button" at bounding box center [441, 392] width 25 height 25
click at [476, 391] on button "button" at bounding box center [441, 392] width 91 height 52
click at [432, 381] on icon "button" at bounding box center [441, 392] width 25 height 25
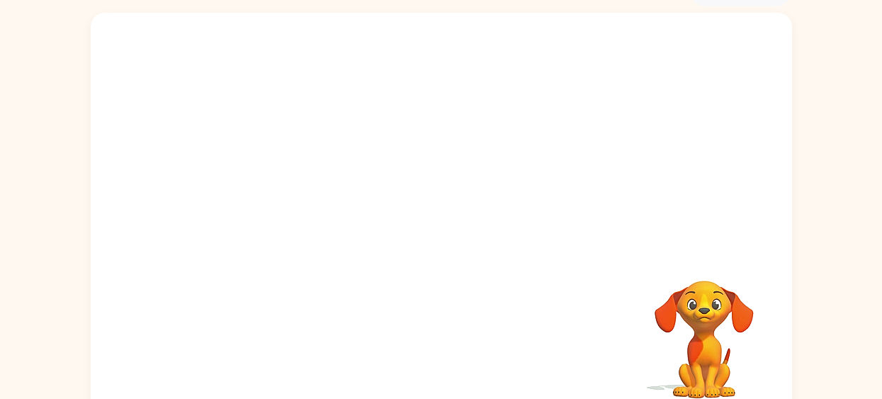
scroll to position [82, 0]
click at [495, 125] on video "Your browser must support playing .mp4 files to use Literably. Please try using…" at bounding box center [442, 131] width 702 height 238
click at [278, 140] on video "Your browser must support playing .mp4 files to use Literably. Please try using…" at bounding box center [442, 131] width 702 height 238
click at [595, 186] on video "Your browser must support playing .mp4 files to use Literably. Please try using…" at bounding box center [442, 131] width 702 height 238
click at [493, 129] on video "Your browser must support playing .mp4 files to use Literably. Please try using…" at bounding box center [442, 131] width 702 height 238
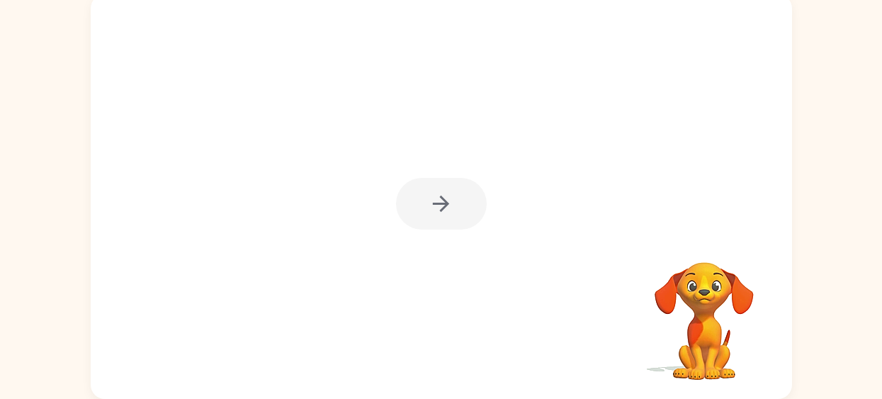
scroll to position [99, 0]
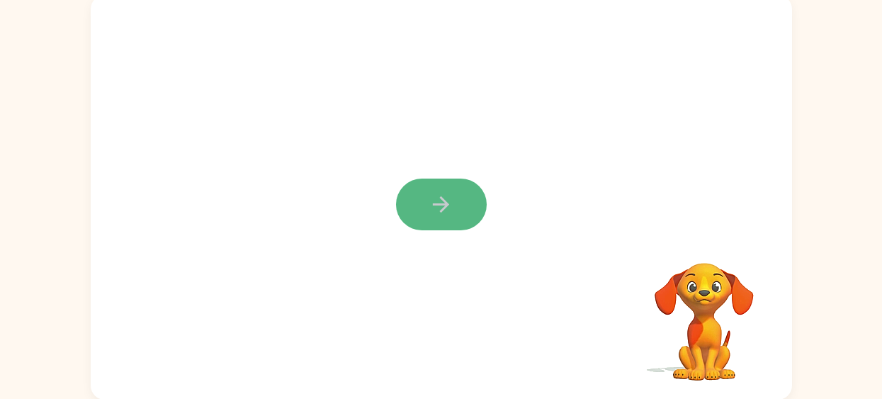
click at [436, 193] on icon "button" at bounding box center [441, 204] width 25 height 25
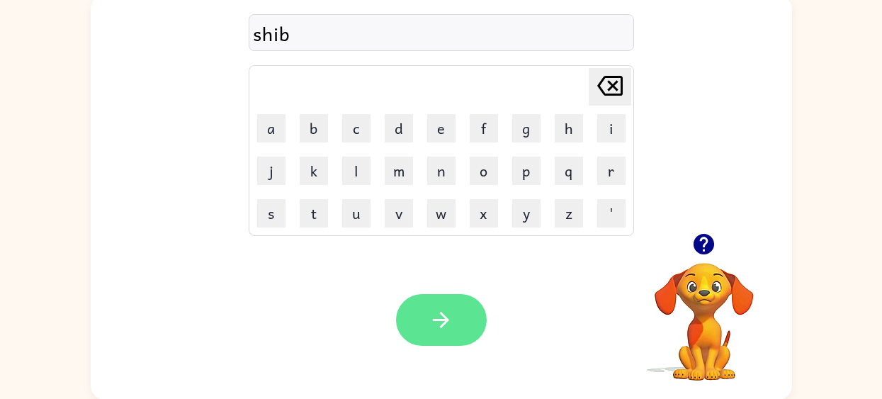
click at [440, 320] on icon "button" at bounding box center [441, 320] width 25 height 25
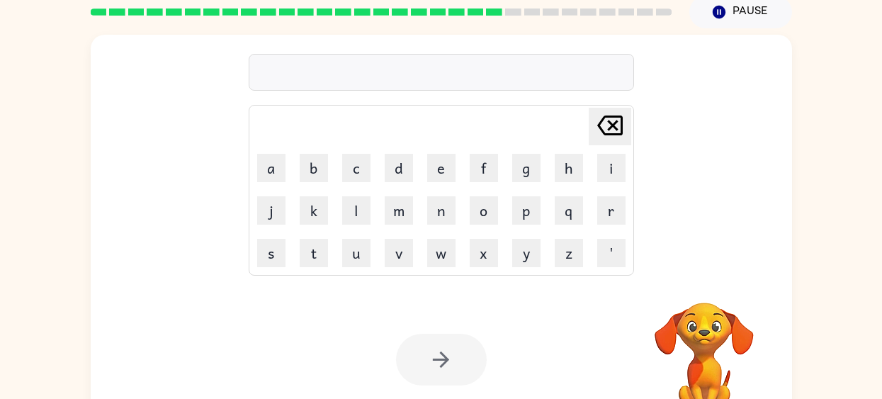
scroll to position [60, 0]
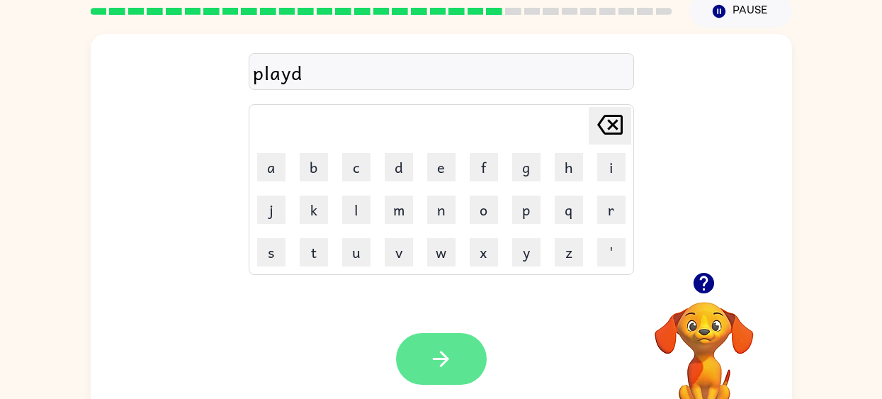
click at [447, 350] on icon "button" at bounding box center [441, 359] width 25 height 25
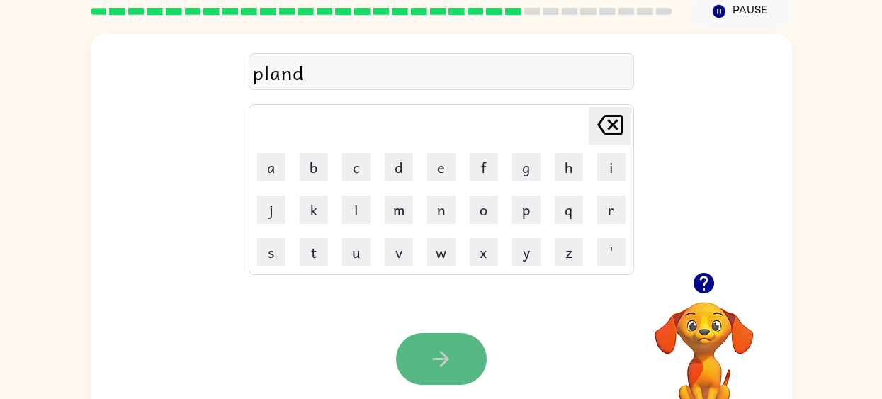
click at [438, 359] on icon "button" at bounding box center [441, 359] width 16 height 16
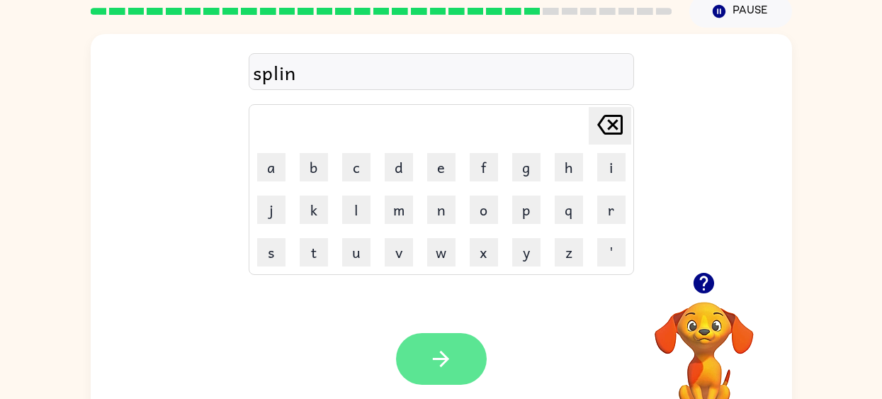
click at [437, 371] on icon "button" at bounding box center [441, 359] width 25 height 25
click at [442, 359] on icon "button" at bounding box center [441, 359] width 16 height 16
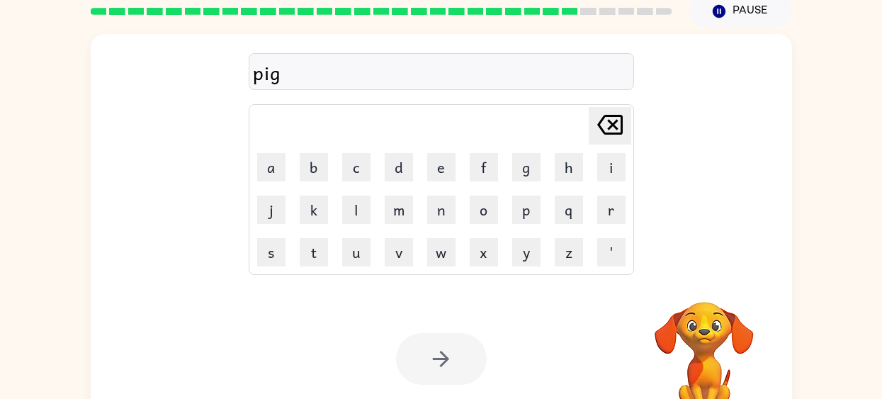
click at [443, 362] on icon "button" at bounding box center [441, 359] width 16 height 16
click at [442, 364] on div at bounding box center [441, 359] width 91 height 52
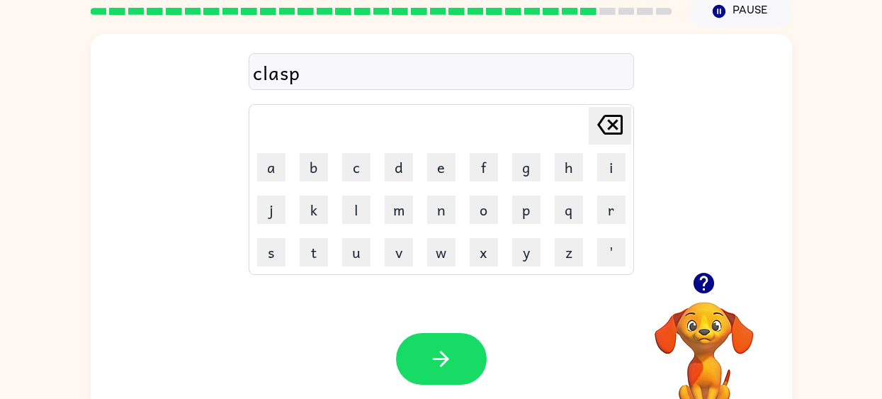
click at [442, 364] on div at bounding box center [441, 359] width 91 height 52
click at [442, 364] on icon "button" at bounding box center [441, 359] width 16 height 16
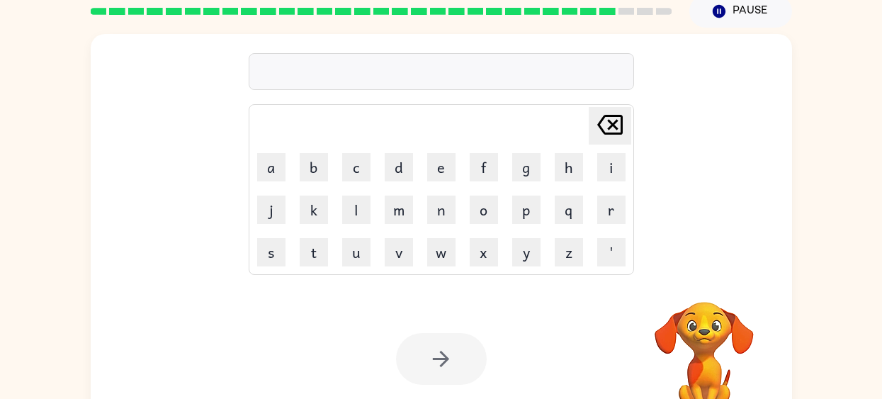
scroll to position [62, 0]
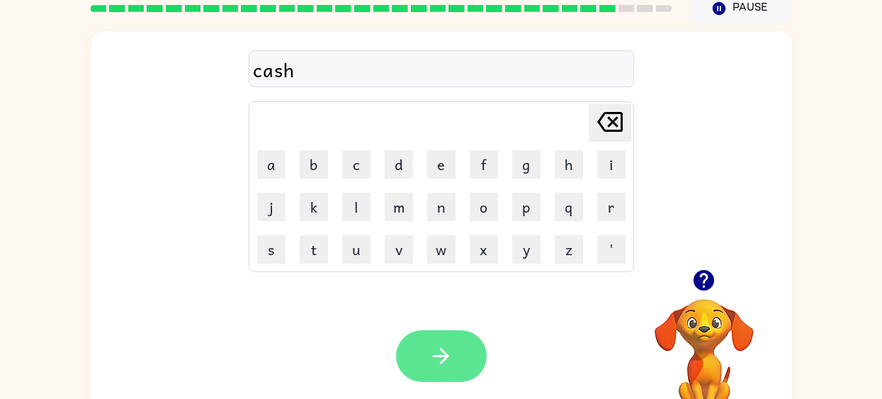
click at [460, 380] on button "button" at bounding box center [441, 356] width 91 height 52
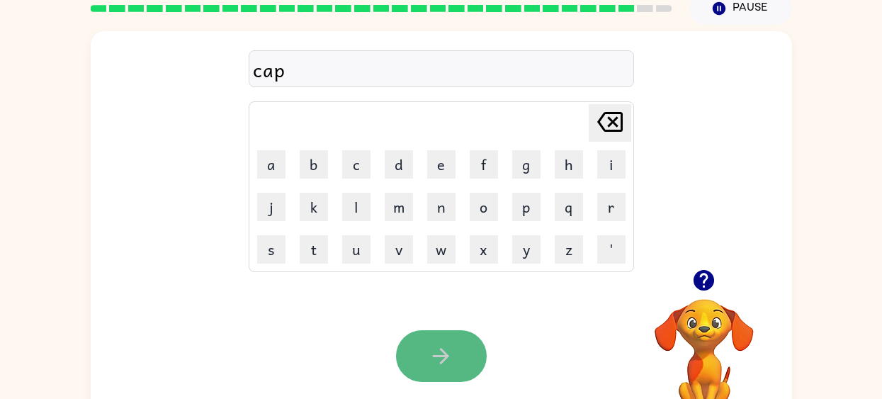
click at [438, 373] on button "button" at bounding box center [441, 356] width 91 height 52
click at [435, 368] on button "button" at bounding box center [441, 356] width 91 height 52
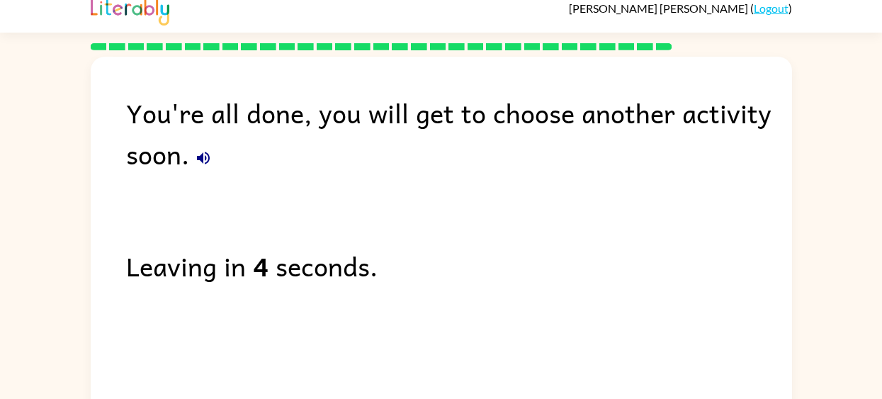
scroll to position [16, 0]
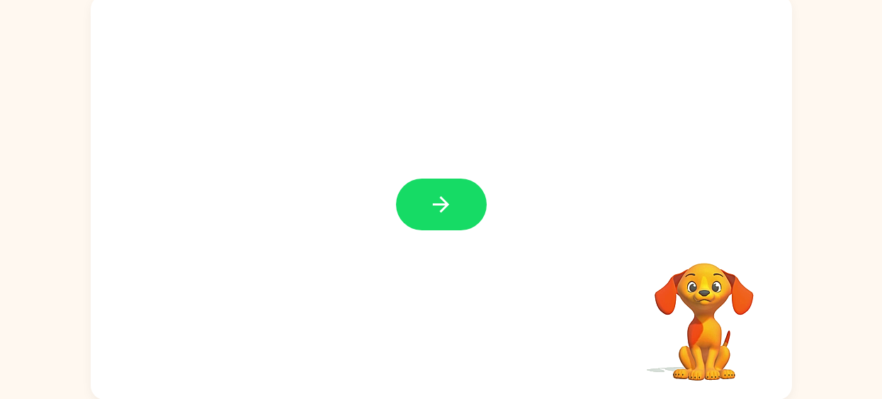
scroll to position [99, 0]
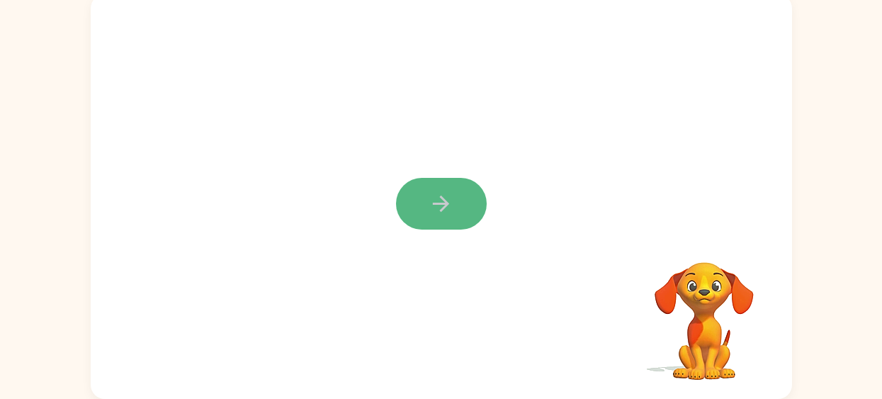
click at [424, 213] on button "button" at bounding box center [441, 204] width 91 height 52
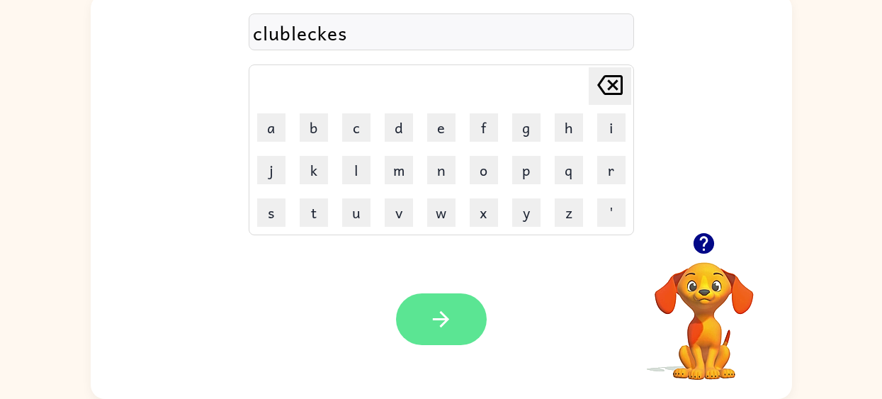
click at [412, 308] on button "button" at bounding box center [441, 319] width 91 height 52
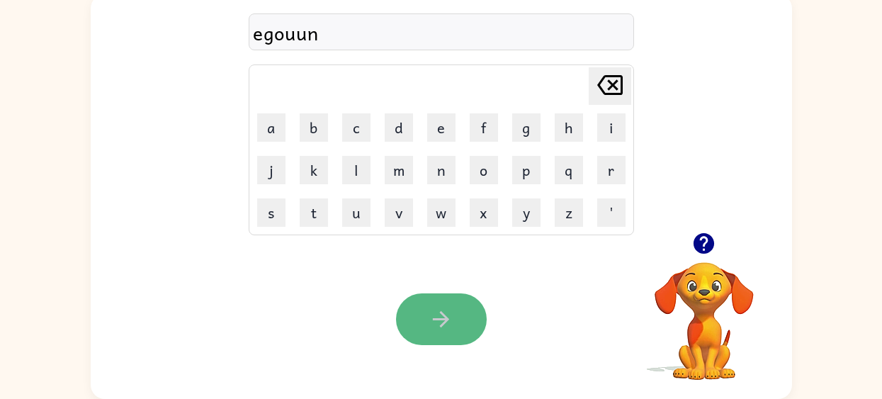
click at [415, 310] on button "button" at bounding box center [441, 319] width 91 height 52
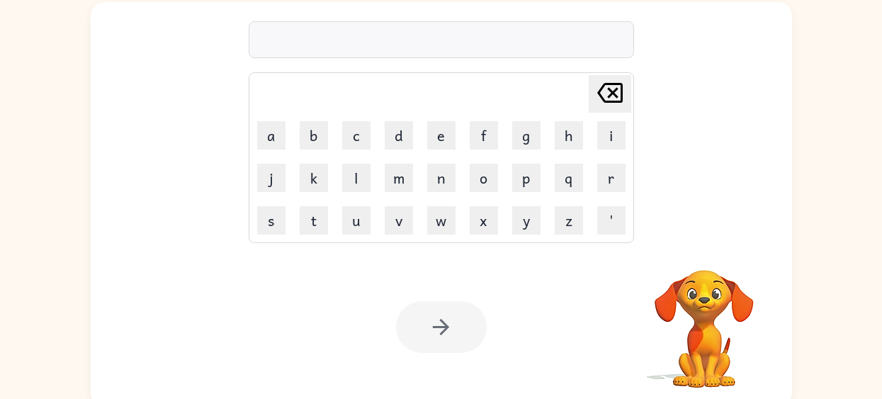
scroll to position [92, 0]
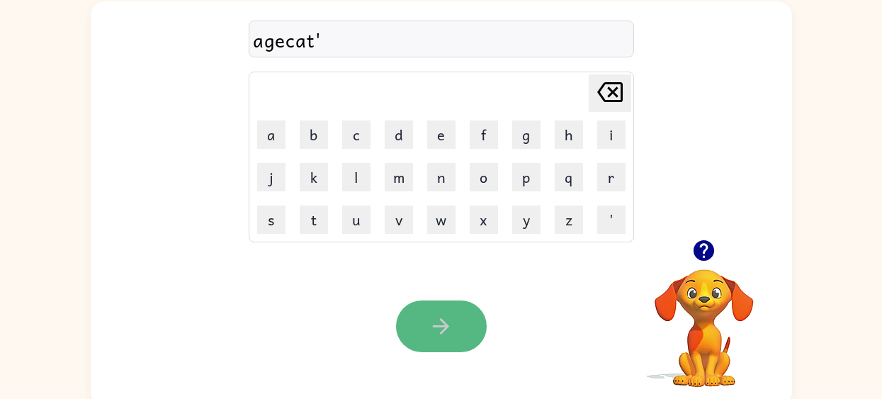
click at [454, 308] on button "button" at bounding box center [441, 327] width 91 height 52
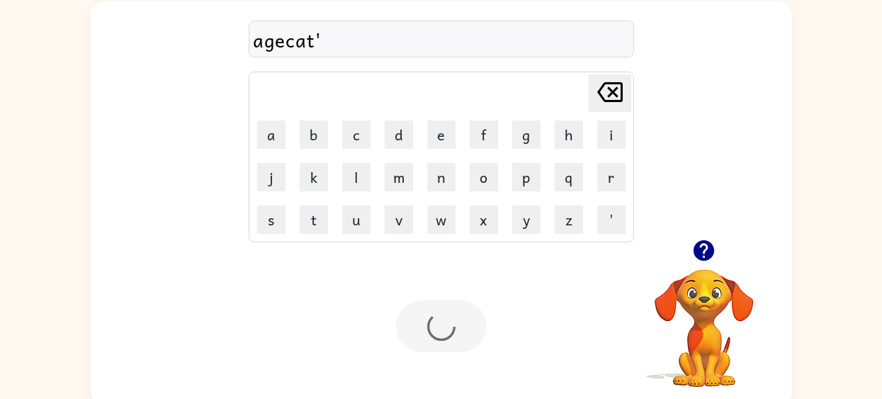
click at [449, 308] on div at bounding box center [441, 327] width 91 height 52
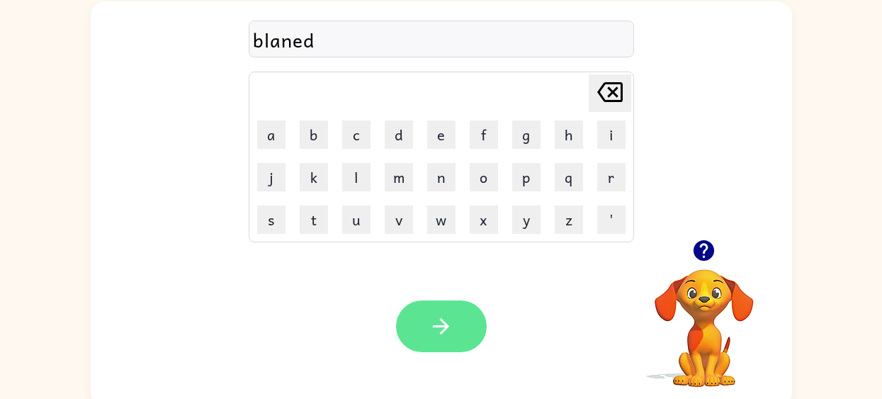
click at [466, 318] on button "button" at bounding box center [441, 327] width 91 height 52
click at [454, 334] on button "button" at bounding box center [441, 327] width 91 height 52
click at [430, 339] on button "button" at bounding box center [441, 327] width 91 height 52
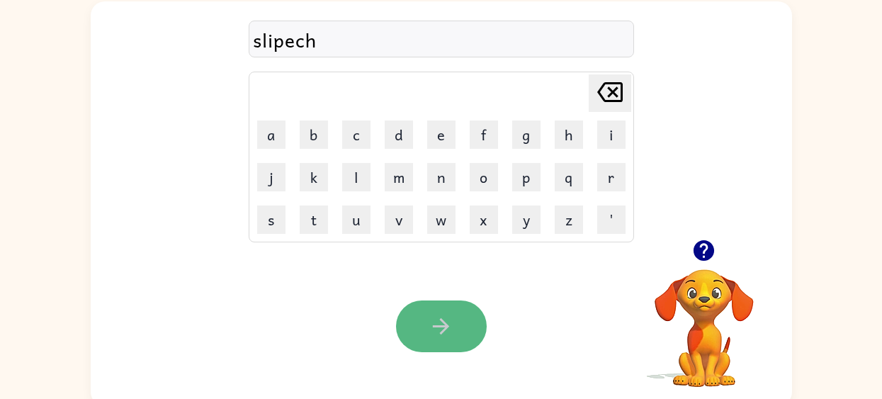
click at [417, 335] on button "button" at bounding box center [441, 327] width 91 height 52
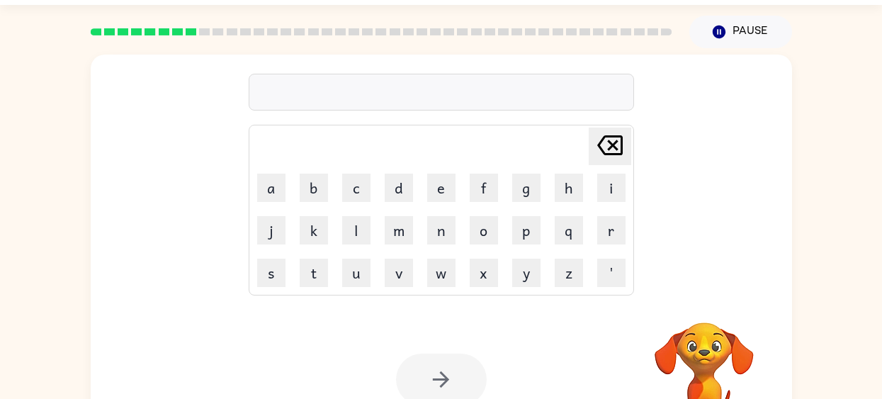
scroll to position [41, 0]
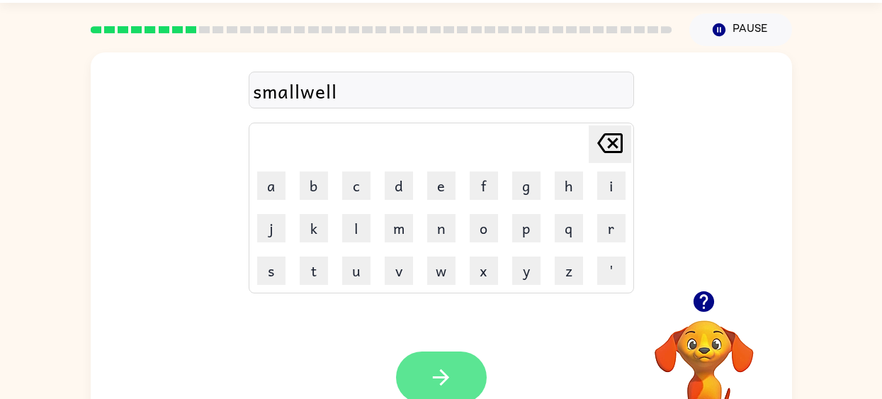
click at [434, 381] on icon "button" at bounding box center [441, 377] width 25 height 25
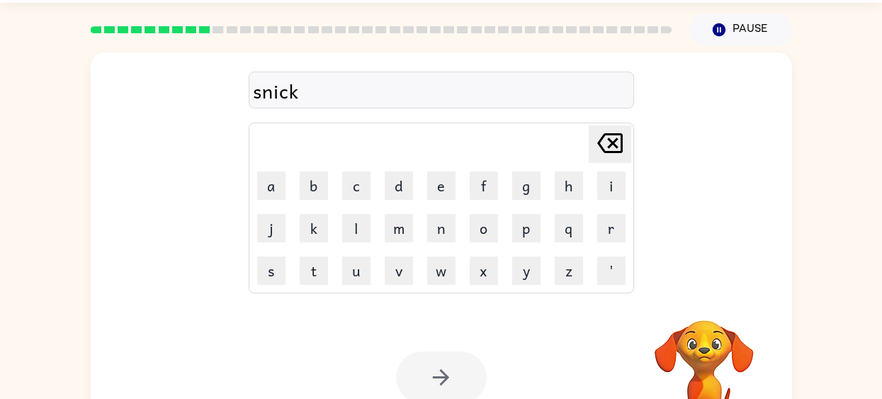
click at [442, 373] on div at bounding box center [441, 378] width 91 height 52
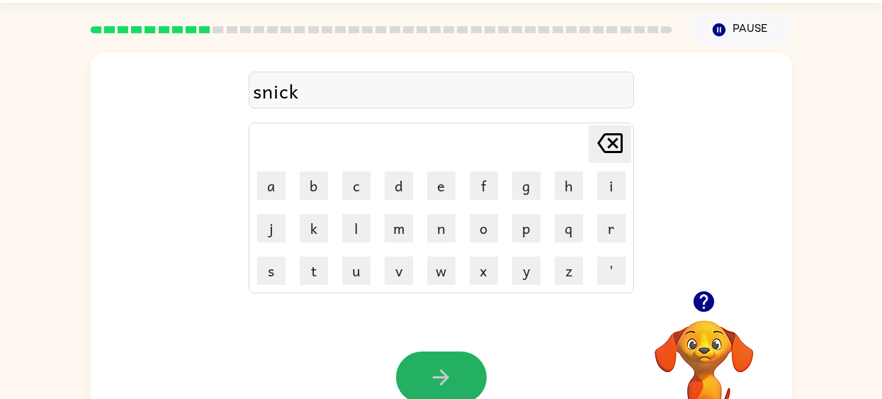
click at [442, 374] on icon "button" at bounding box center [441, 377] width 16 height 16
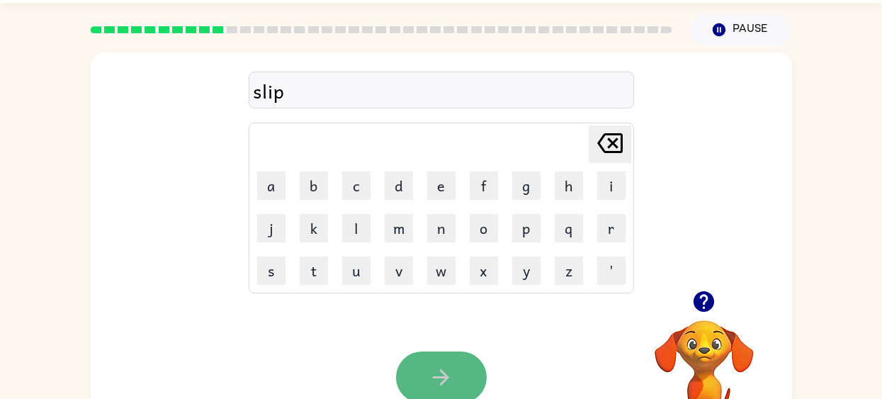
click at [441, 376] on icon "button" at bounding box center [441, 377] width 25 height 25
click at [441, 382] on icon "button" at bounding box center [441, 377] width 25 height 25
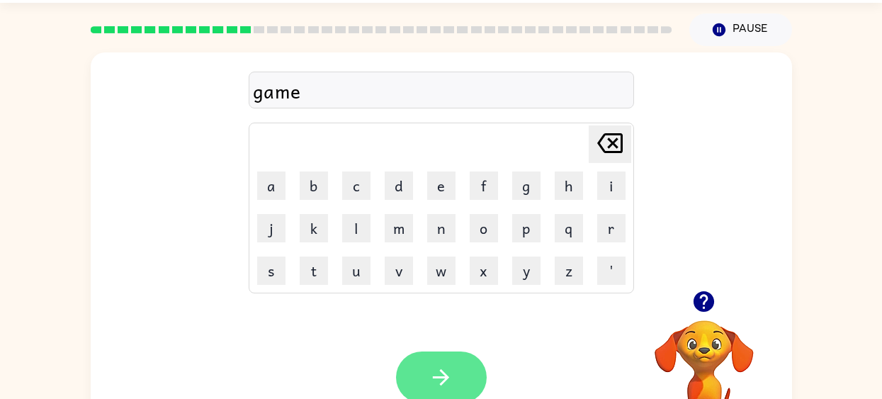
click at [466, 372] on button "button" at bounding box center [441, 378] width 91 height 52
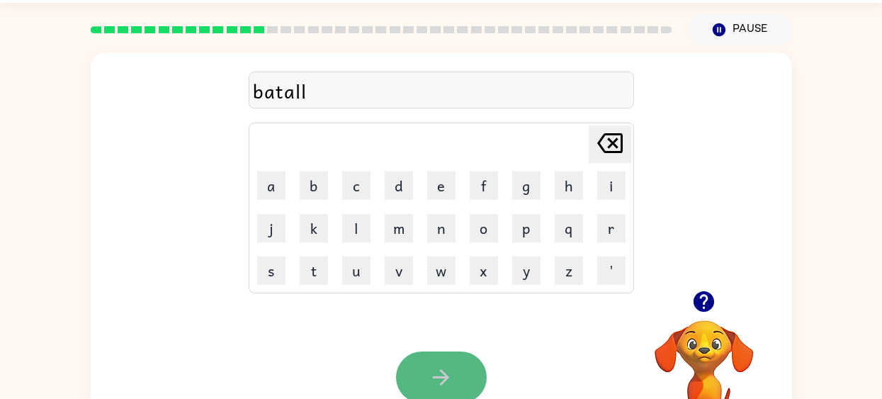
click at [468, 368] on button "button" at bounding box center [441, 378] width 91 height 52
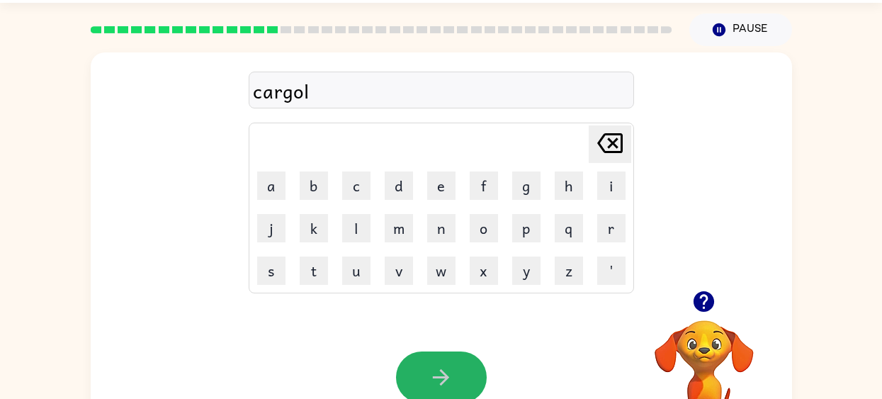
click at [454, 371] on button "button" at bounding box center [441, 378] width 91 height 52
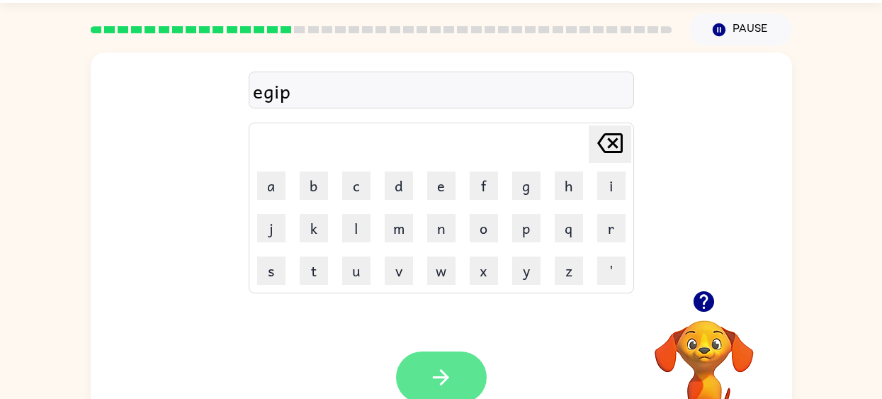
click at [435, 383] on icon "button" at bounding box center [441, 377] width 25 height 25
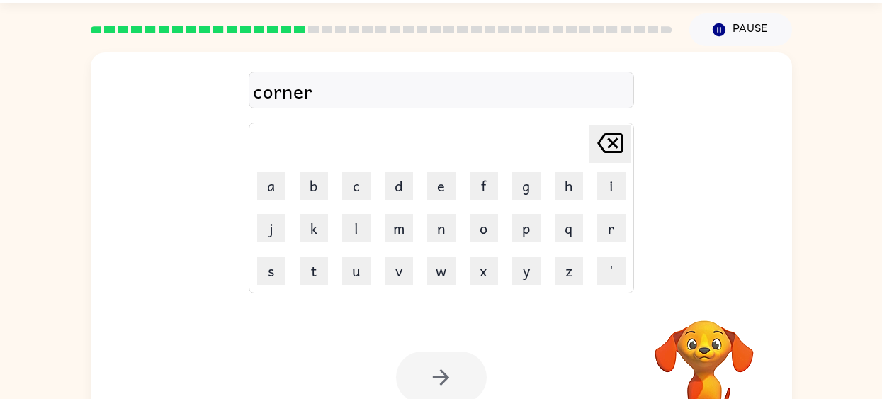
click at [396, 381] on div at bounding box center [441, 378] width 91 height 52
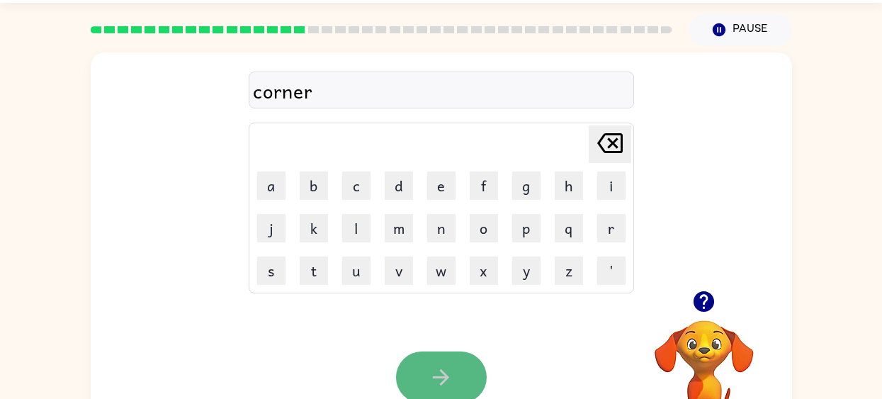
click at [403, 383] on button "button" at bounding box center [441, 378] width 91 height 52
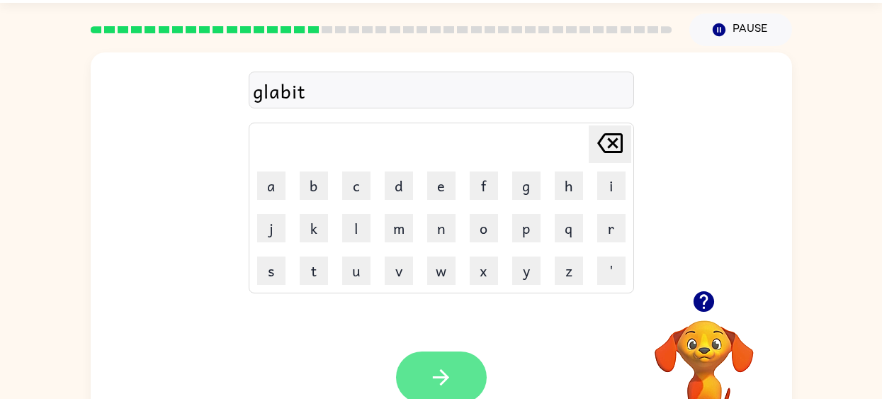
click at [437, 362] on button "button" at bounding box center [441, 378] width 91 height 52
click at [422, 366] on button "button" at bounding box center [441, 378] width 91 height 52
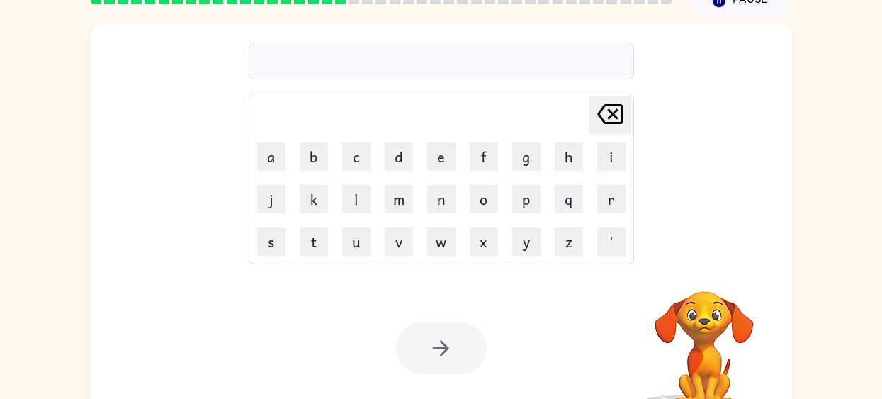
scroll to position [66, 0]
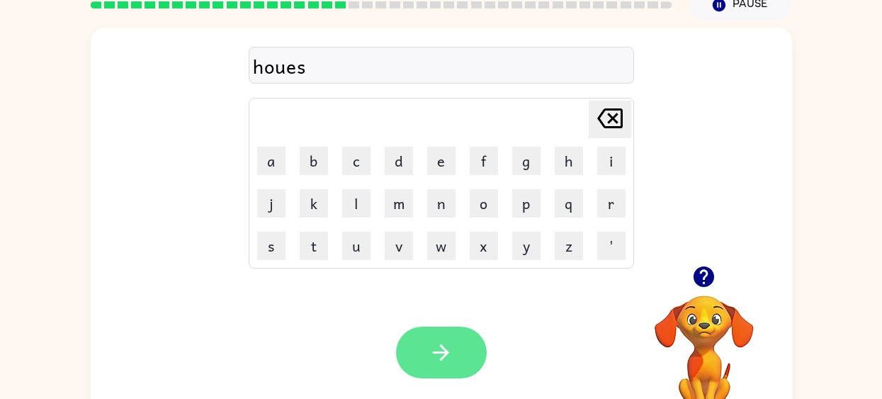
click at [448, 365] on button "button" at bounding box center [441, 353] width 91 height 52
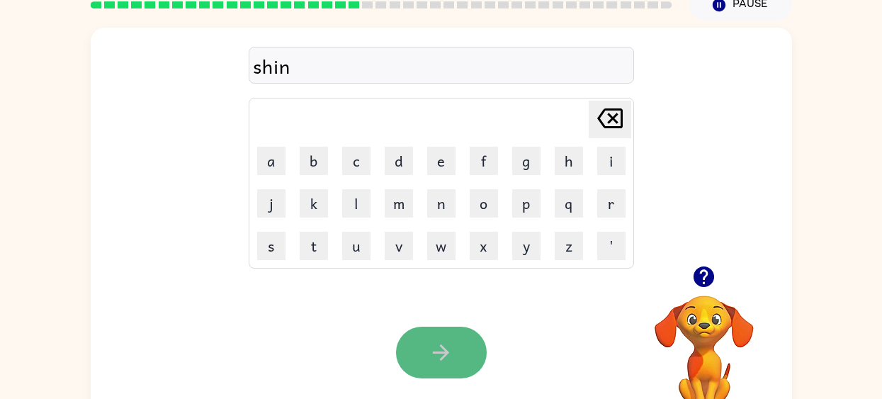
click at [463, 366] on button "button" at bounding box center [441, 353] width 91 height 52
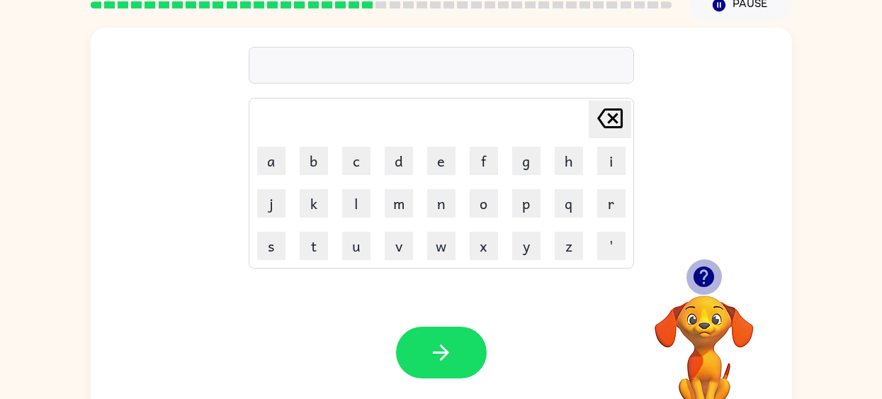
click at [705, 273] on icon "button" at bounding box center [704, 276] width 21 height 21
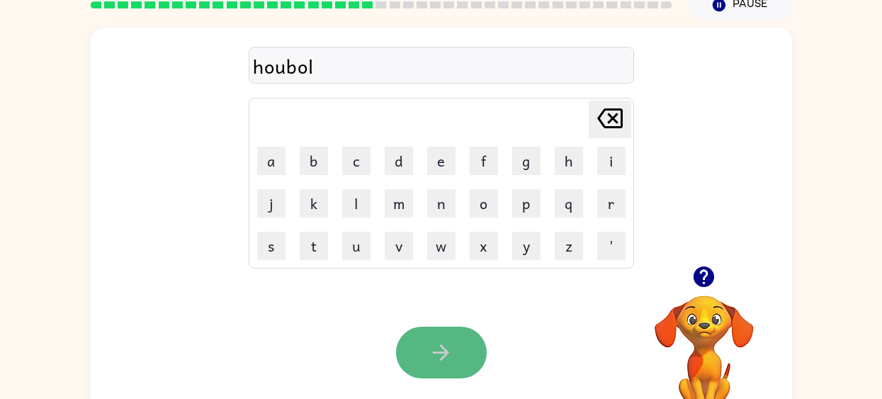
click at [458, 369] on button "button" at bounding box center [441, 353] width 91 height 52
click at [451, 341] on icon "button" at bounding box center [441, 352] width 25 height 25
click at [408, 353] on button "button" at bounding box center [441, 353] width 91 height 52
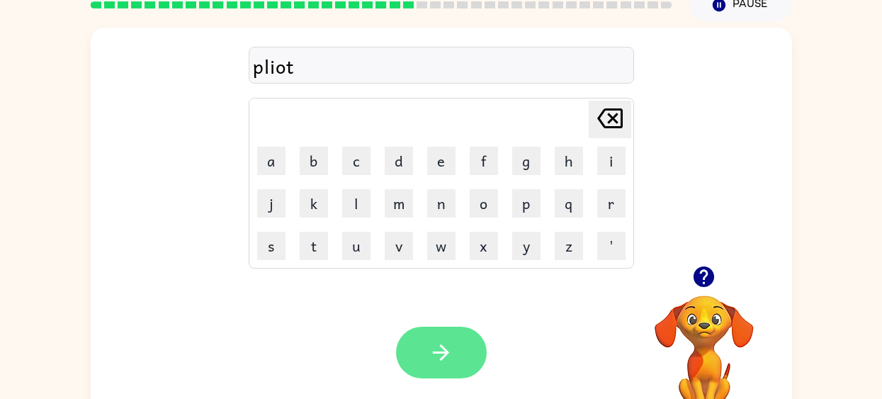
click at [415, 336] on button "button" at bounding box center [441, 353] width 91 height 52
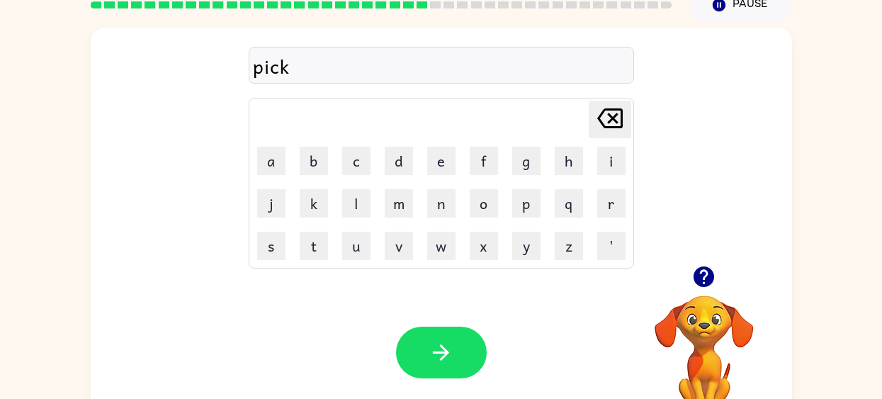
click at [434, 393] on div "Your browser must support playing .mp4 files to use Literably. Please try using…" at bounding box center [442, 352] width 702 height 159
click at [440, 360] on icon "button" at bounding box center [441, 352] width 25 height 25
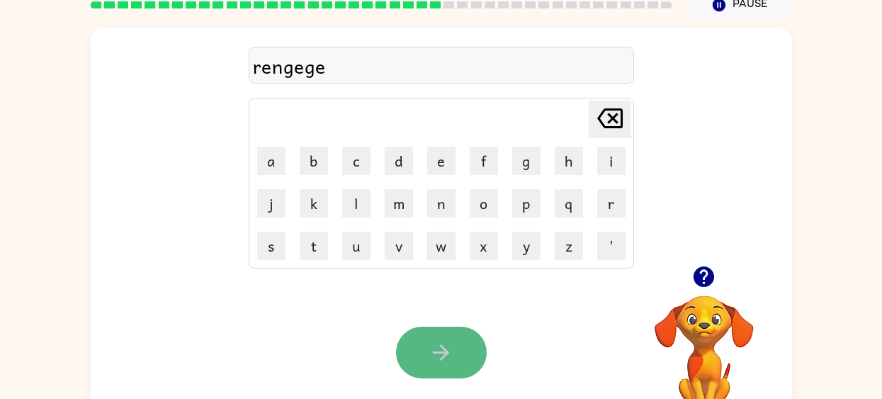
click at [426, 334] on button "button" at bounding box center [441, 353] width 91 height 52
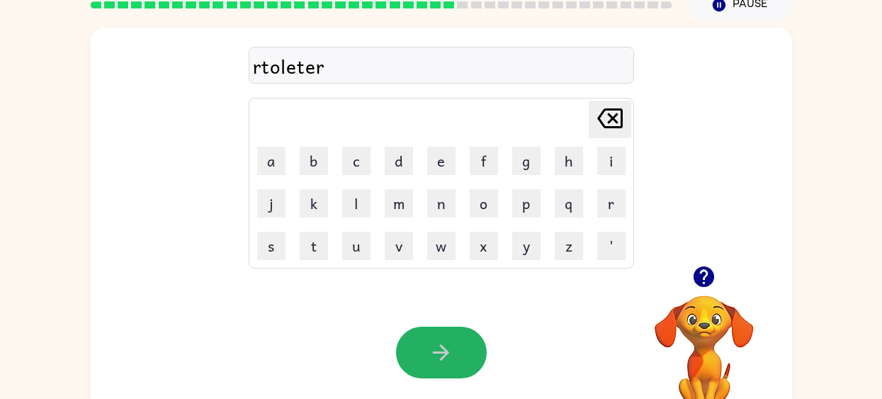
click at [415, 343] on button "button" at bounding box center [441, 353] width 91 height 52
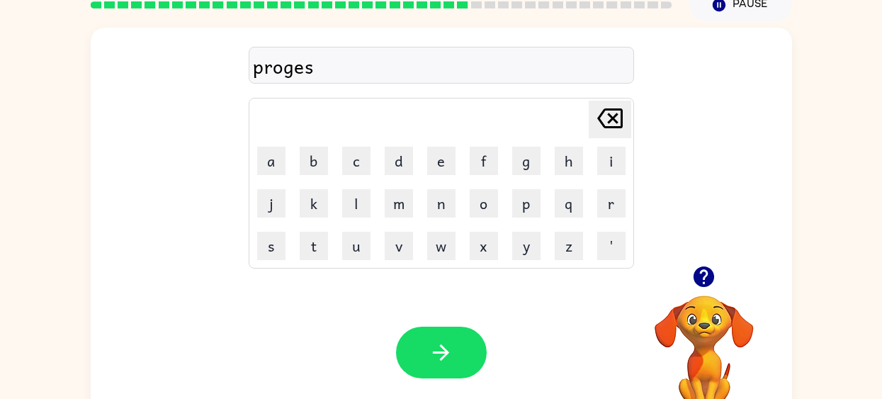
click at [410, 357] on div at bounding box center [441, 353] width 91 height 52
click at [410, 357] on button "button" at bounding box center [441, 353] width 91 height 52
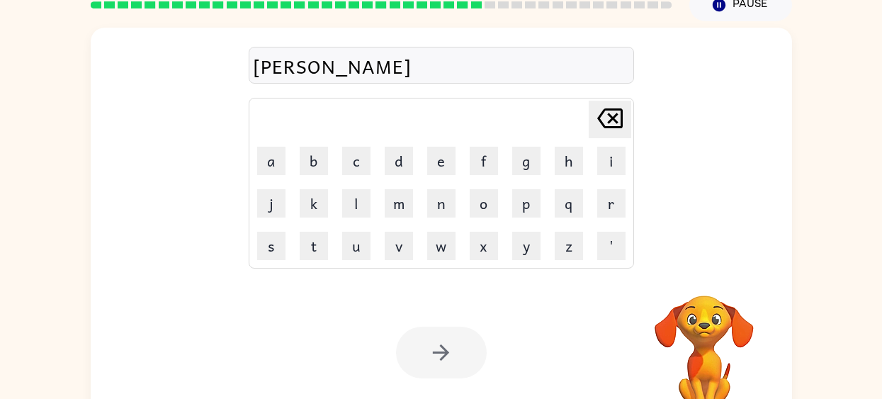
click at [437, 367] on div at bounding box center [441, 353] width 91 height 52
click at [437, 367] on button "button" at bounding box center [441, 353] width 91 height 52
click at [417, 345] on div at bounding box center [441, 353] width 91 height 52
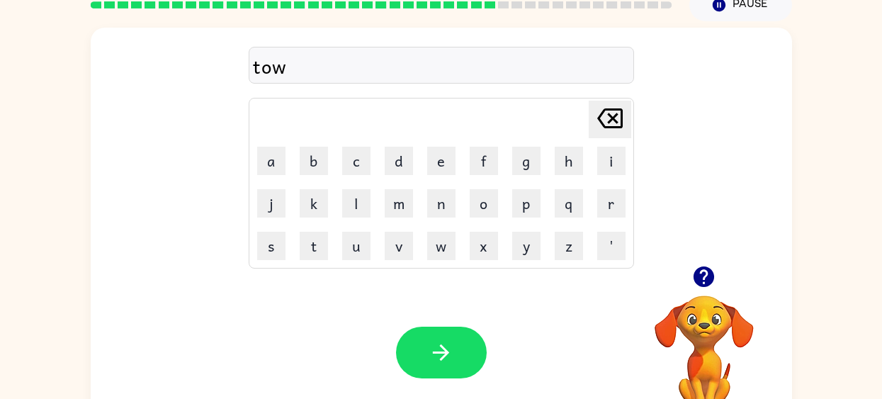
click at [417, 345] on button "button" at bounding box center [441, 353] width 91 height 52
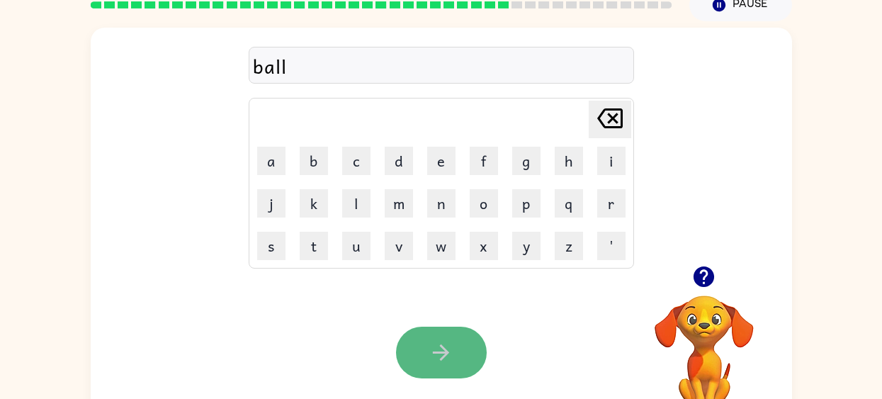
click at [434, 357] on icon "button" at bounding box center [441, 352] width 25 height 25
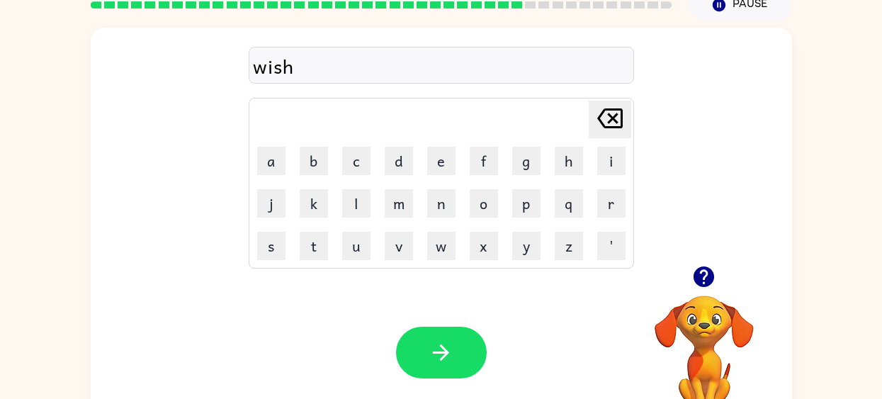
click at [493, 352] on div "Your browser must support playing .mp4 files to use Literably. Please try using…" at bounding box center [442, 352] width 702 height 159
click at [451, 354] on icon "button" at bounding box center [441, 352] width 25 height 25
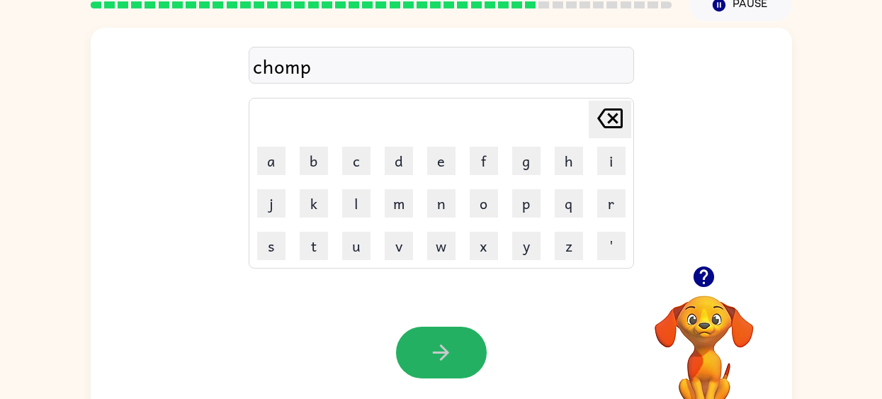
click at [422, 362] on button "button" at bounding box center [441, 353] width 91 height 52
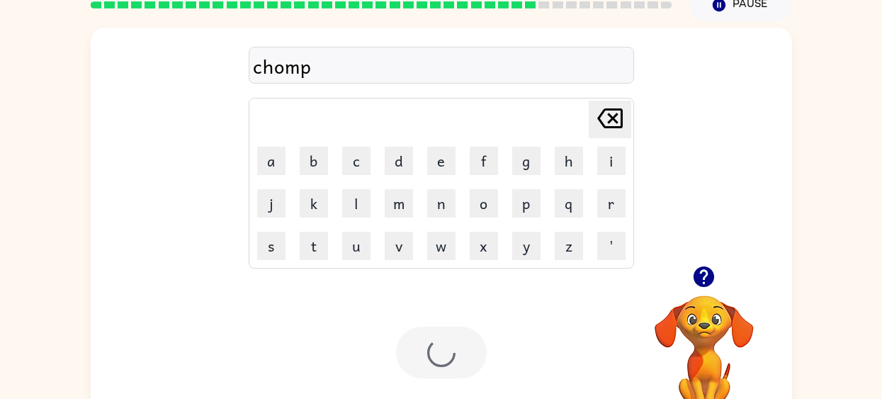
click at [422, 362] on div at bounding box center [441, 353] width 91 height 52
click at [418, 351] on div at bounding box center [441, 353] width 91 height 52
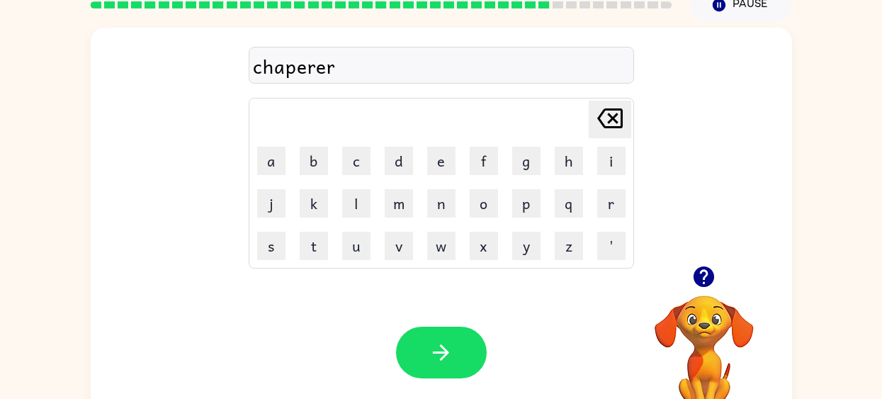
click at [418, 351] on div at bounding box center [441, 353] width 91 height 52
click at [418, 351] on button "button" at bounding box center [441, 353] width 91 height 52
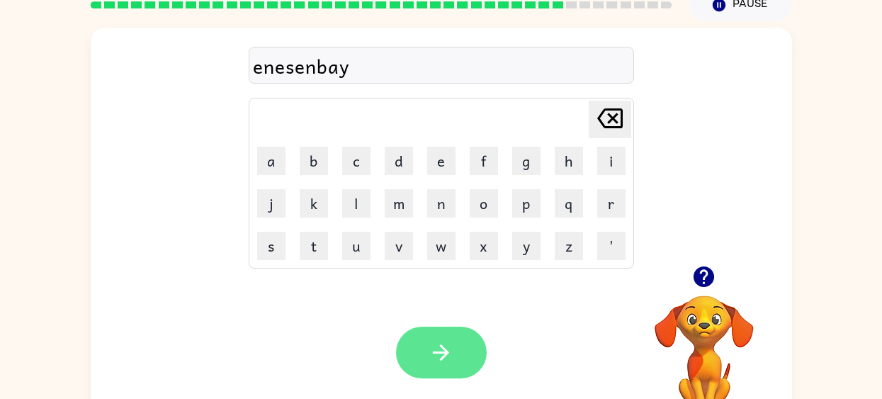
click at [454, 361] on button "button" at bounding box center [441, 353] width 91 height 52
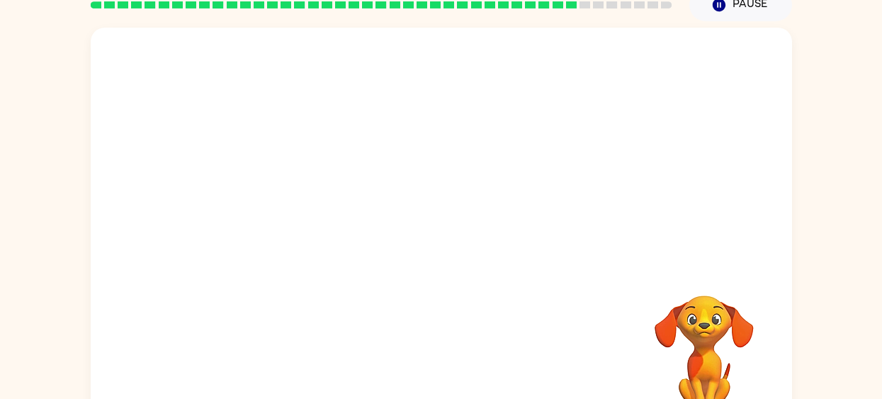
click at [563, 172] on div at bounding box center [442, 147] width 702 height 238
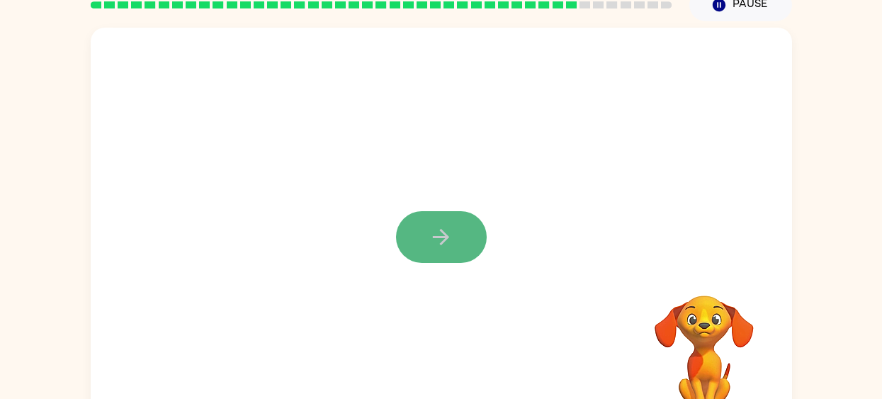
click at [422, 226] on button "button" at bounding box center [441, 237] width 91 height 52
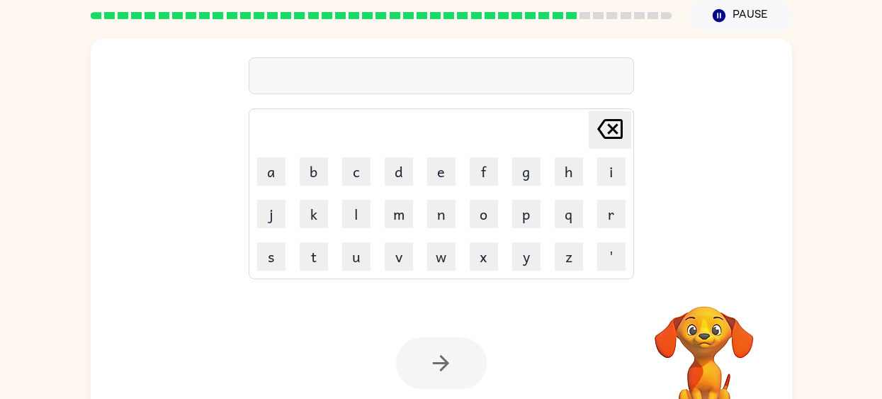
scroll to position [54, 0]
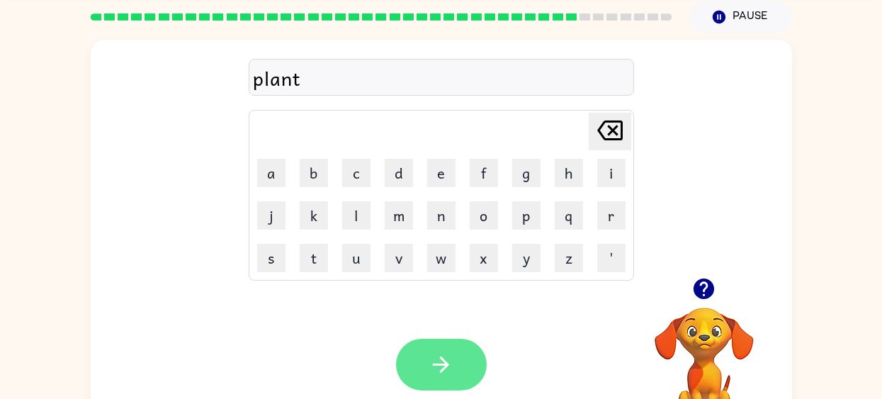
click at [420, 370] on button "button" at bounding box center [441, 365] width 91 height 52
click at [412, 357] on button "button" at bounding box center [441, 365] width 91 height 52
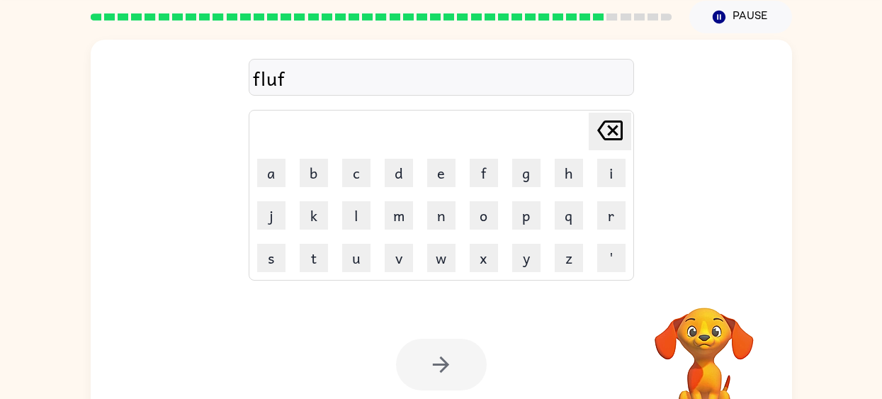
click at [416, 369] on div at bounding box center [441, 365] width 91 height 52
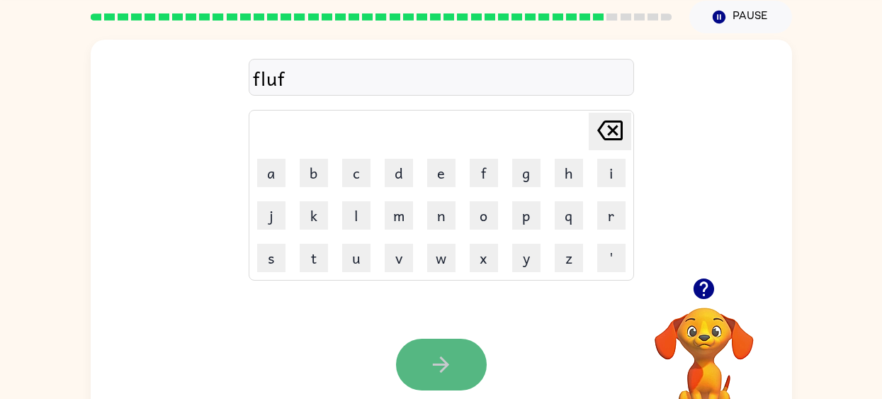
click at [431, 356] on icon "button" at bounding box center [441, 364] width 25 height 25
click at [432, 369] on icon "button" at bounding box center [441, 364] width 25 height 25
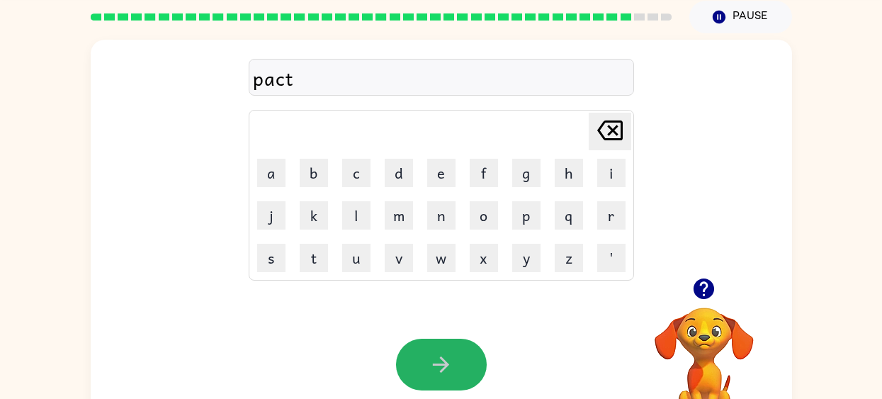
click at [454, 354] on button "button" at bounding box center [441, 365] width 91 height 52
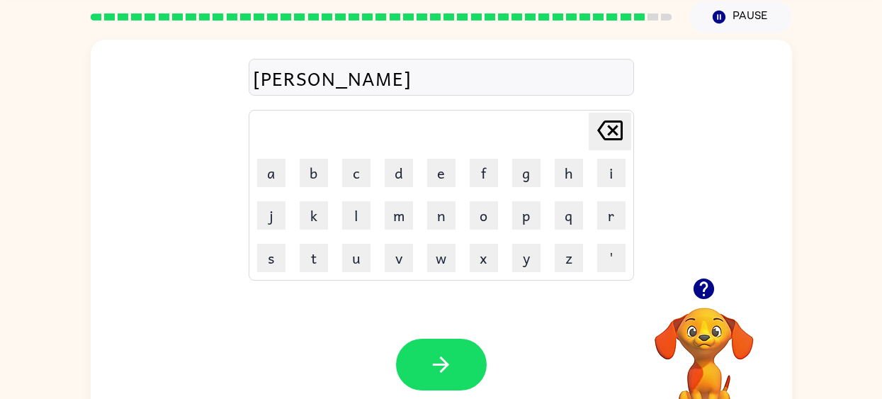
click at [454, 390] on div "Your browser must support playing .mp4 files to use Literably. Please try using…" at bounding box center [442, 364] width 702 height 159
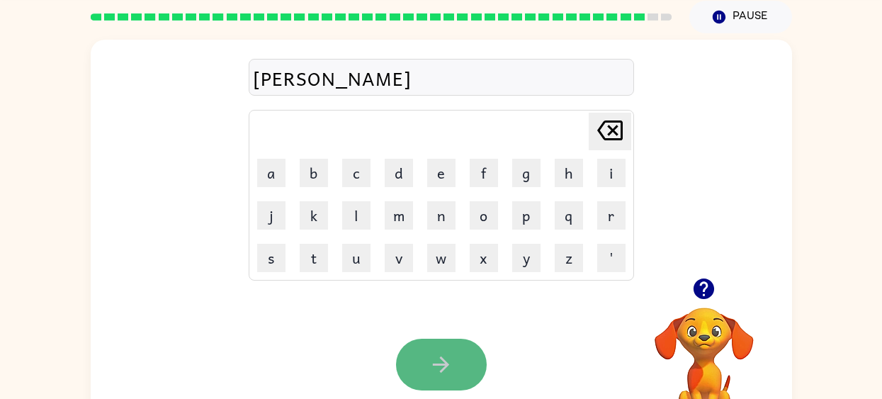
click at [454, 371] on button "button" at bounding box center [441, 365] width 91 height 52
click at [442, 388] on button "button" at bounding box center [441, 365] width 91 height 52
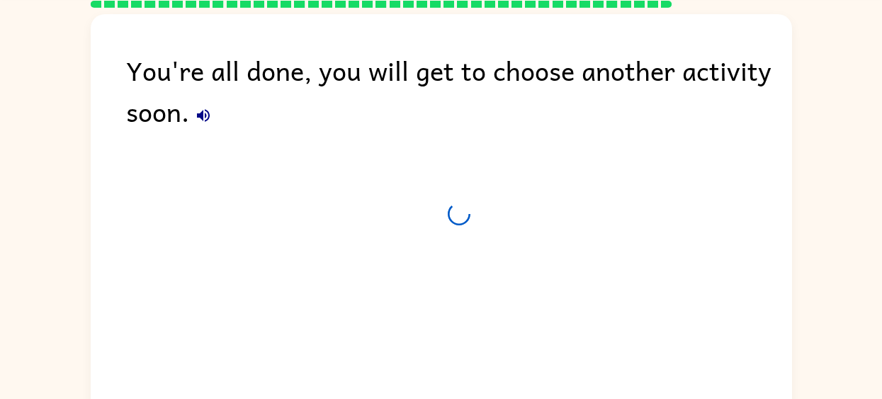
scroll to position [41, 0]
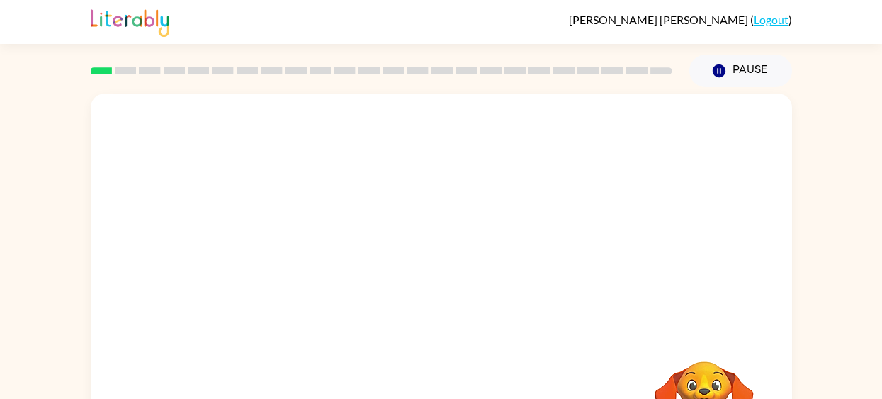
click at [137, 29] on img at bounding box center [130, 21] width 79 height 31
click at [415, 322] on div at bounding box center [441, 303] width 91 height 52
drag, startPoint x: 426, startPoint y: 284, endPoint x: 449, endPoint y: 294, distance: 25.4
click at [451, 294] on div at bounding box center [441, 303] width 91 height 52
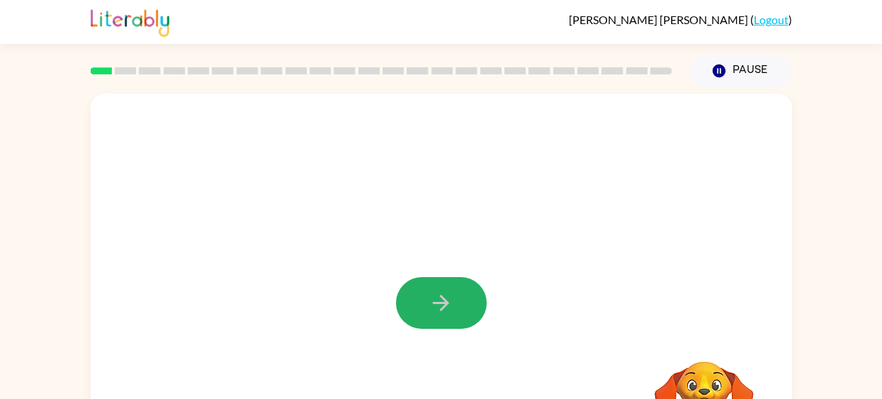
click at [449, 294] on icon "button" at bounding box center [441, 303] width 25 height 25
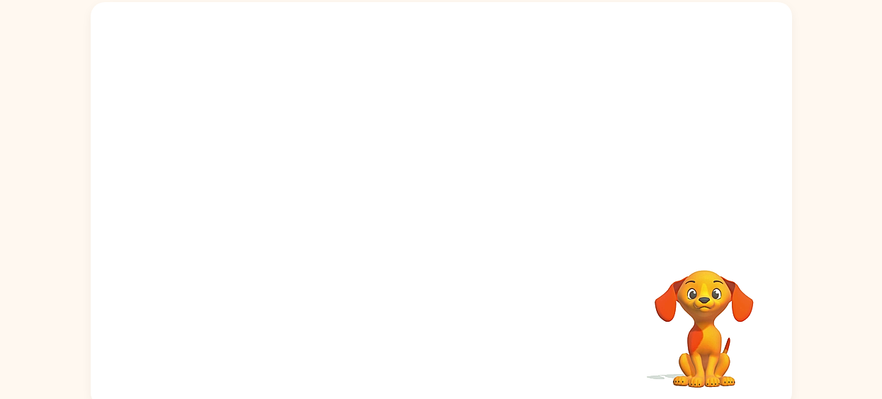
scroll to position [99, 0]
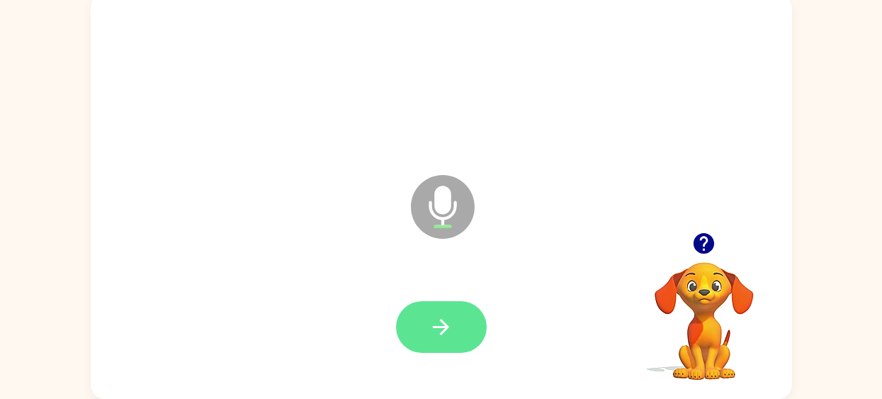
click at [428, 315] on button "button" at bounding box center [441, 327] width 91 height 52
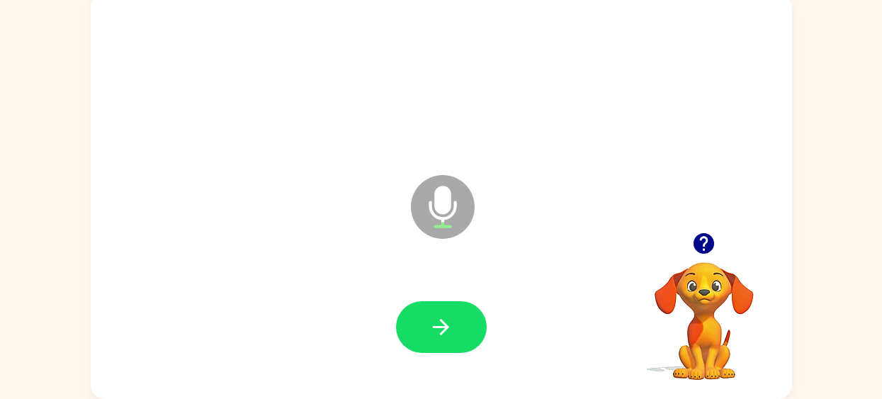
click at [429, 315] on icon "button" at bounding box center [441, 327] width 25 height 25
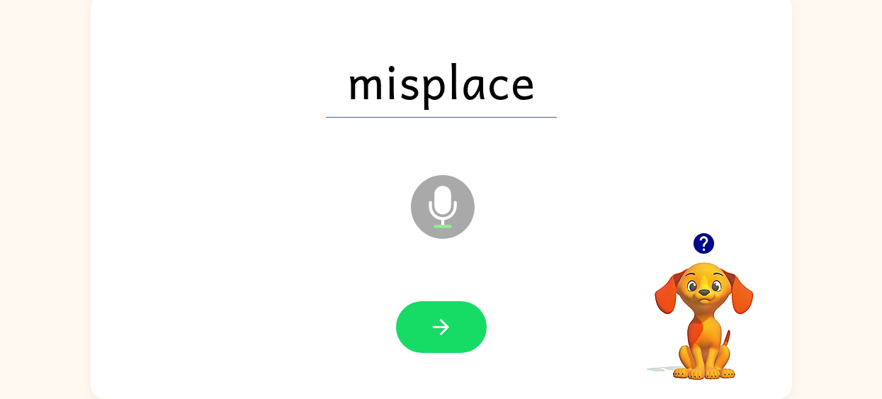
click at [422, 333] on button "button" at bounding box center [441, 327] width 91 height 52
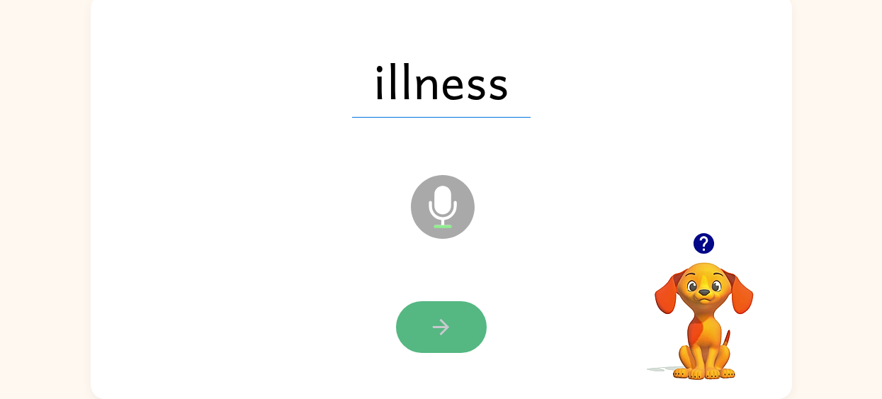
click at [447, 327] on icon "button" at bounding box center [441, 327] width 16 height 16
click at [446, 315] on icon "button" at bounding box center [441, 327] width 25 height 25
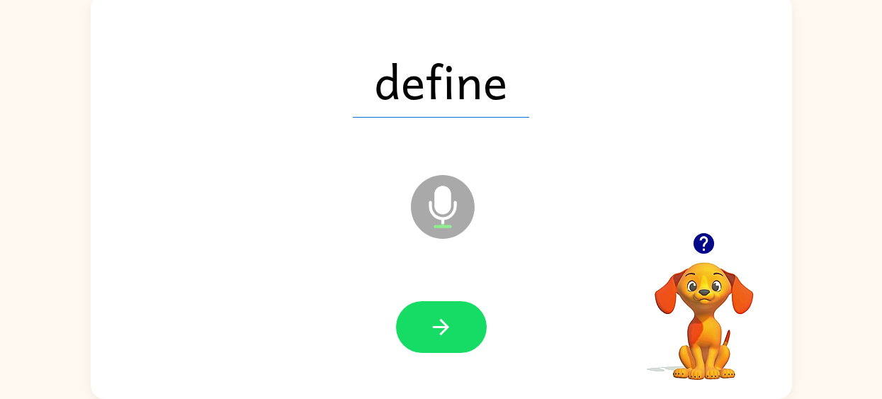
scroll to position [74, 0]
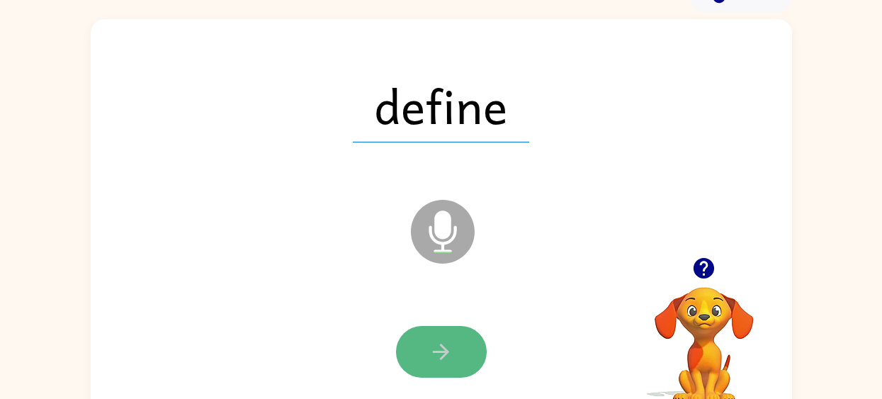
click at [444, 345] on icon "button" at bounding box center [441, 351] width 25 height 25
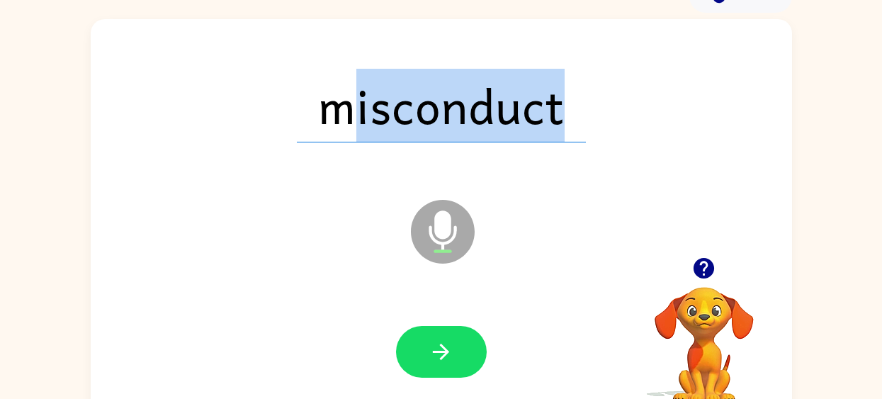
drag, startPoint x: 349, startPoint y: 118, endPoint x: 505, endPoint y: 235, distance: 193.9
click at [511, 204] on div "misconduct Microphone The Microphone is here when it is your turn to talk" at bounding box center [442, 221] width 702 height 405
click at [450, 337] on button "button" at bounding box center [441, 352] width 91 height 52
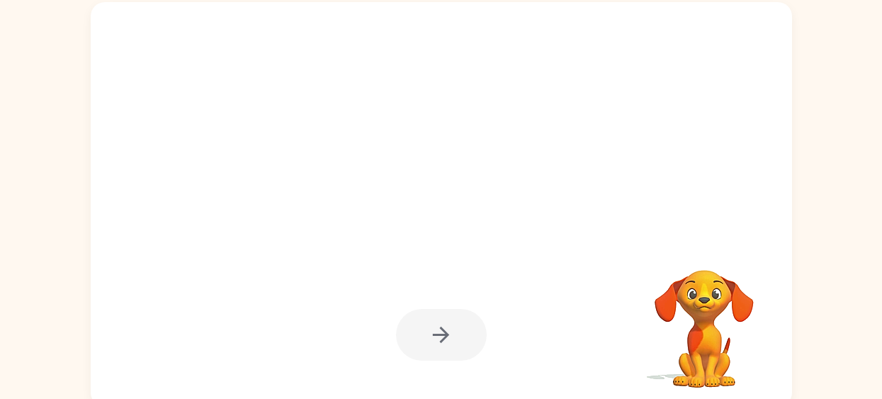
scroll to position [99, 0]
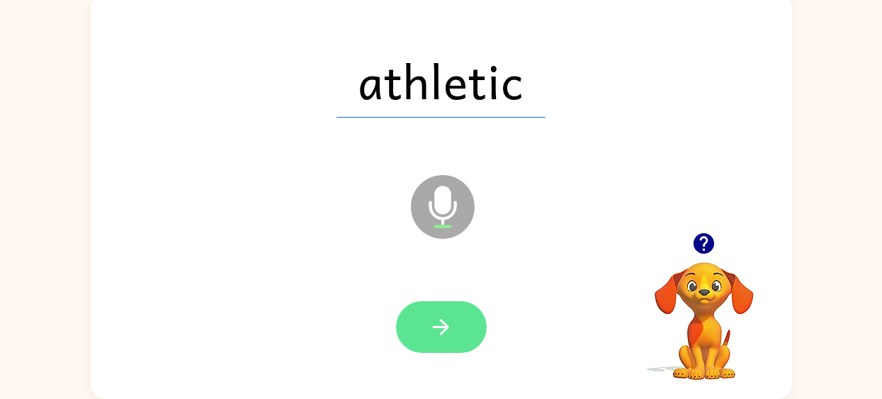
click at [445, 318] on icon "button" at bounding box center [441, 327] width 25 height 25
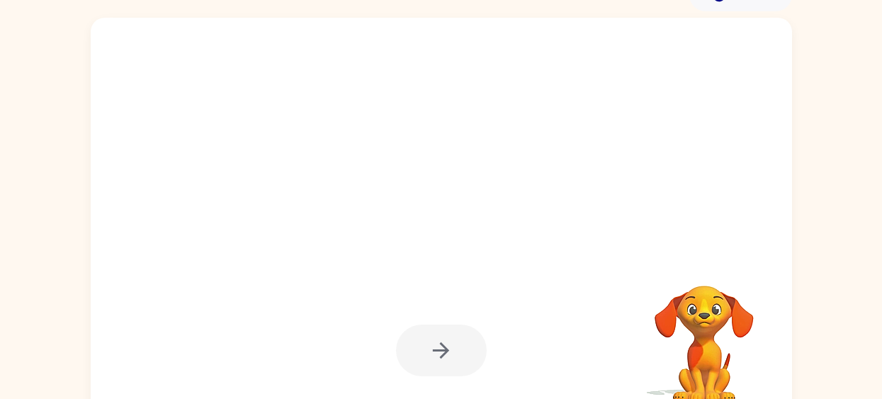
scroll to position [60, 0]
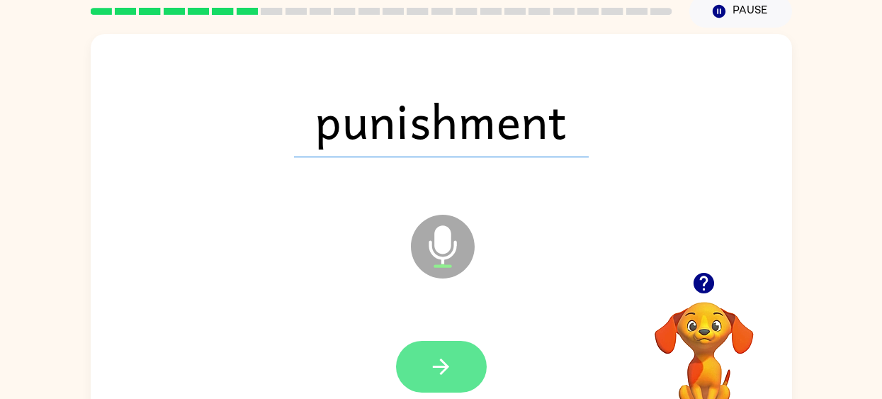
click at [433, 362] on icon "button" at bounding box center [441, 366] width 25 height 25
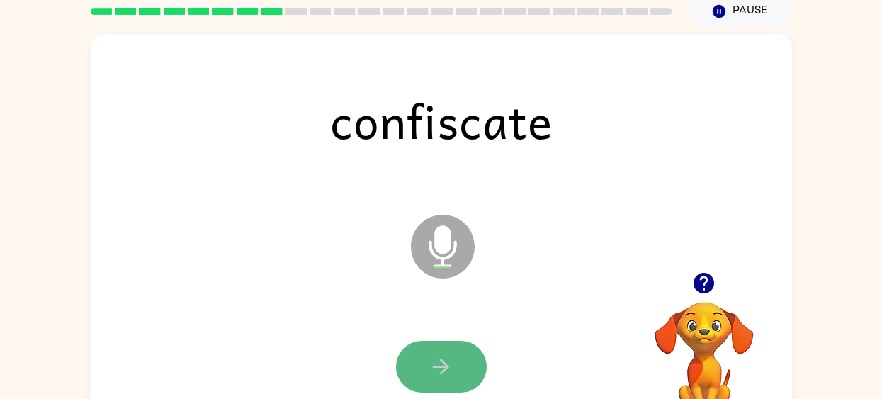
click at [442, 376] on icon "button" at bounding box center [441, 366] width 25 height 25
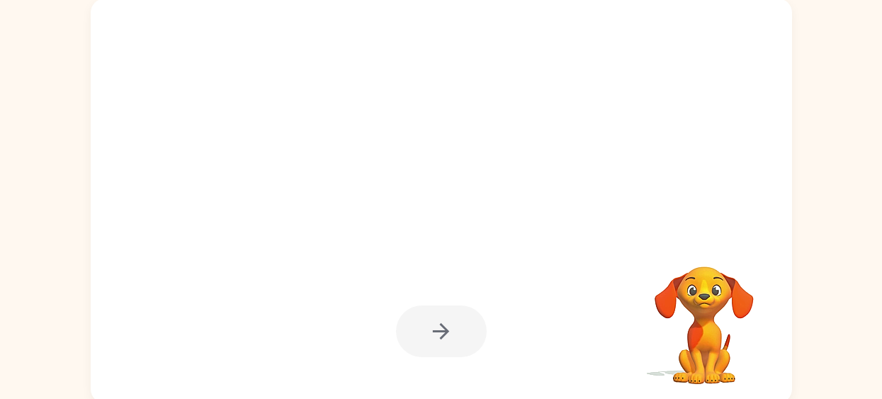
scroll to position [85, 0]
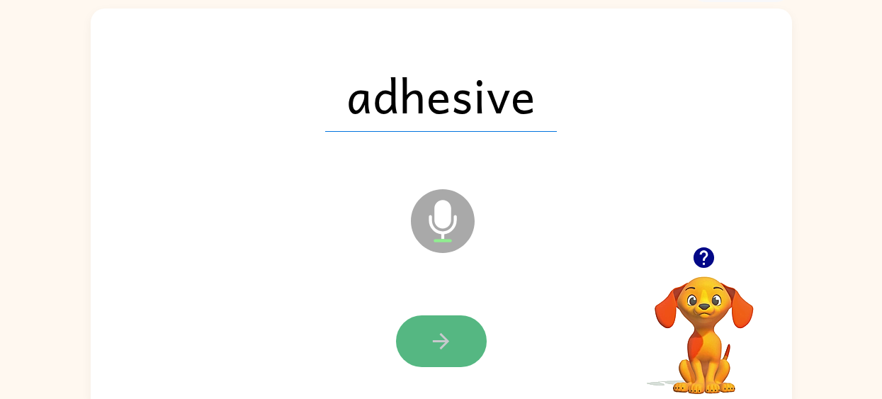
click at [450, 329] on icon "button" at bounding box center [441, 341] width 25 height 25
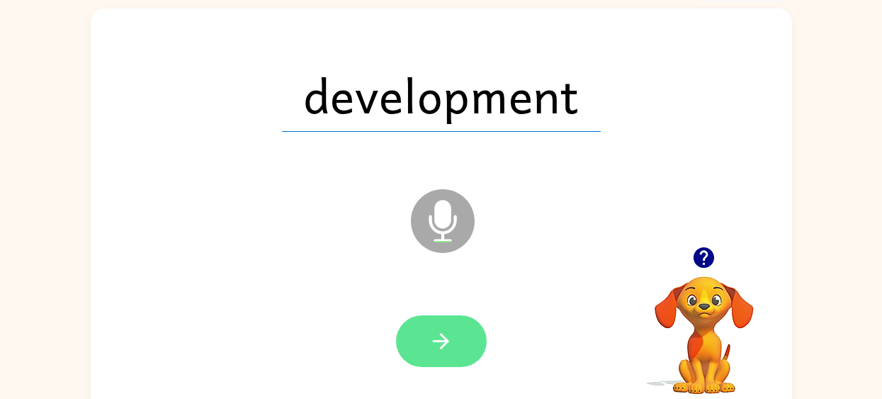
click at [446, 351] on icon "button" at bounding box center [441, 341] width 25 height 25
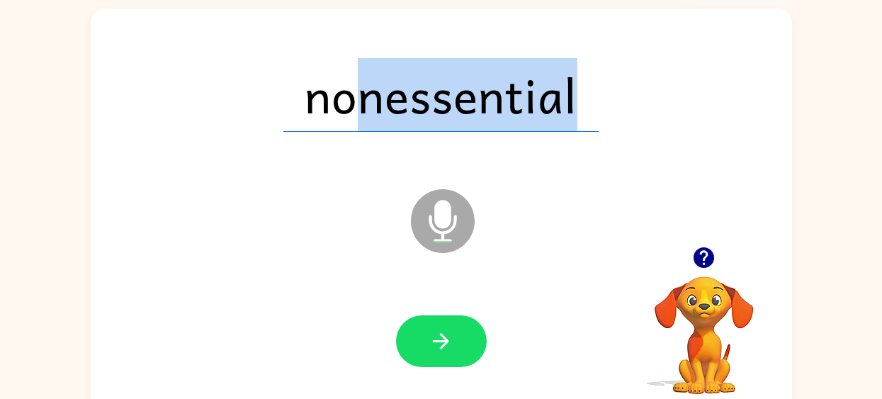
drag, startPoint x: 364, startPoint y: 119, endPoint x: 543, endPoint y: 194, distance: 193.8
click at [558, 181] on div "nonessential Microphone The Microphone is here when it is your turn to talk" at bounding box center [442, 211] width 702 height 405
click at [442, 324] on button "button" at bounding box center [441, 341] width 91 height 52
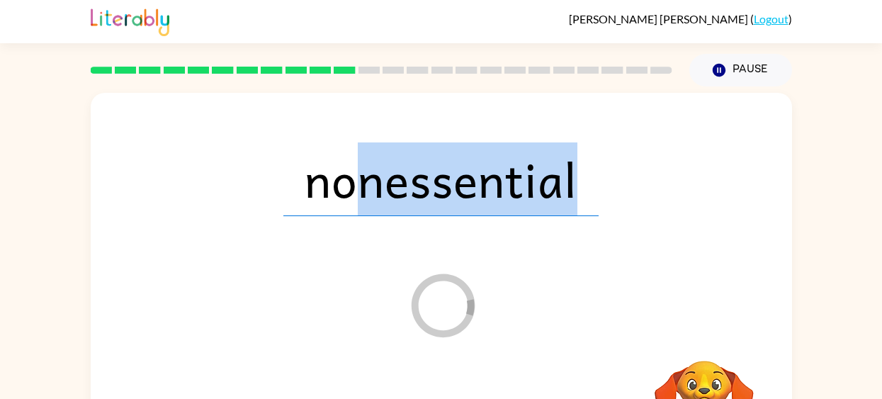
scroll to position [5, 0]
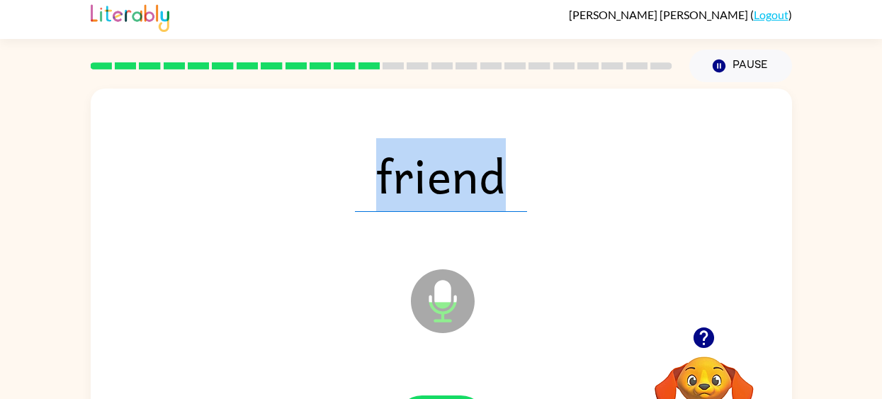
drag, startPoint x: 334, startPoint y: 177, endPoint x: 562, endPoint y: 211, distance: 230.6
click at [593, 200] on div "friend" at bounding box center [441, 175] width 673 height 116
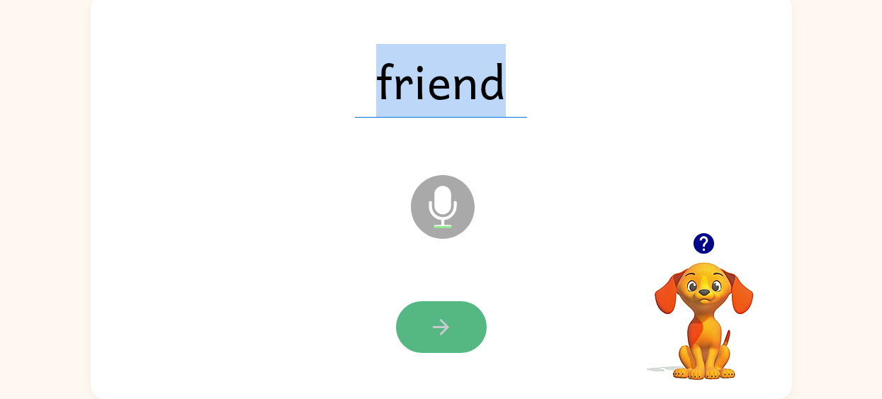
click at [451, 326] on icon "button" at bounding box center [441, 327] width 25 height 25
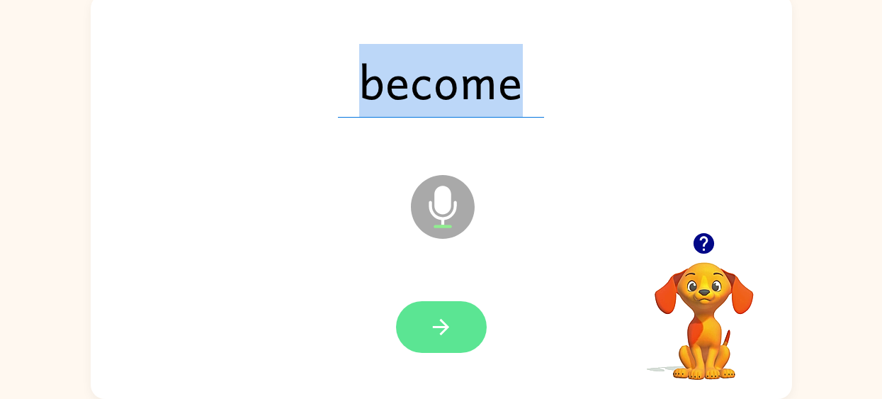
drag, startPoint x: 351, startPoint y: 84, endPoint x: 456, endPoint y: 338, distance: 275.2
click at [459, 339] on div "become Microphone The Microphone is here when it is your turn to talk" at bounding box center [442, 196] width 702 height 405
click at [456, 338] on button "button" at bounding box center [441, 327] width 91 height 52
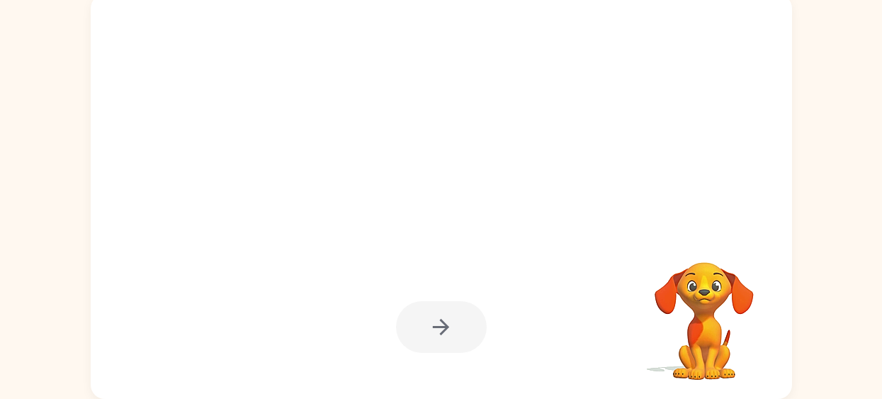
scroll to position [18, 0]
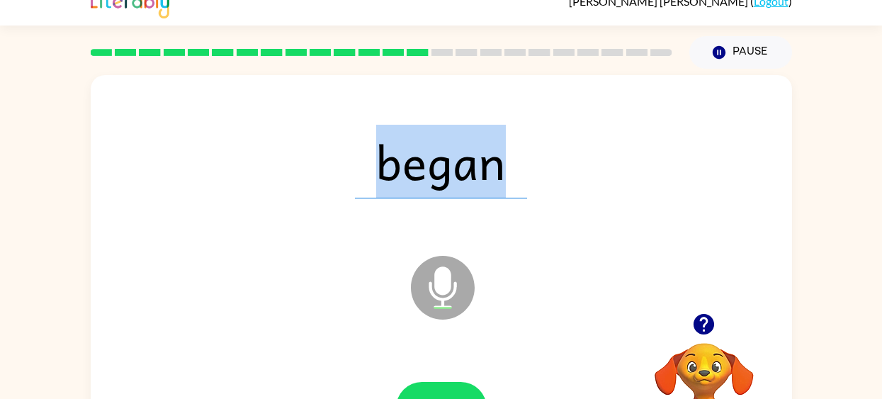
drag, startPoint x: 372, startPoint y: 175, endPoint x: 603, endPoint y: 189, distance: 231.5
click at [602, 189] on div "began" at bounding box center [441, 161] width 673 height 116
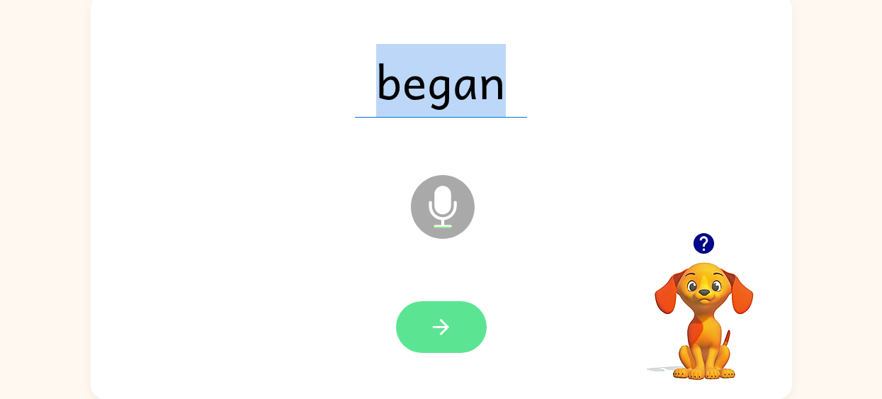
click at [460, 328] on button "button" at bounding box center [441, 327] width 91 height 52
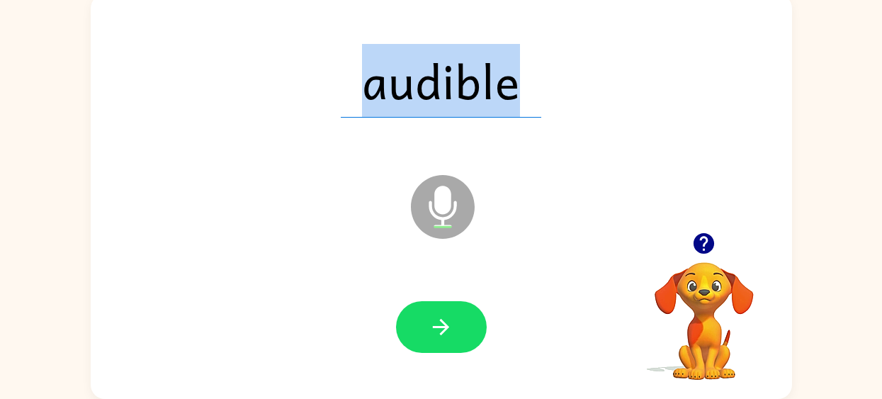
drag, startPoint x: 363, startPoint y: 96, endPoint x: 447, endPoint y: 254, distance: 178.8
click at [464, 224] on div "audible Microphone The Microphone is here when it is your turn to talk" at bounding box center [442, 196] width 702 height 405
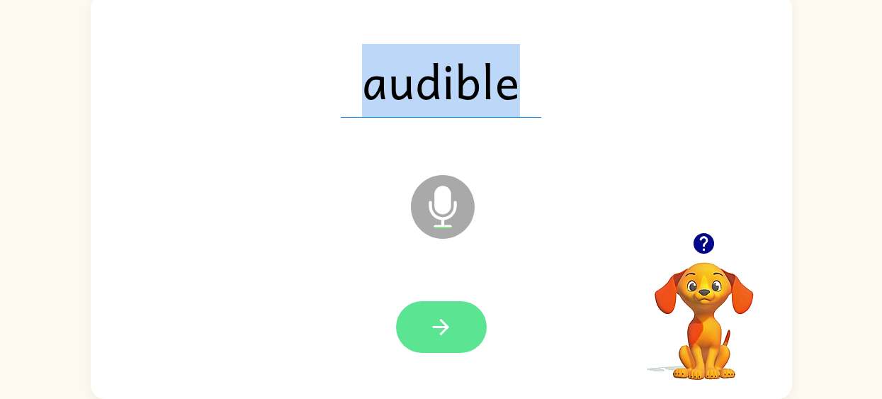
click at [445, 349] on button "button" at bounding box center [441, 327] width 91 height 52
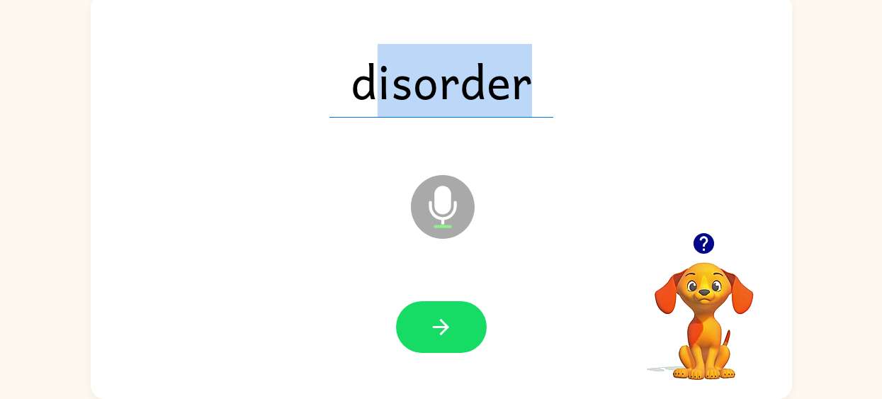
drag, startPoint x: 371, startPoint y: 77, endPoint x: 550, endPoint y: 129, distance: 186.1
click at [555, 104] on div "disorder" at bounding box center [441, 81] width 673 height 116
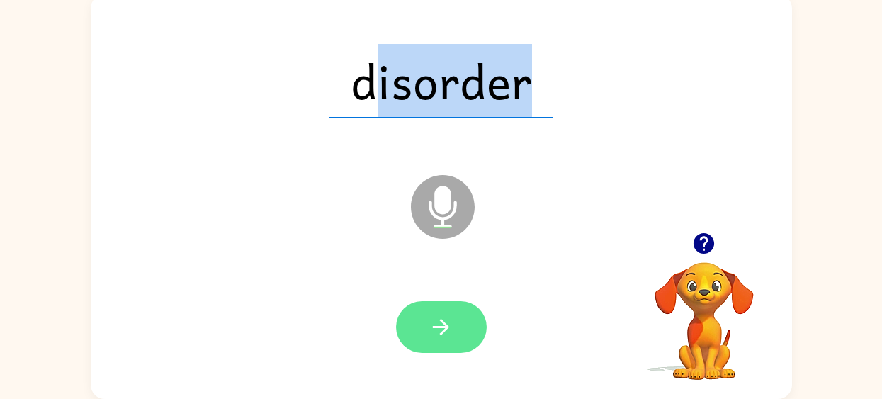
click at [469, 310] on button "button" at bounding box center [441, 327] width 91 height 52
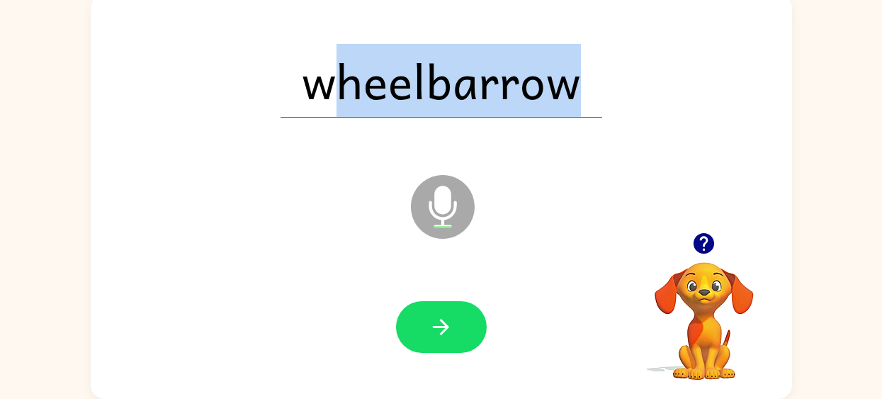
drag, startPoint x: 330, startPoint y: 101, endPoint x: 431, endPoint y: 358, distance: 275.6
click at [432, 358] on div "wheelbarrow Microphone The Microphone is here when it is your turn to talk" at bounding box center [442, 196] width 702 height 405
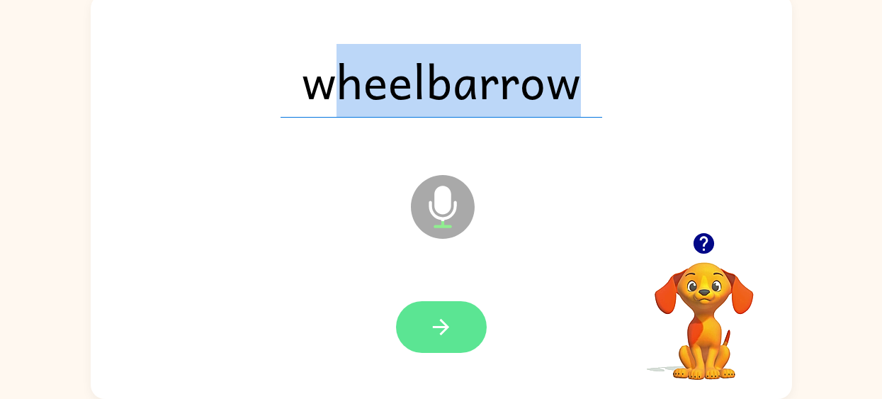
click at [433, 325] on icon "button" at bounding box center [441, 327] width 25 height 25
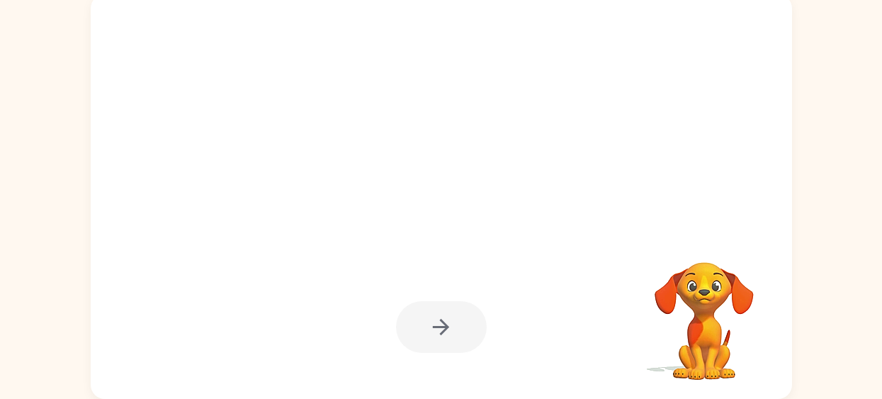
click at [428, 320] on div at bounding box center [441, 327] width 91 height 52
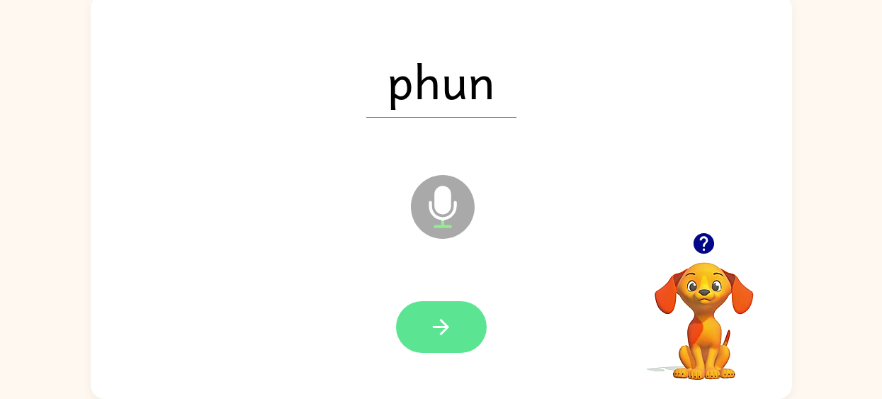
click at [434, 327] on icon "button" at bounding box center [441, 327] width 16 height 16
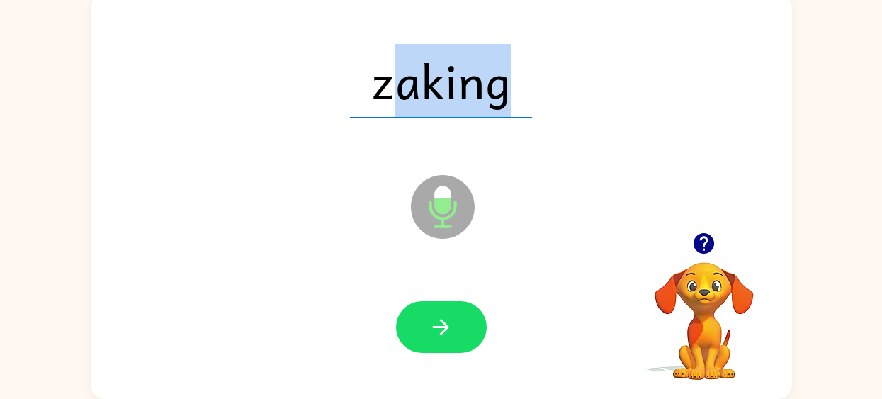
drag, startPoint x: 396, startPoint y: 82, endPoint x: 456, endPoint y: 238, distance: 166.9
click at [489, 178] on div "zaking Microphone The Microphone is here when it is your turn to talk" at bounding box center [442, 196] width 702 height 405
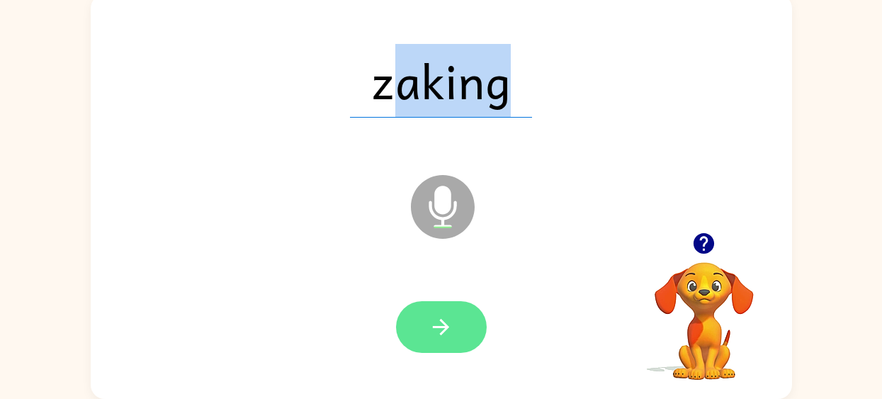
click at [416, 305] on button "button" at bounding box center [441, 327] width 91 height 52
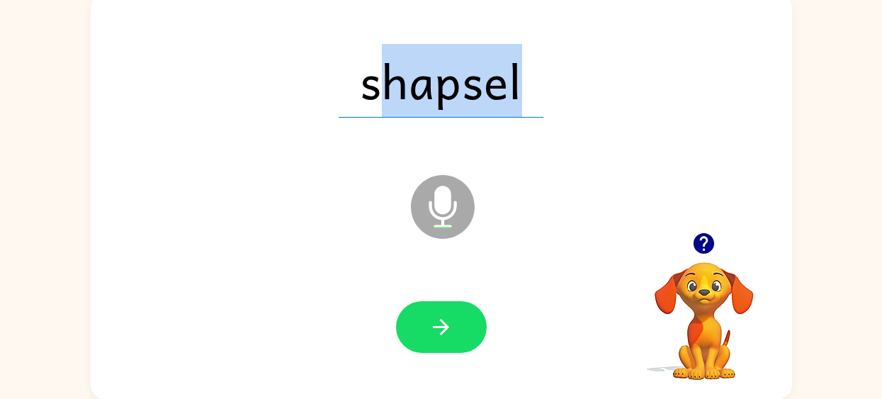
drag, startPoint x: 386, startPoint y: 112, endPoint x: 415, endPoint y: 396, distance: 285.8
click at [415, 396] on div "shapsel Microphone The Microphone is here when it is your turn to talk" at bounding box center [442, 196] width 702 height 405
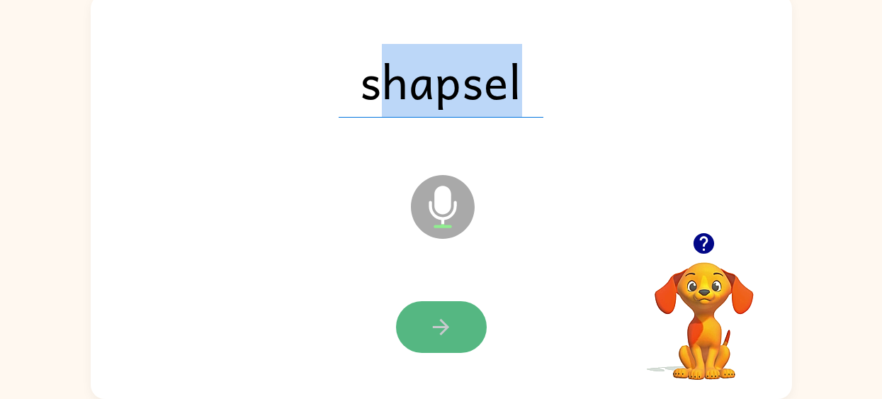
click at [417, 337] on button "button" at bounding box center [441, 327] width 91 height 52
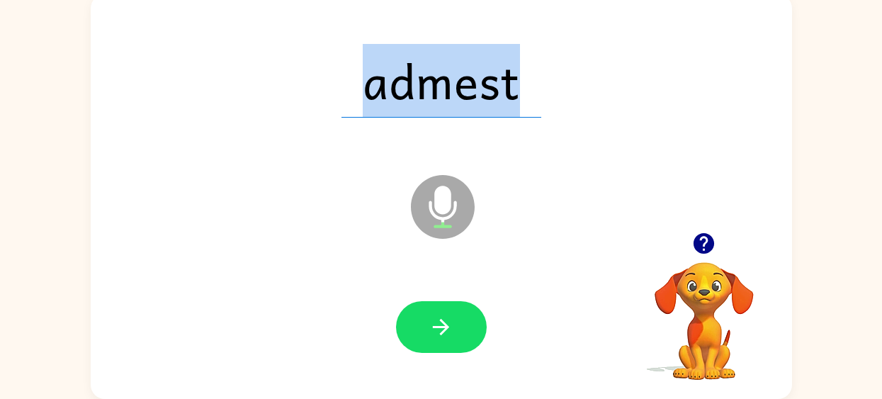
drag, startPoint x: 354, startPoint y: 86, endPoint x: 627, endPoint y: 160, distance: 283.5
click at [627, 158] on div "admest Microphone The Microphone is here when it is your turn to talk" at bounding box center [442, 196] width 702 height 405
click at [434, 333] on icon "button" at bounding box center [441, 327] width 25 height 25
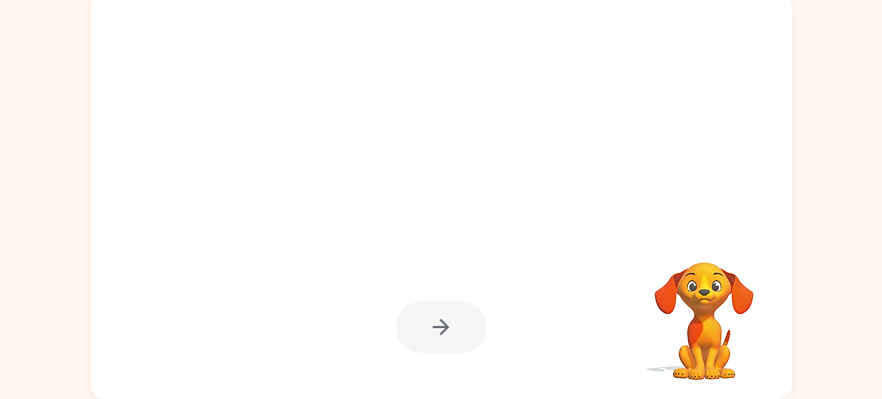
scroll to position [96, 0]
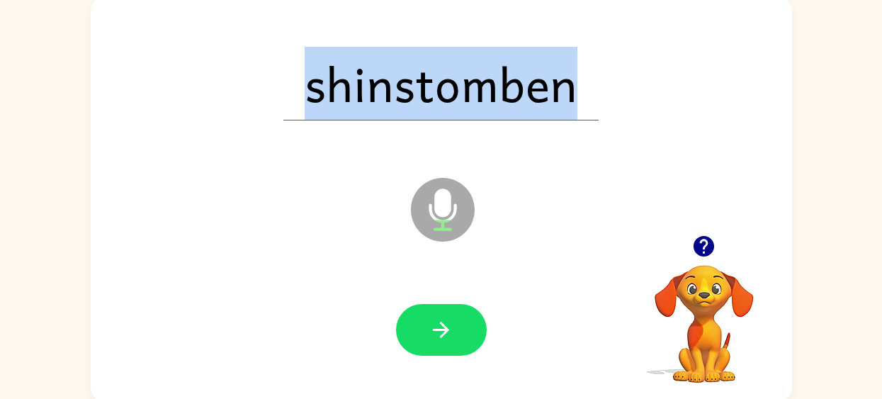
drag, startPoint x: 281, startPoint y: 111, endPoint x: 663, endPoint y: 145, distance: 384.2
click at [663, 145] on div "shinstomben Microphone The Microphone is here when it is your turn to talk" at bounding box center [442, 199] width 702 height 405
click at [475, 305] on div at bounding box center [441, 330] width 91 height 52
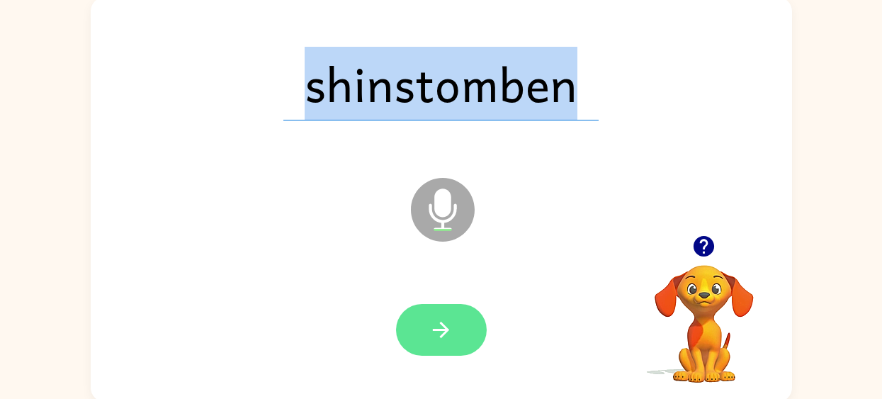
click at [440, 337] on icon "button" at bounding box center [441, 330] width 16 height 16
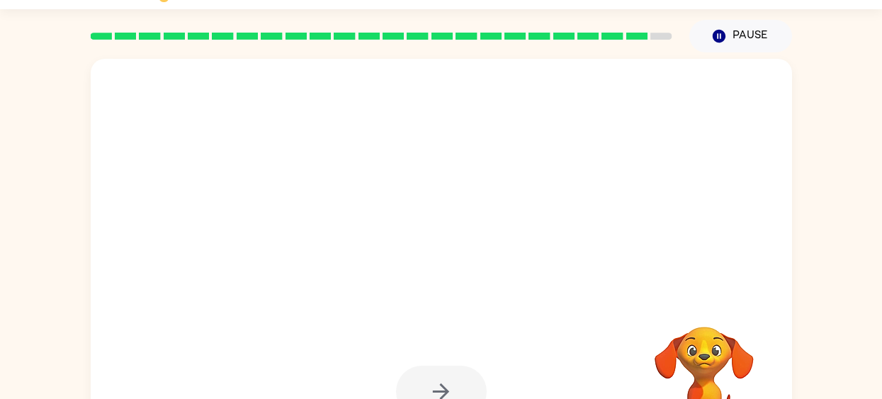
scroll to position [0, 0]
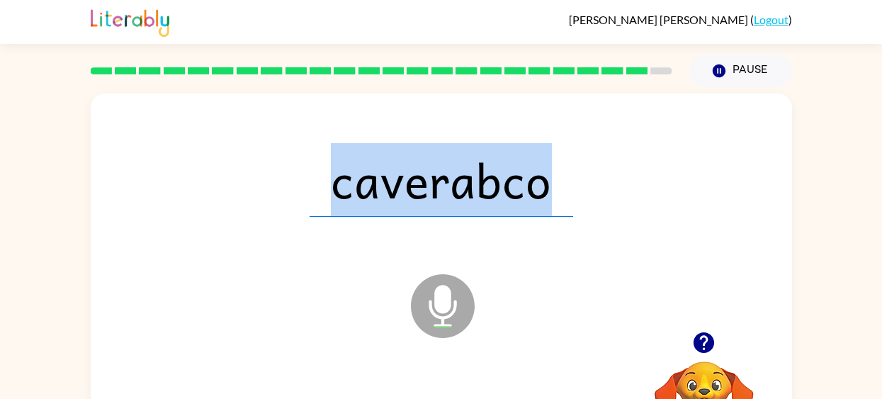
drag, startPoint x: 290, startPoint y: 193, endPoint x: 430, endPoint y: 349, distance: 208.8
click at [430, 348] on div "caverabco Microphone The Microphone is here when it is your turn to talk" at bounding box center [442, 296] width 702 height 405
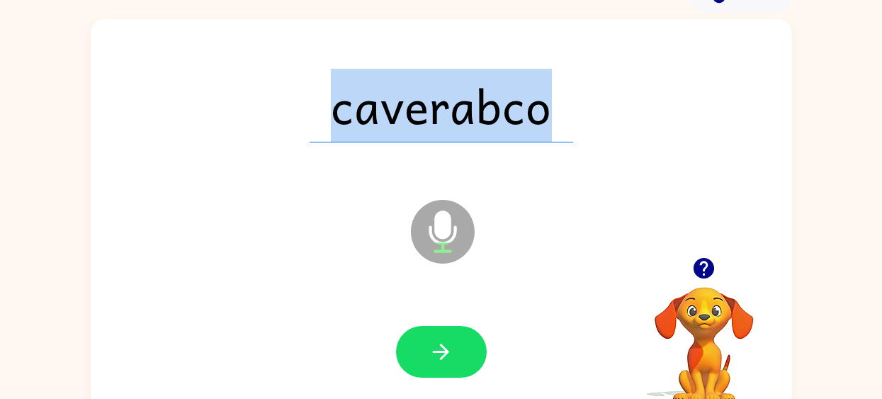
scroll to position [99, 0]
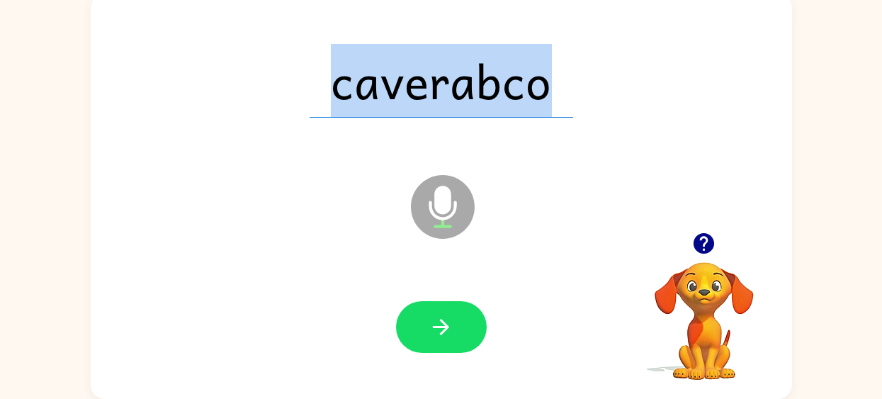
drag, startPoint x: 326, startPoint y: 74, endPoint x: 471, endPoint y: 155, distance: 165.3
click at [471, 146] on div "caverabco Microphone The Microphone is here when it is your turn to talk" at bounding box center [442, 196] width 702 height 405
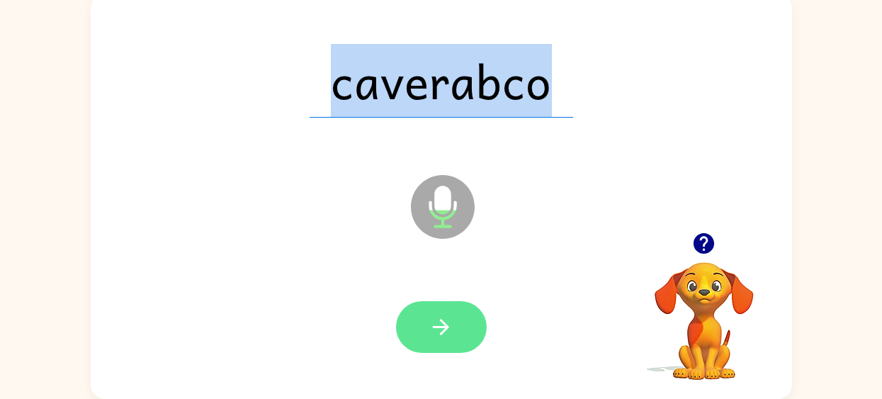
click at [447, 330] on icon "button" at bounding box center [441, 327] width 25 height 25
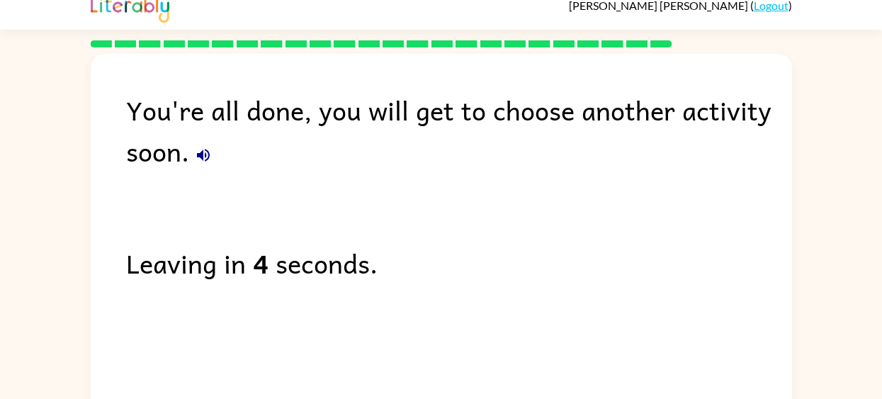
scroll to position [0, 0]
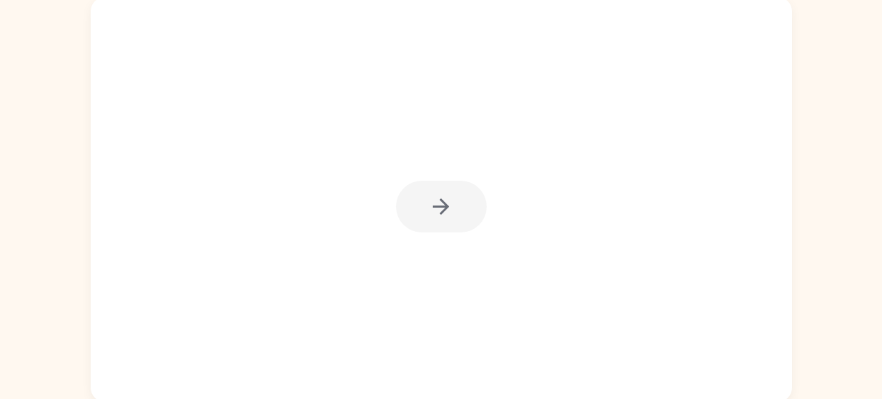
scroll to position [99, 0]
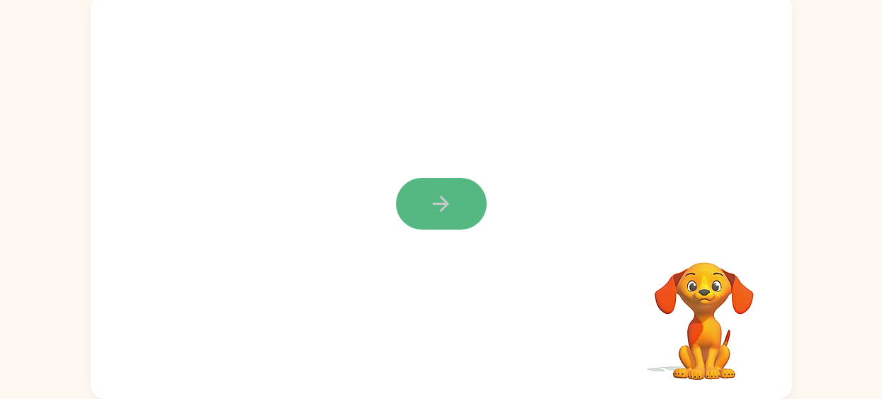
click at [422, 186] on button "button" at bounding box center [441, 204] width 91 height 52
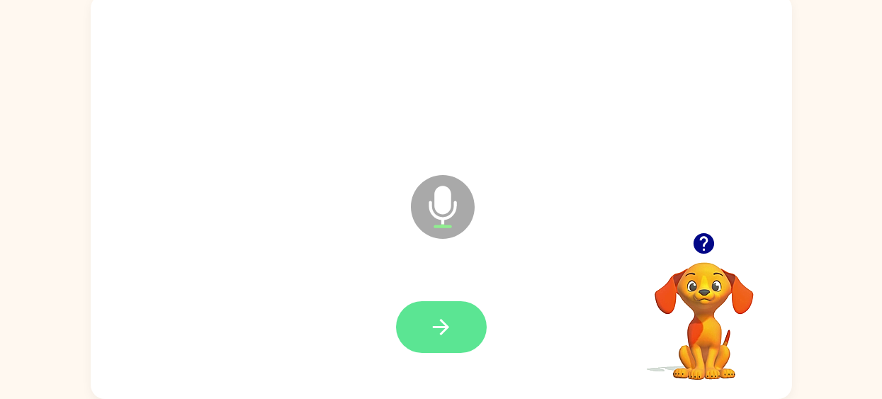
click at [438, 304] on button "button" at bounding box center [441, 327] width 91 height 52
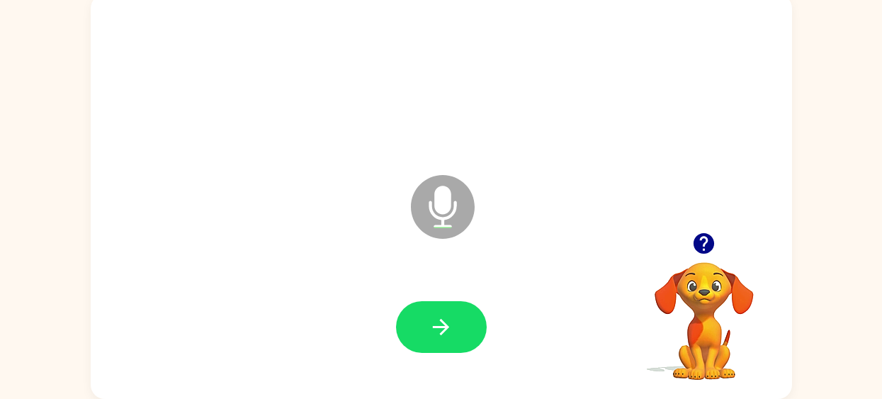
click at [438, 304] on button "button" at bounding box center [441, 327] width 91 height 52
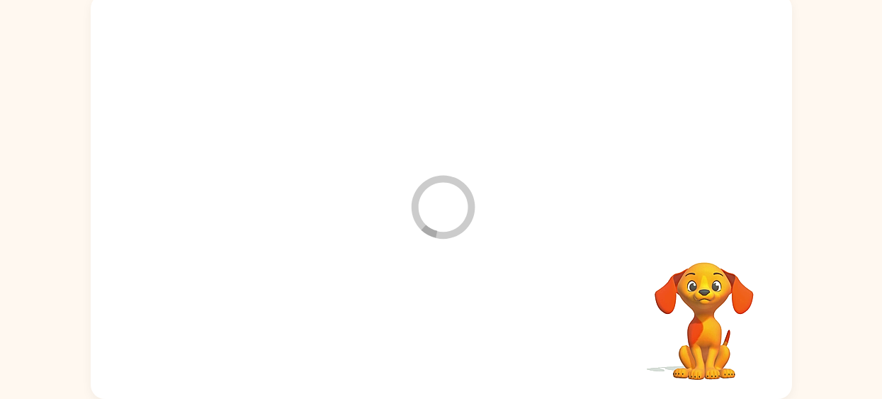
click at [438, 305] on div at bounding box center [441, 327] width 673 height 116
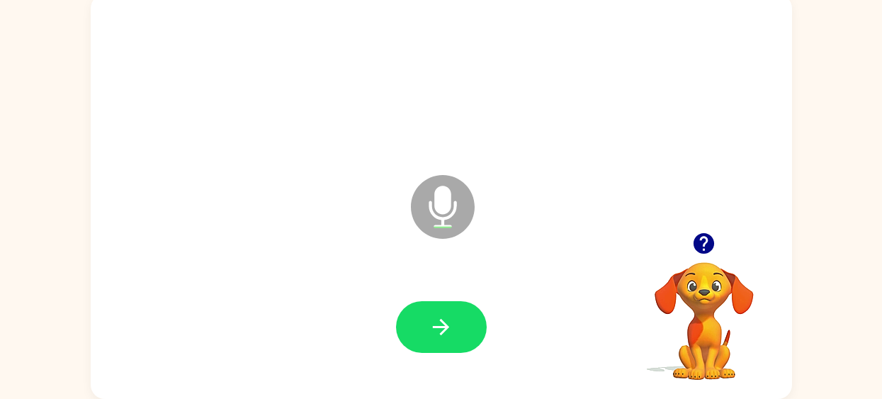
click at [695, 245] on icon "button" at bounding box center [704, 243] width 21 height 21
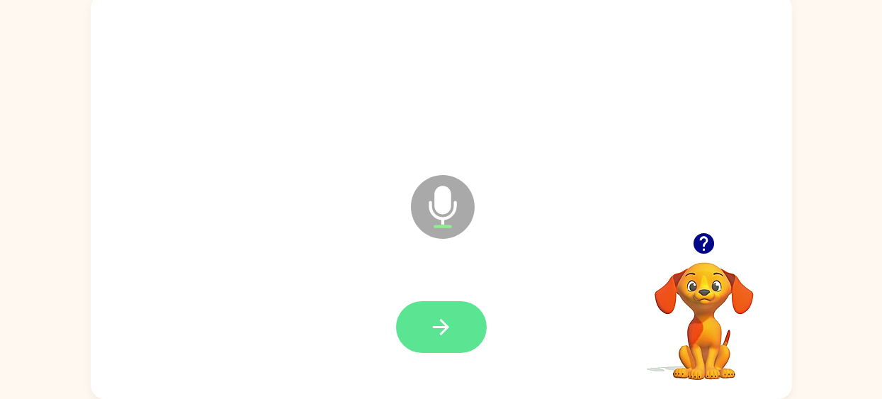
click at [443, 320] on icon "button" at bounding box center [441, 327] width 25 height 25
click at [444, 324] on icon "button" at bounding box center [441, 327] width 16 height 16
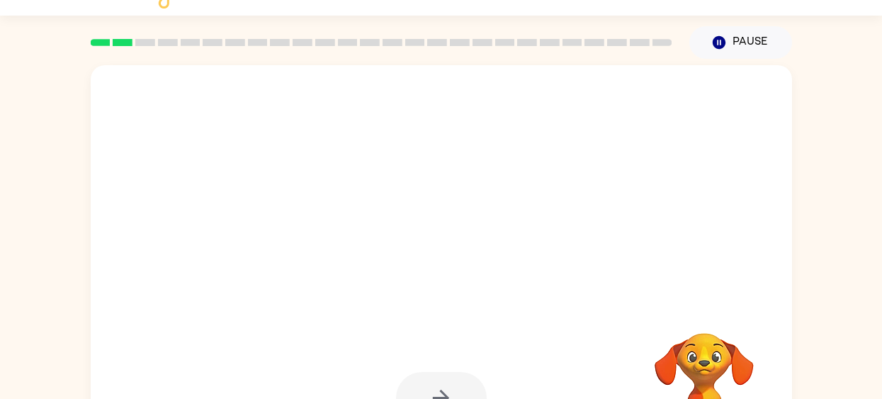
scroll to position [18, 0]
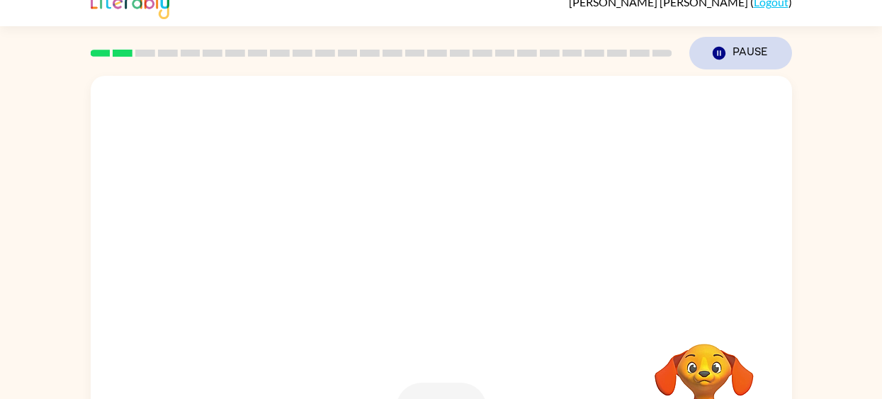
click at [730, 48] on button "Pause Pause" at bounding box center [741, 53] width 103 height 33
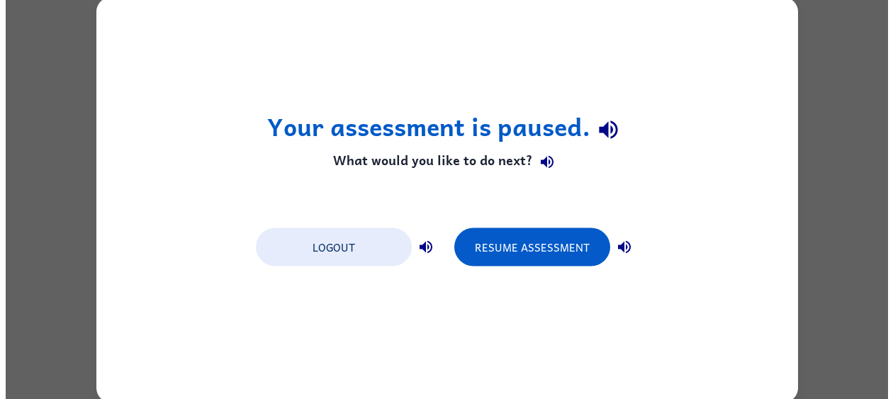
scroll to position [0, 0]
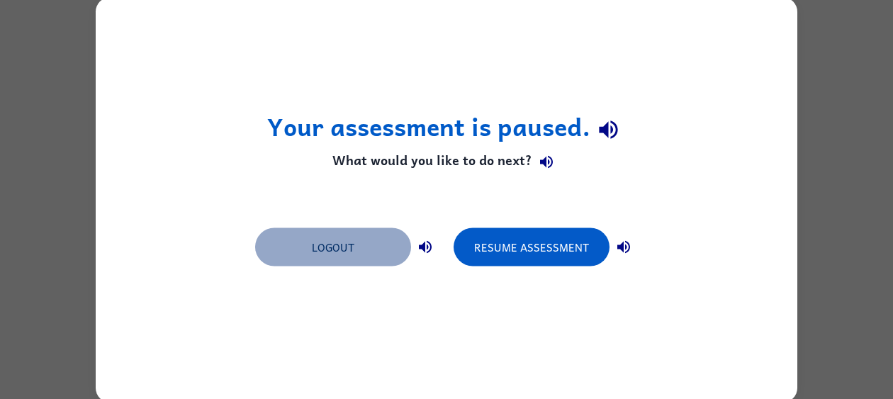
click at [330, 260] on button "Logout" at bounding box center [333, 247] width 156 height 38
